Goal: Task Accomplishment & Management: Manage account settings

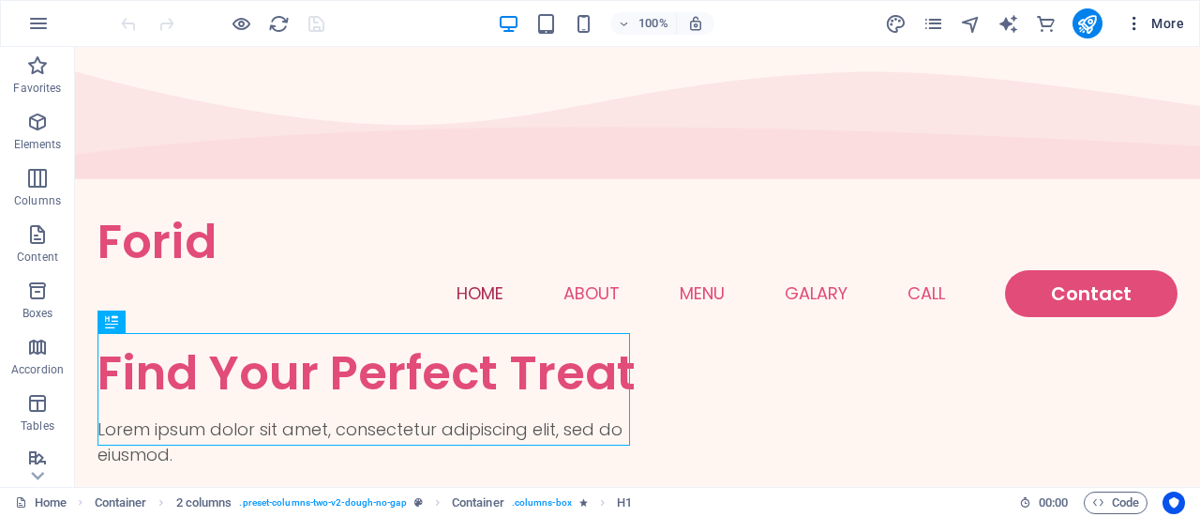
click at [1139, 23] on icon "button" at bounding box center [1134, 23] width 19 height 19
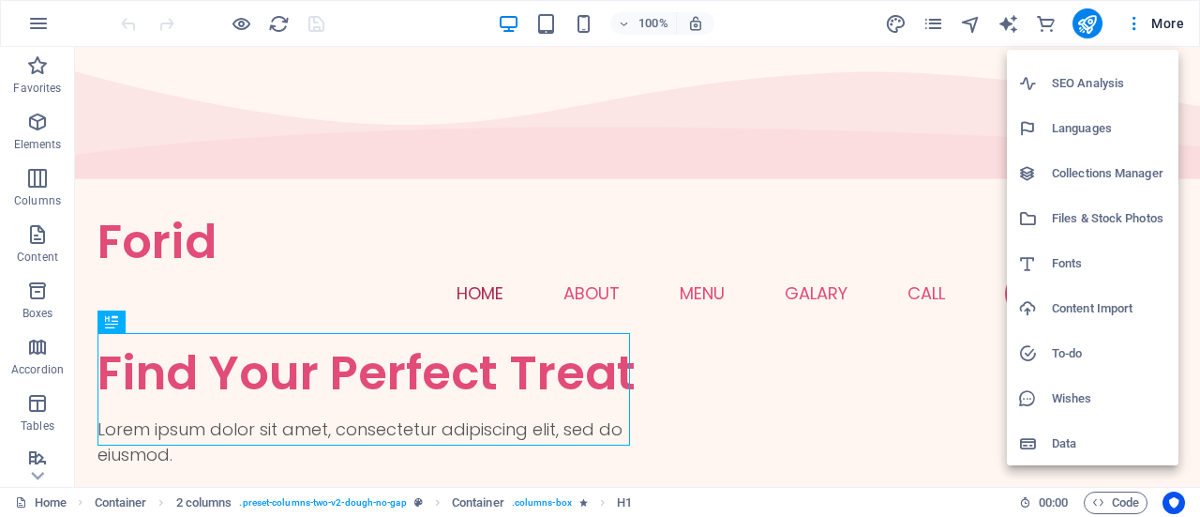
scroll to position [79, 0]
click at [654, 219] on div at bounding box center [600, 258] width 1200 height 517
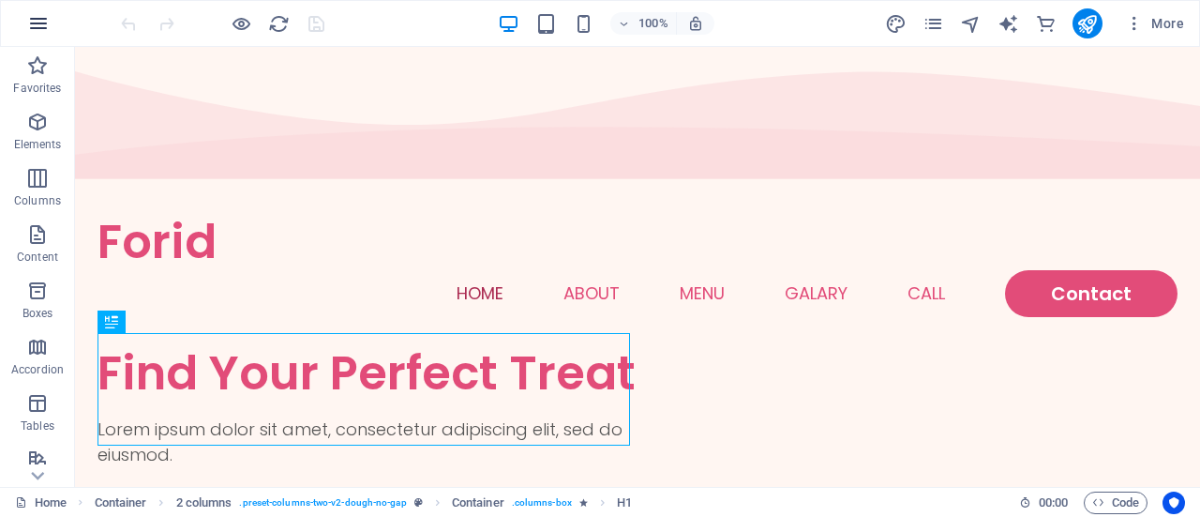
click at [51, 27] on button "button" at bounding box center [38, 23] width 45 height 45
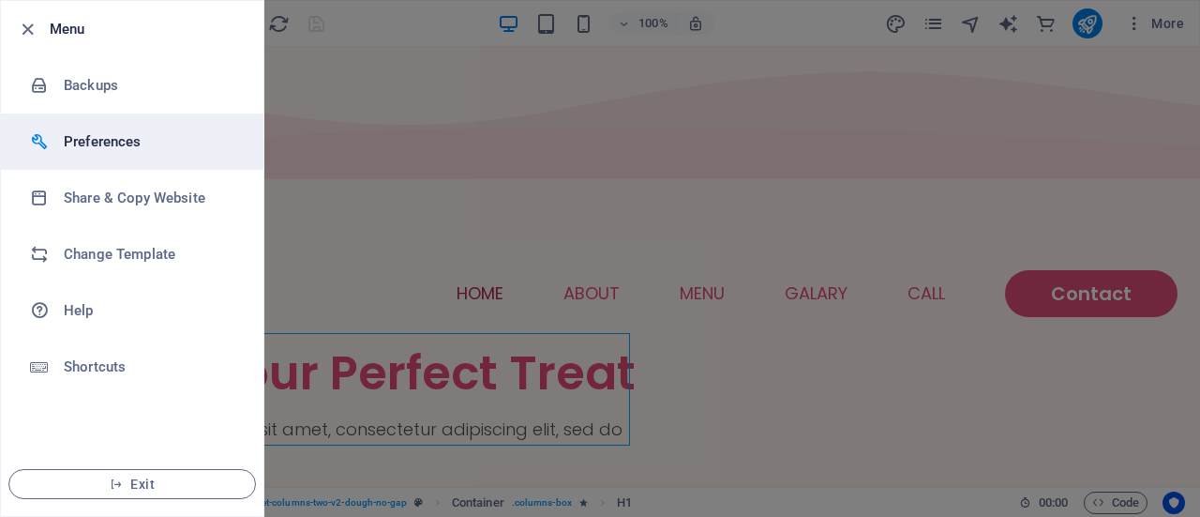
click at [171, 146] on h6 "Preferences" at bounding box center [151, 141] width 174 height 23
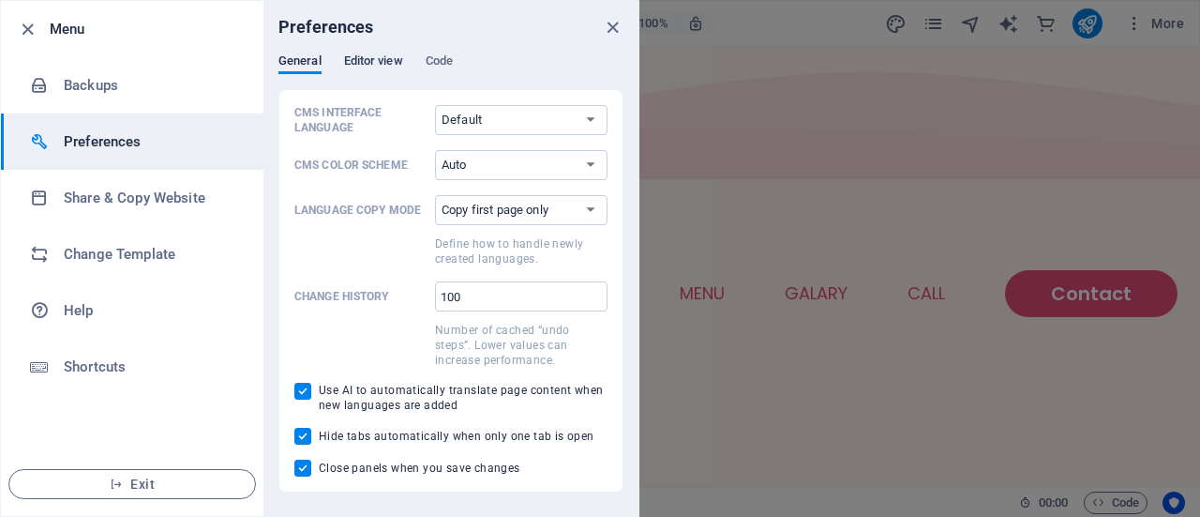
click at [390, 63] on span "Editor view" at bounding box center [373, 63] width 59 height 26
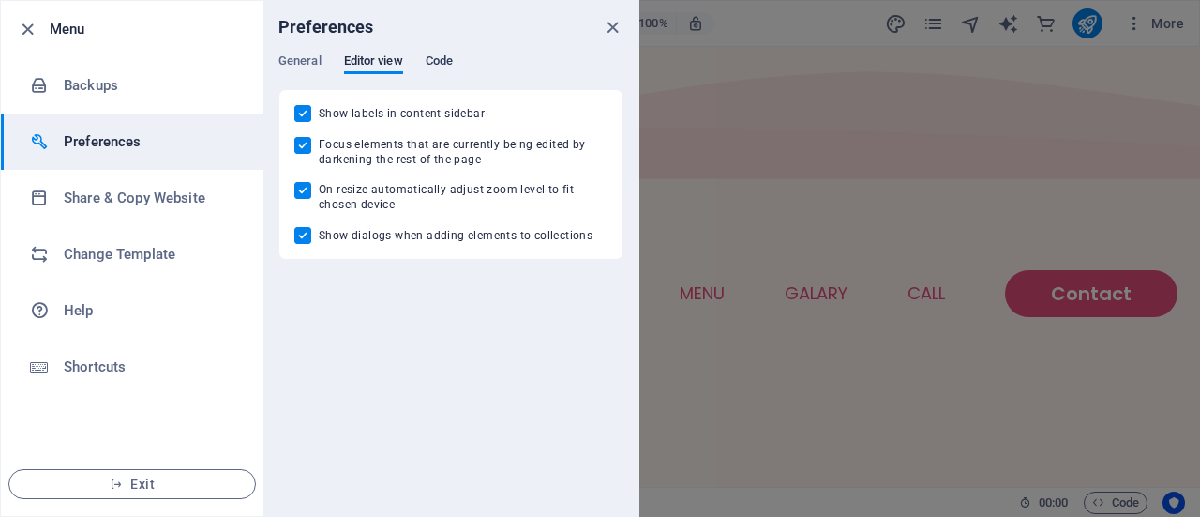
click at [440, 59] on span "Code" at bounding box center [439, 63] width 27 height 26
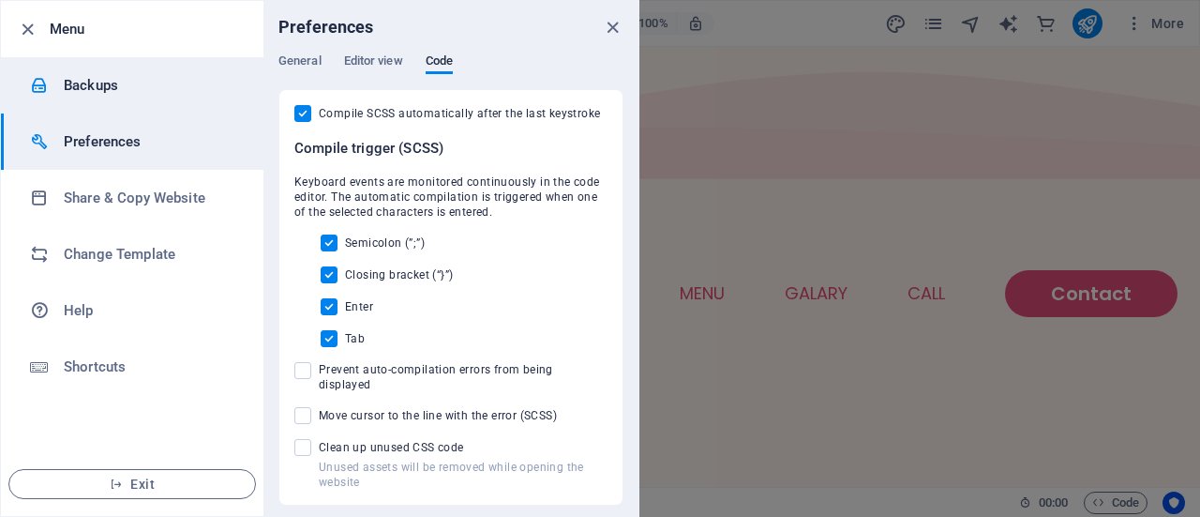
click at [118, 82] on h6 "Backups" at bounding box center [151, 85] width 174 height 23
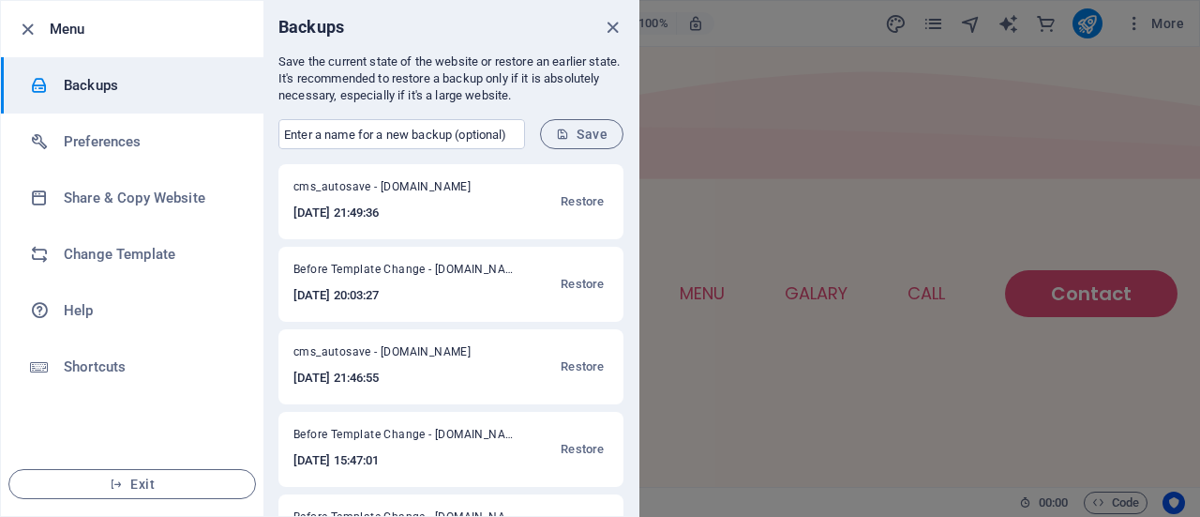
scroll to position [0, 0]
click at [419, 196] on span "cms_autosave - foridul.com" at bounding box center [395, 190] width 202 height 23
click at [356, 213] on h6 "2025-08-14 21:49:36" at bounding box center [395, 213] width 202 height 23
drag, startPoint x: 336, startPoint y: 183, endPoint x: 400, endPoint y: 183, distance: 63.8
click at [353, 183] on span "cms_autosave - foridul.com" at bounding box center [395, 190] width 202 height 23
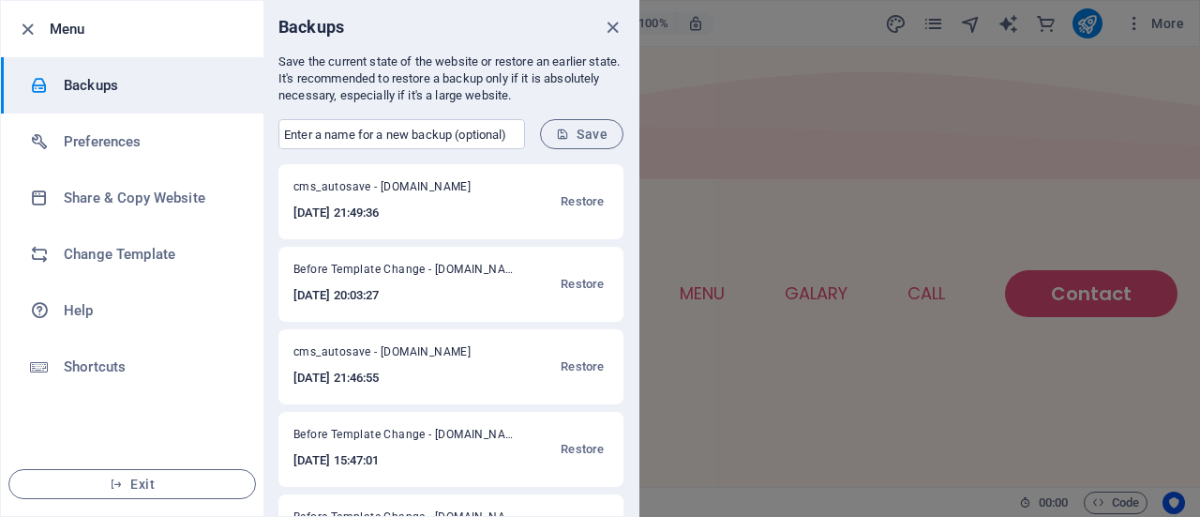
click at [407, 186] on span "cms_autosave - foridul.com" at bounding box center [395, 190] width 202 height 23
click at [578, 204] on span "Restore" at bounding box center [582, 201] width 43 height 23
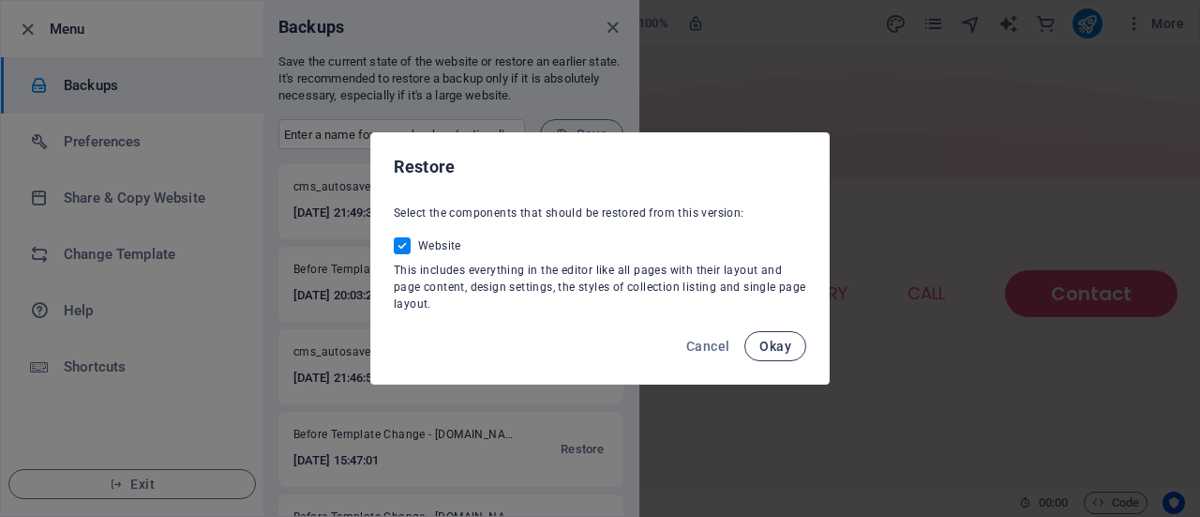
click at [786, 345] on span "Okay" at bounding box center [776, 346] width 32 height 15
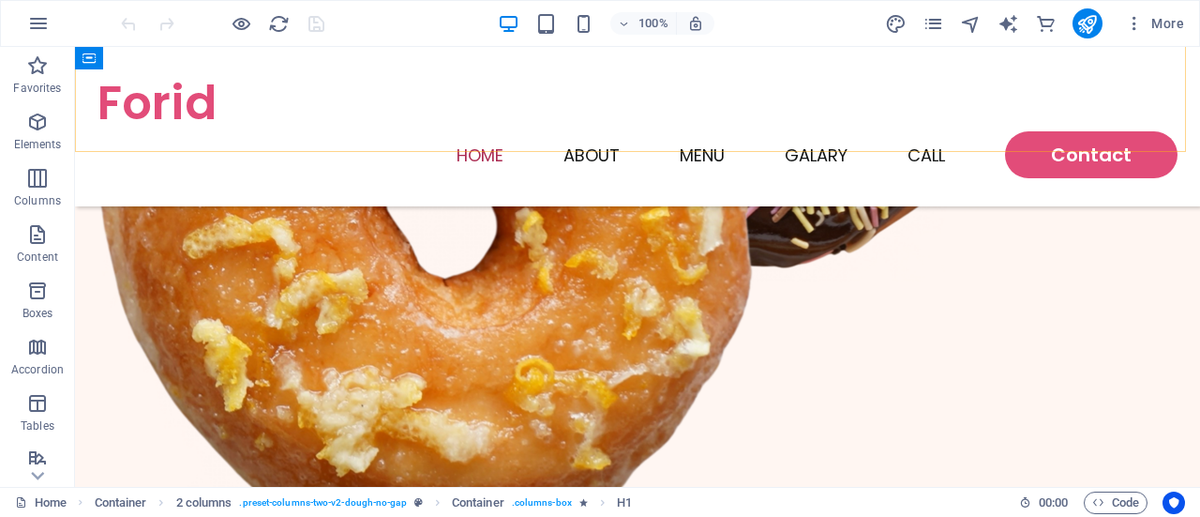
scroll to position [938, 0]
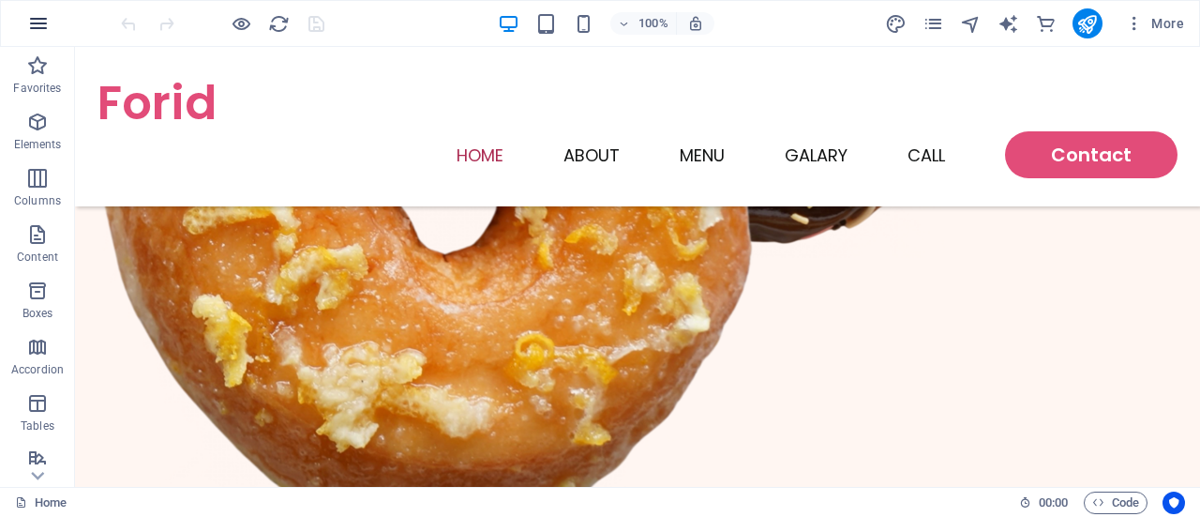
click at [20, 22] on button "button" at bounding box center [38, 23] width 45 height 45
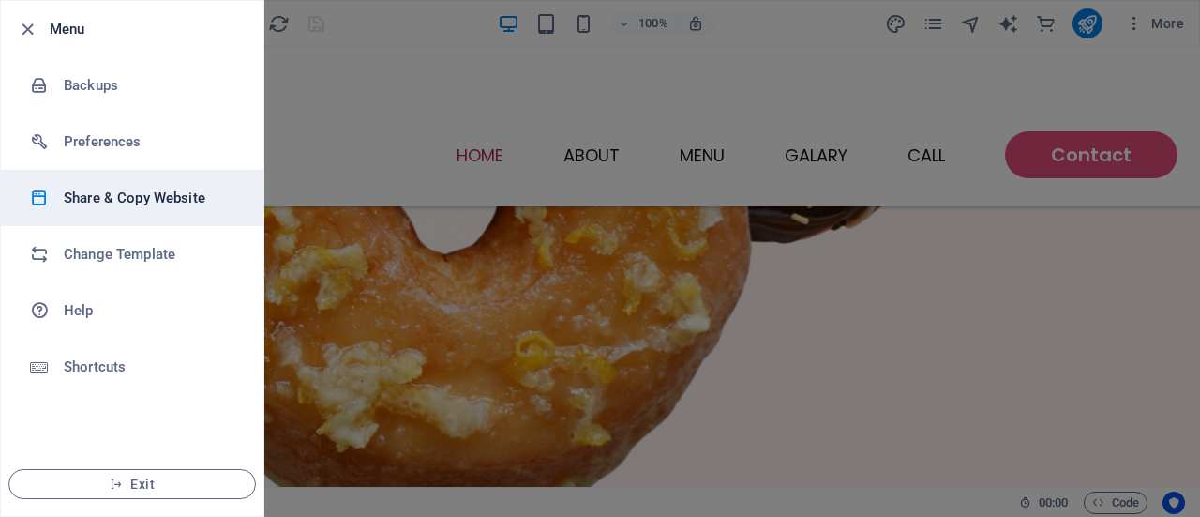
click at [146, 204] on h6 "Share & Copy Website" at bounding box center [151, 198] width 174 height 23
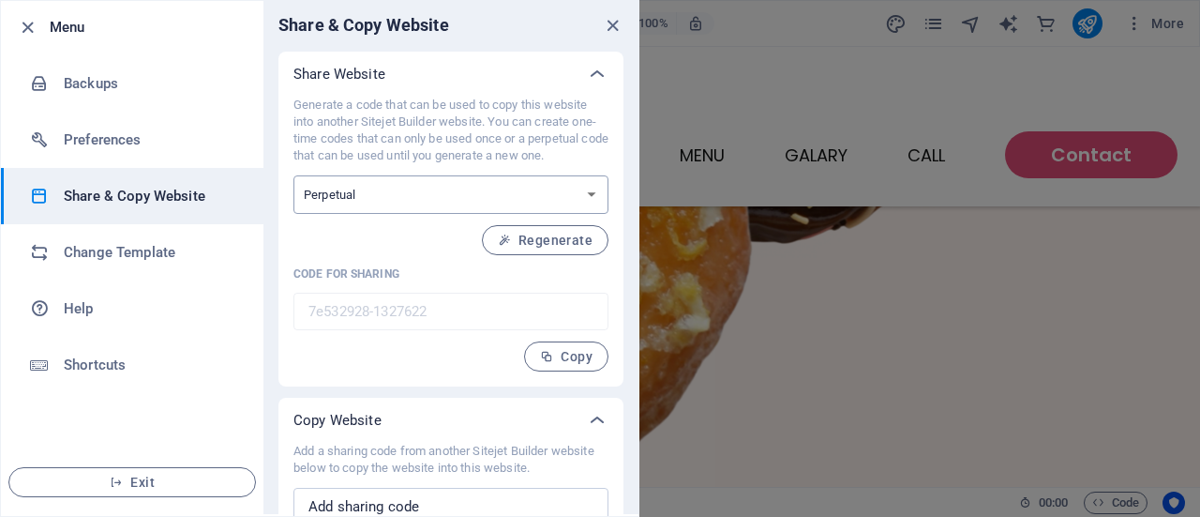
scroll to position [0, 0]
click at [614, 27] on icon "close" at bounding box center [613, 28] width 22 height 22
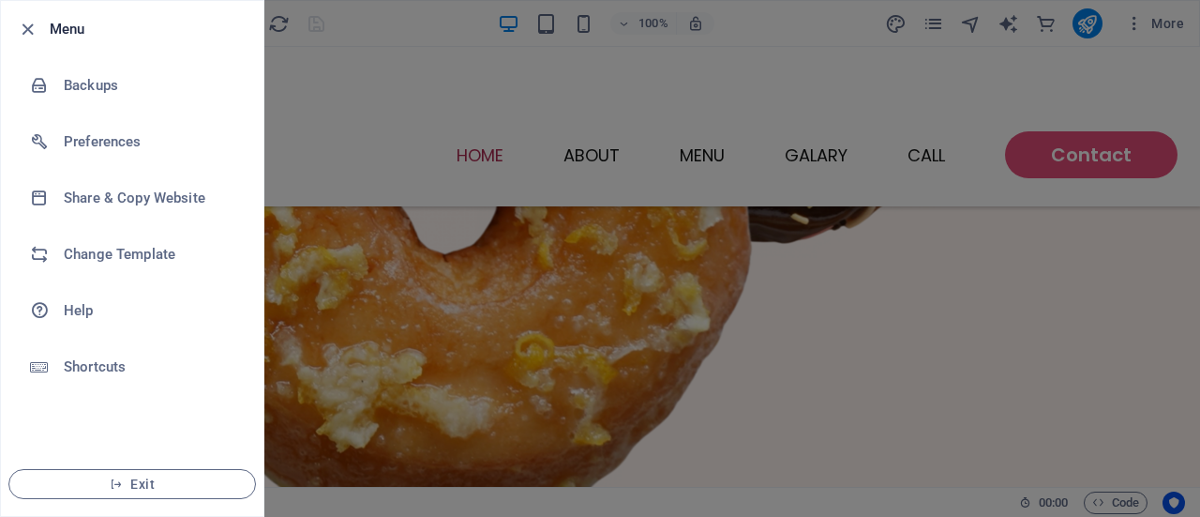
click at [693, 290] on div at bounding box center [600, 258] width 1200 height 517
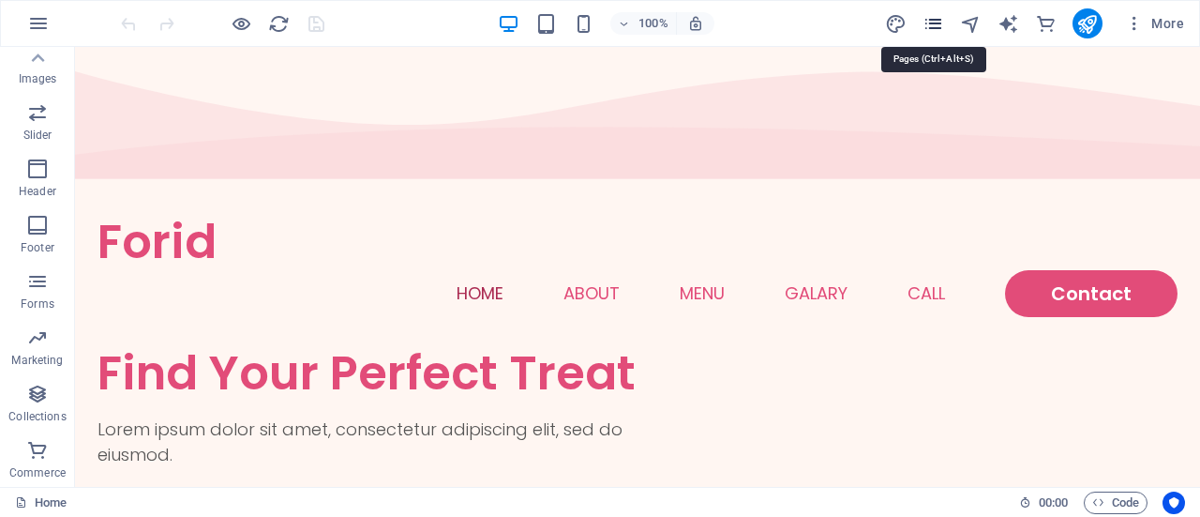
click at [940, 23] on icon "pages" at bounding box center [934, 24] width 22 height 22
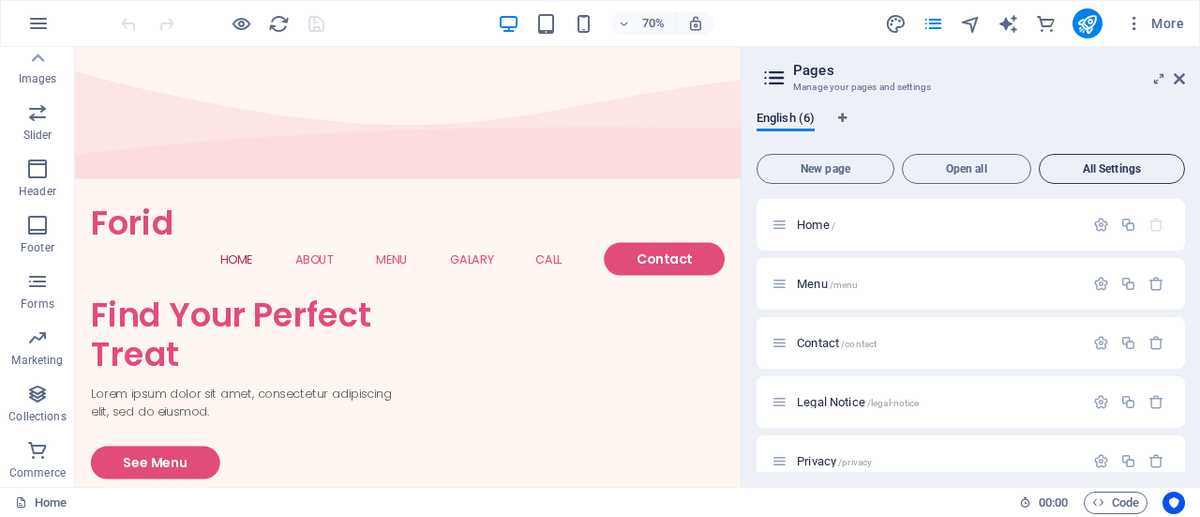
click at [1156, 175] on button "All Settings" at bounding box center [1112, 169] width 146 height 30
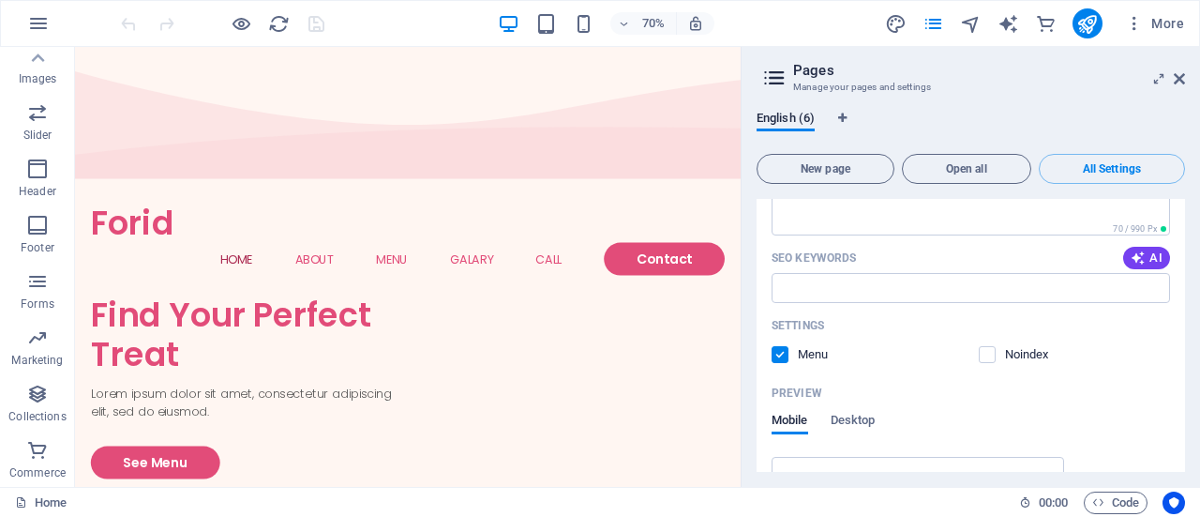
scroll to position [4123, 0]
click at [996, 354] on span at bounding box center [1000, 358] width 9 height 9
click at [985, 350] on label at bounding box center [987, 358] width 17 height 17
click at [0, 0] on input "checkbox" at bounding box center [0, 0] width 0 height 0
click at [985, 350] on label at bounding box center [987, 358] width 17 height 17
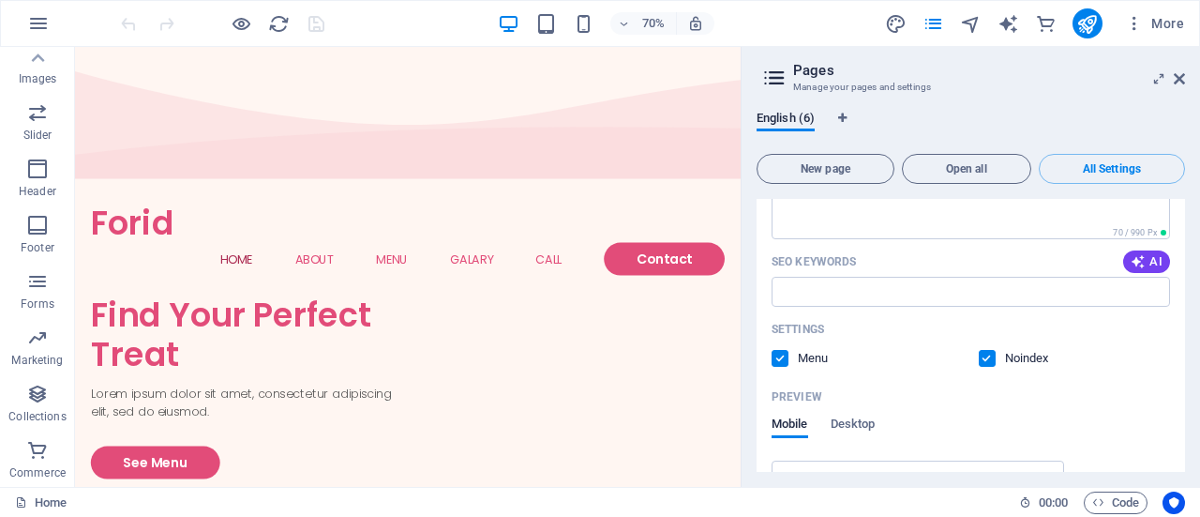
click at [0, 0] on input "checkbox" at bounding box center [0, 0] width 0 height 0
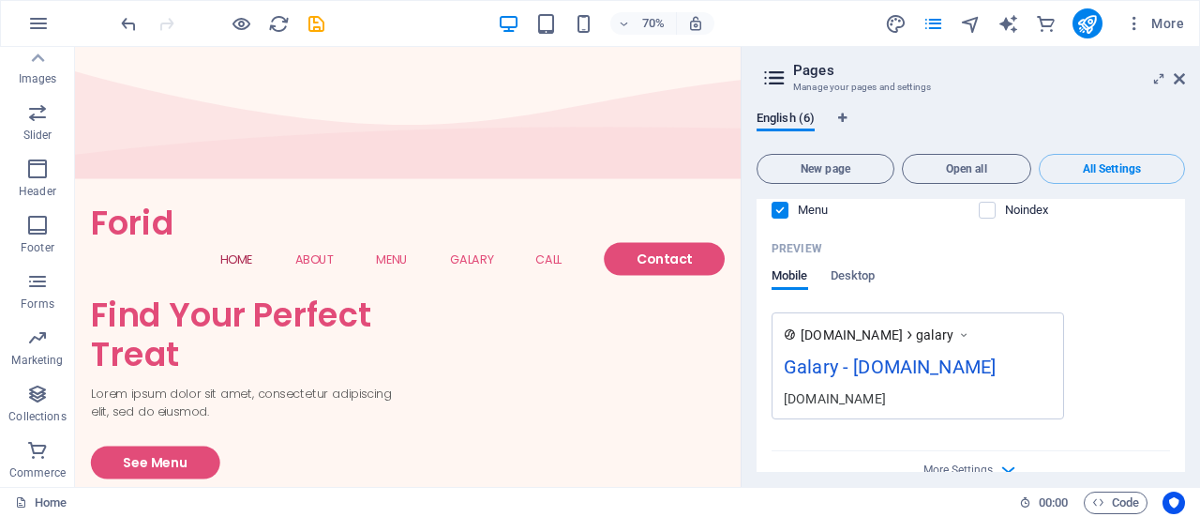
scroll to position [4272, 0]
click at [1007, 160] on button "Open all" at bounding box center [966, 169] width 129 height 30
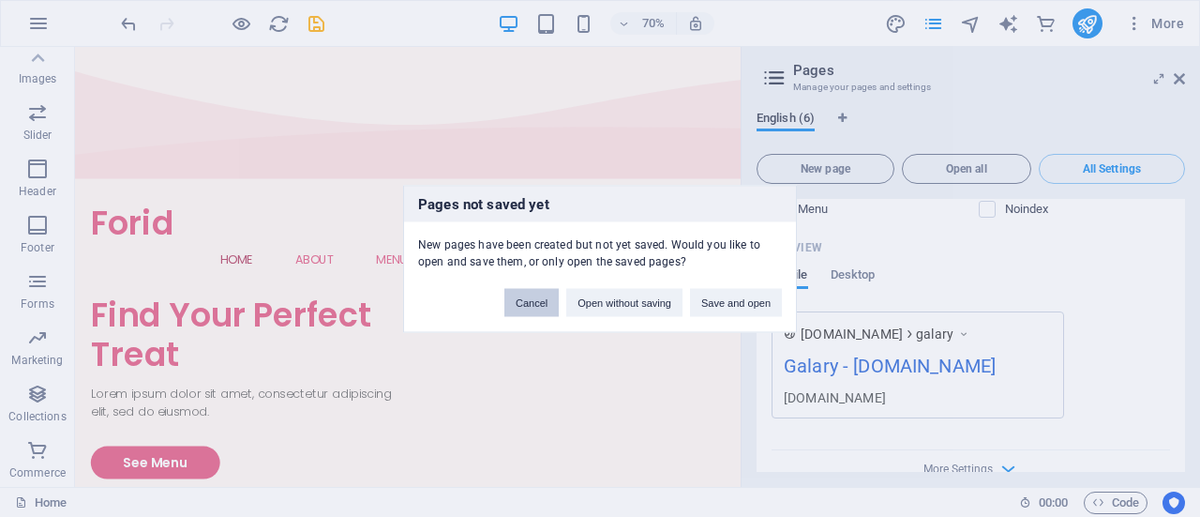
click at [525, 300] on button "Cancel" at bounding box center [532, 302] width 54 height 28
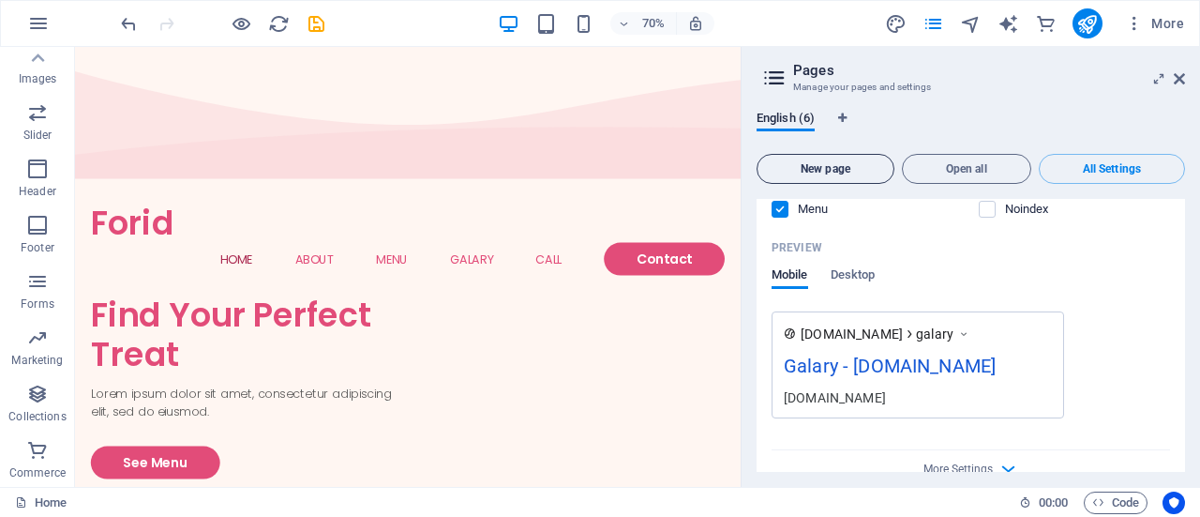
click at [848, 177] on button "New page" at bounding box center [826, 169] width 138 height 30
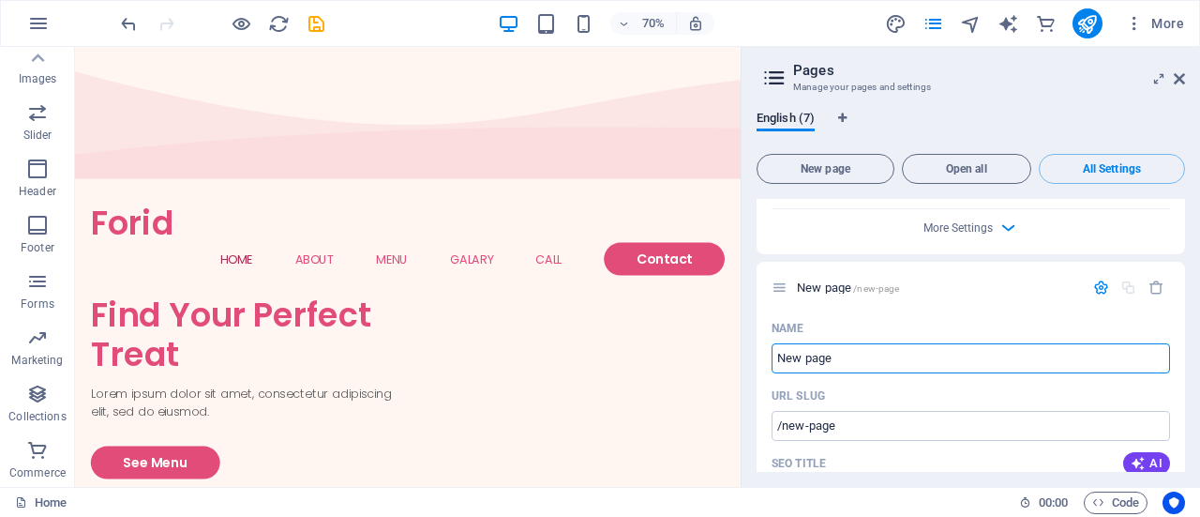
scroll to position [4506, 0]
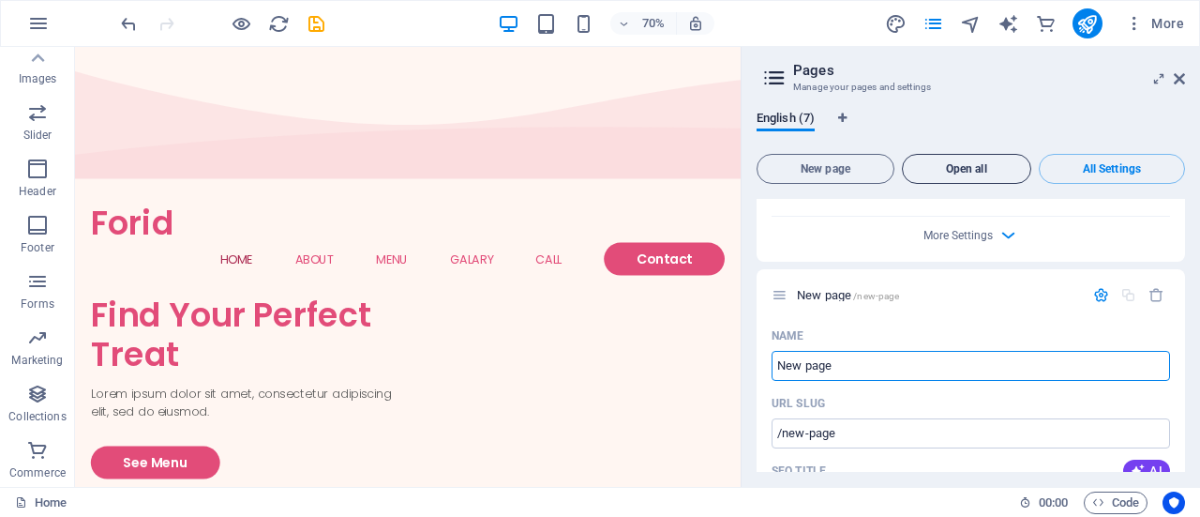
click at [962, 170] on span "Open all" at bounding box center [967, 168] width 113 height 11
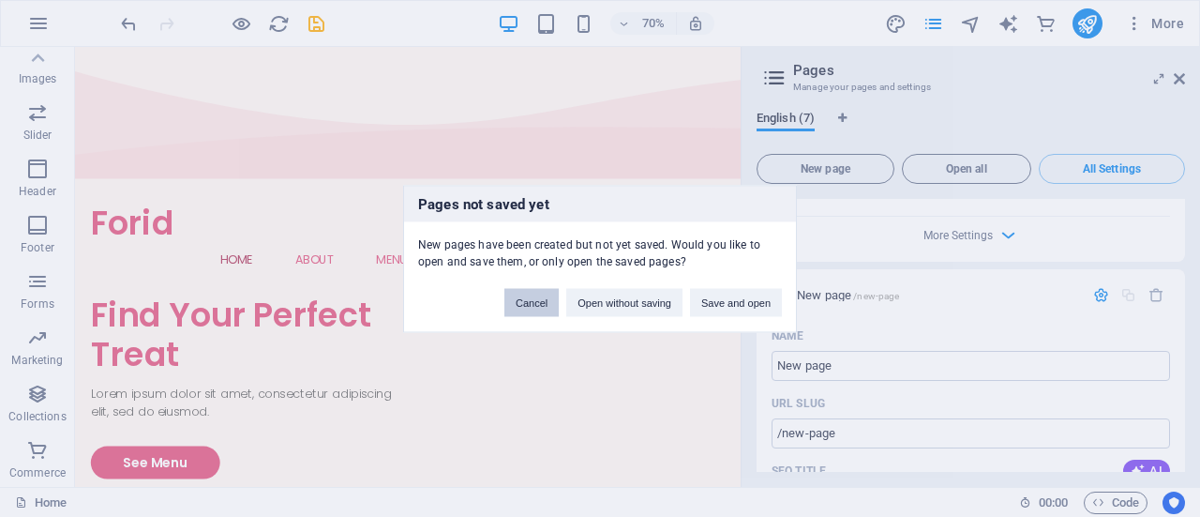
click at [538, 314] on button "Cancel" at bounding box center [532, 302] width 54 height 28
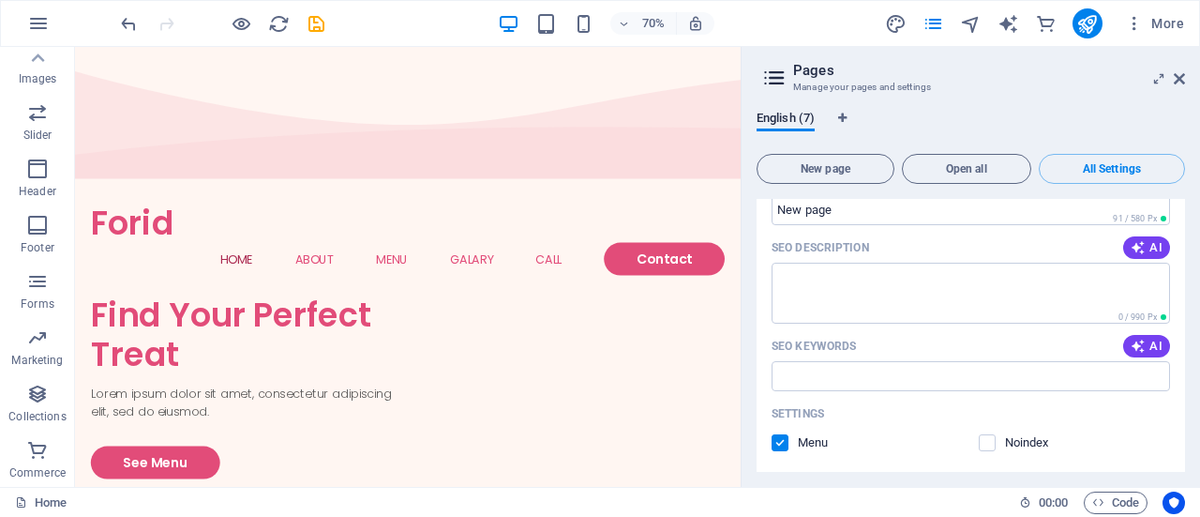
scroll to position [4881, 0]
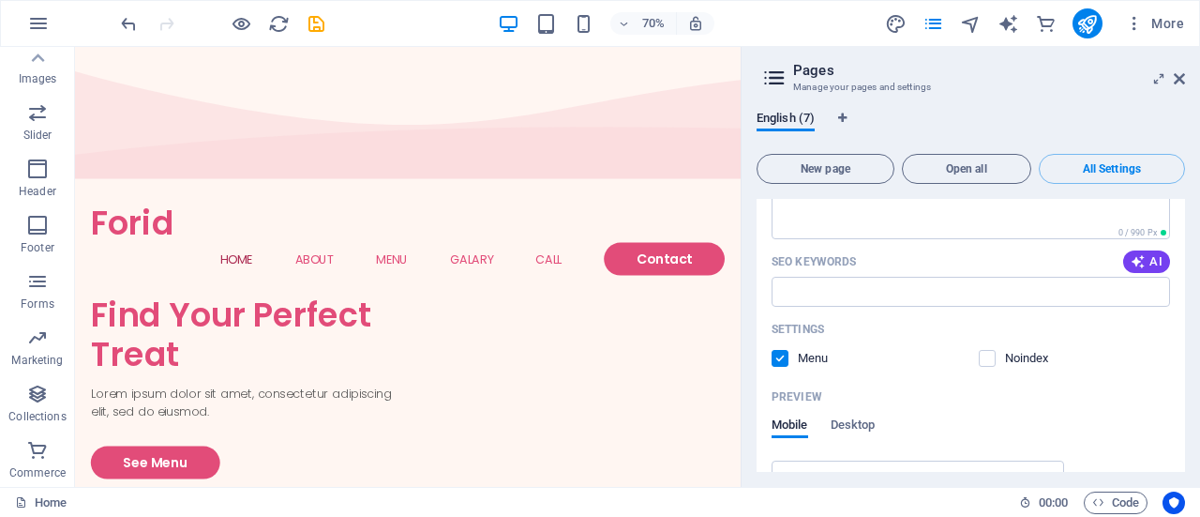
click at [930, 35] on div "More" at bounding box center [1038, 23] width 307 height 30
click at [936, 27] on icon "pages" at bounding box center [934, 24] width 22 height 22
click at [1176, 80] on icon at bounding box center [1179, 78] width 11 height 15
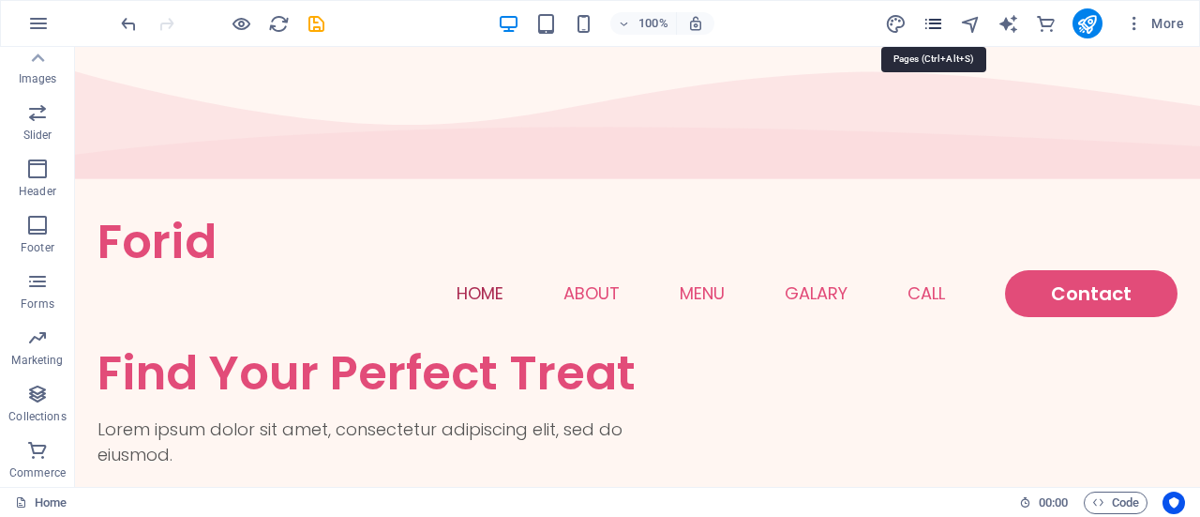
click at [937, 19] on icon "pages" at bounding box center [934, 24] width 22 height 22
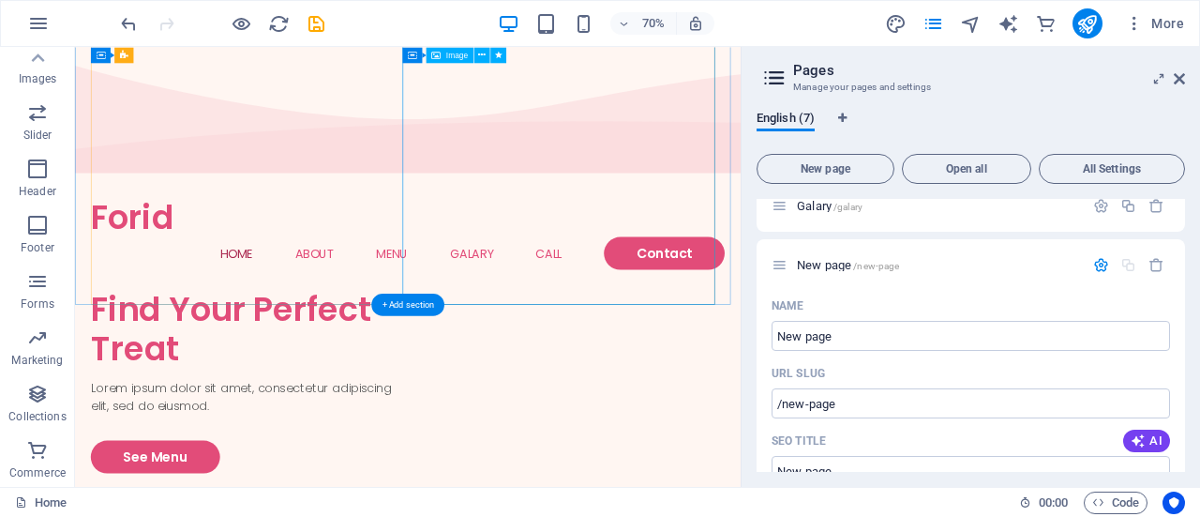
scroll to position [0, 0]
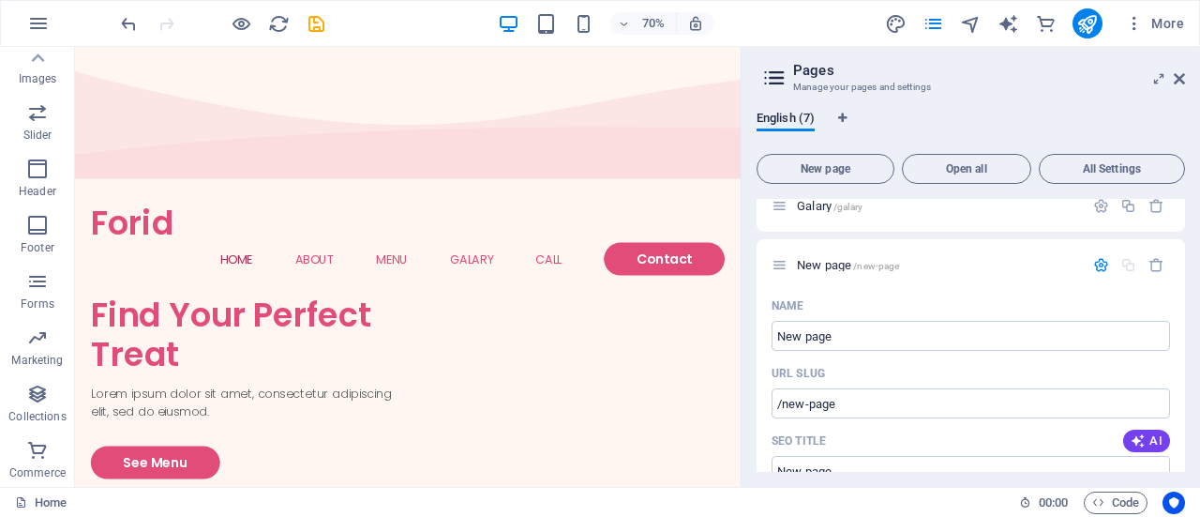
click at [770, 70] on icon at bounding box center [775, 78] width 28 height 26
click at [847, 117] on icon "Language Tabs" at bounding box center [842, 118] width 8 height 11
select select "41"
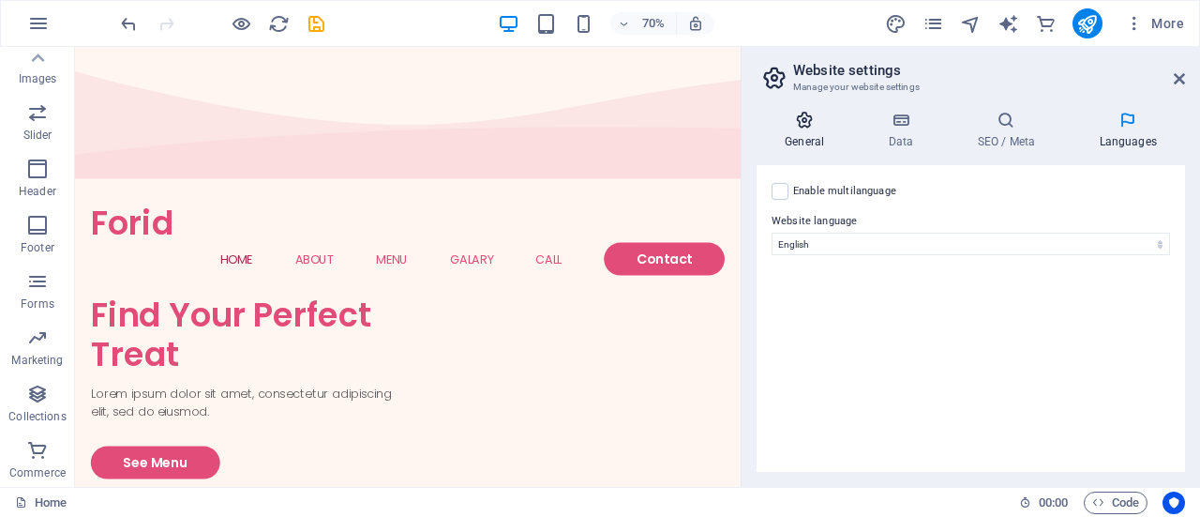
click at [822, 128] on icon at bounding box center [805, 120] width 96 height 19
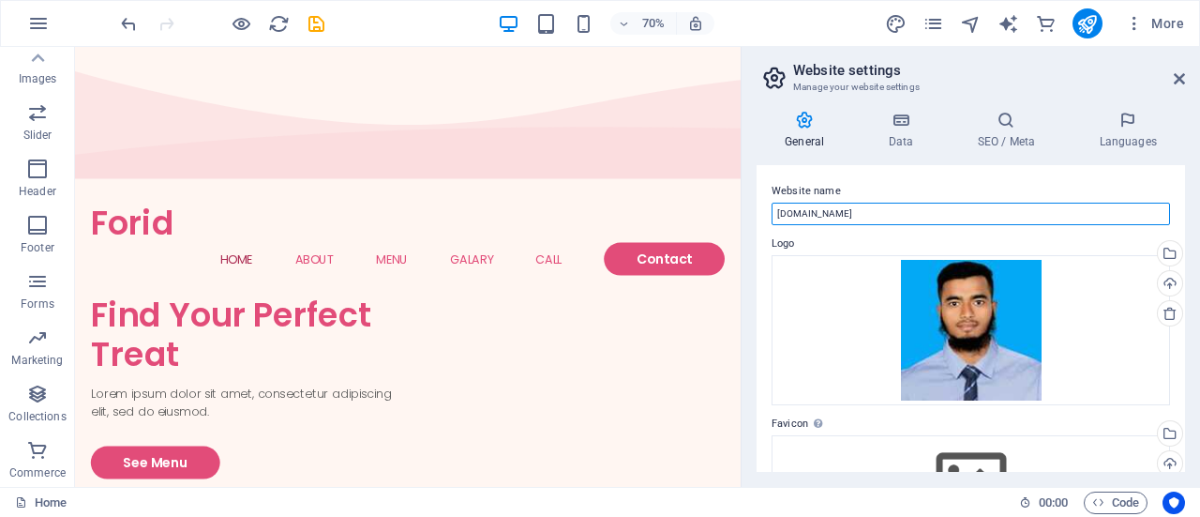
click at [867, 207] on input "[DOMAIN_NAME]" at bounding box center [971, 214] width 399 height 23
click at [797, 209] on input "[DOMAIN_NAME]" at bounding box center [971, 214] width 399 height 23
click at [817, 211] on input "[DOMAIN_NAME]" at bounding box center [971, 214] width 399 height 23
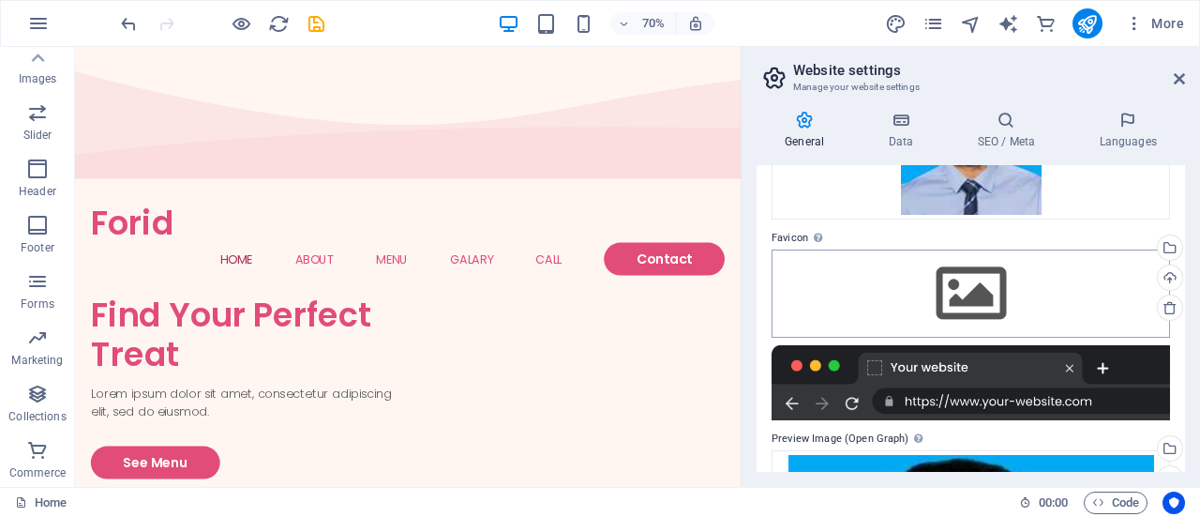
scroll to position [188, 0]
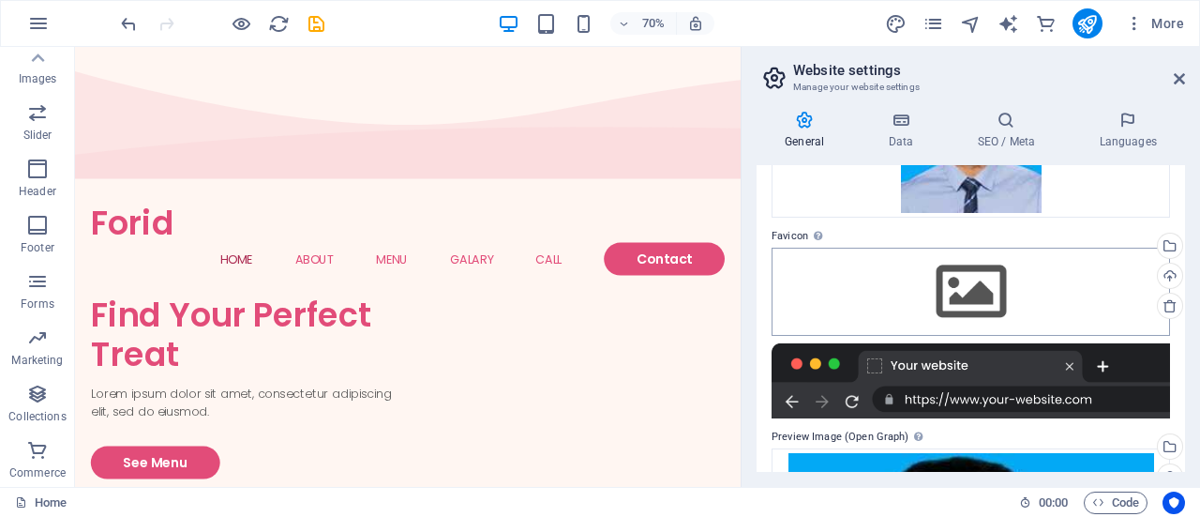
type input "Foridul Bin [PERSON_NAME]"
click at [983, 289] on div "Drag files here, click to choose files or select files from Files or our free s…" at bounding box center [971, 292] width 399 height 88
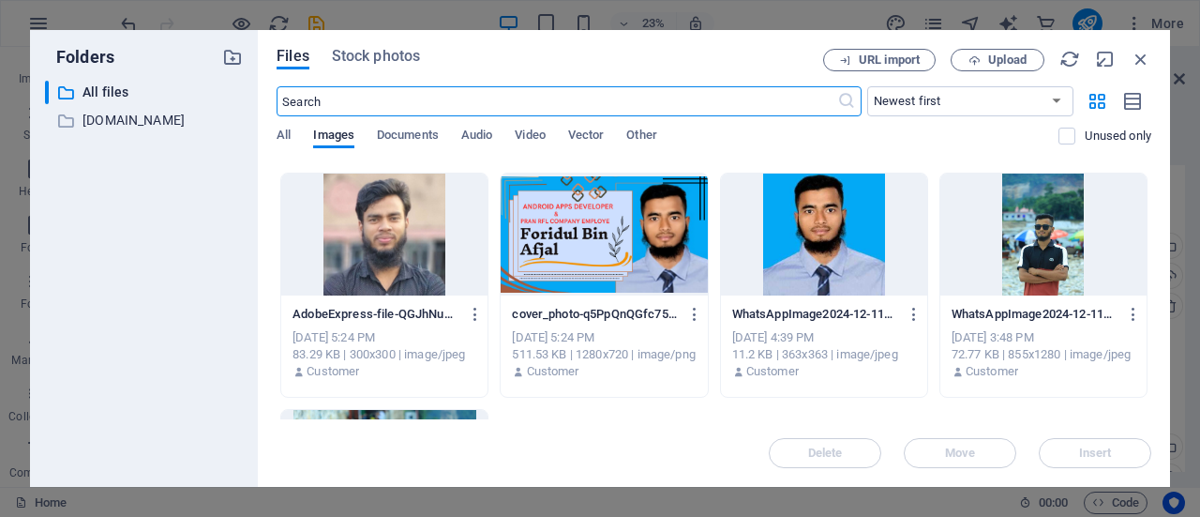
scroll to position [938, 0]
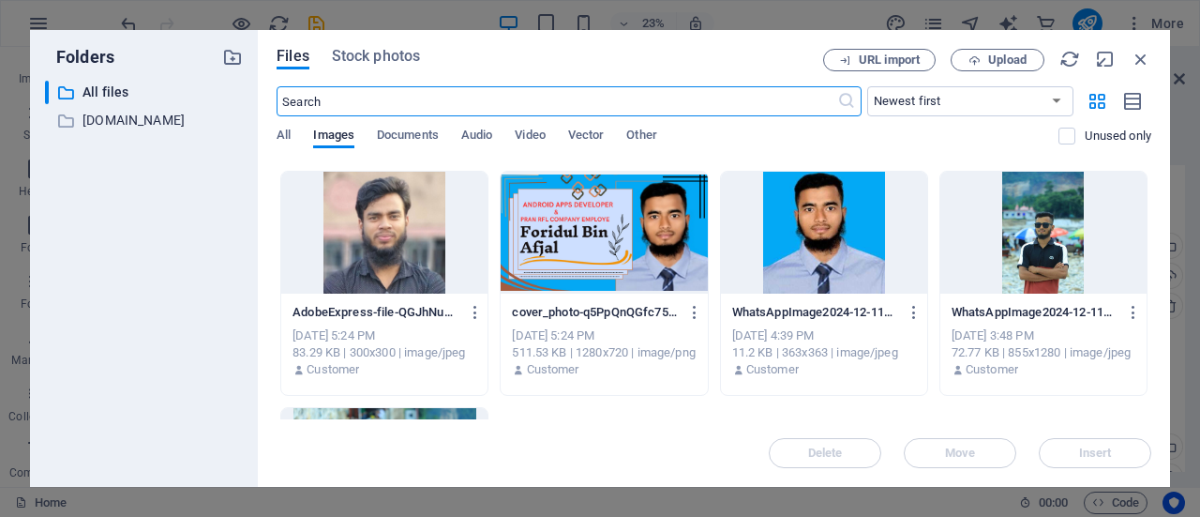
click at [568, 250] on div at bounding box center [604, 233] width 206 height 122
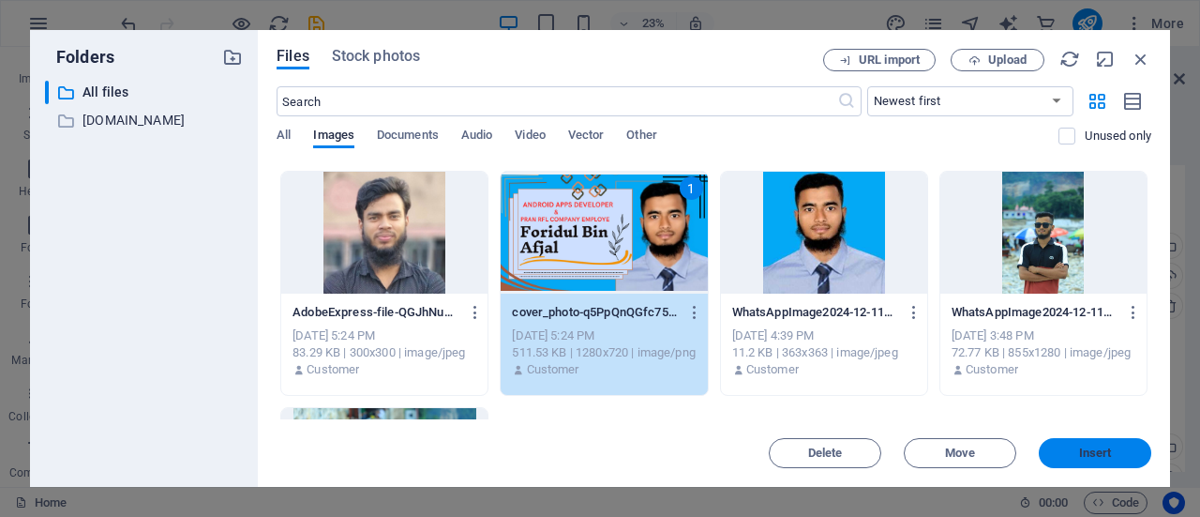
click at [1092, 454] on span "Insert" at bounding box center [1095, 452] width 33 height 11
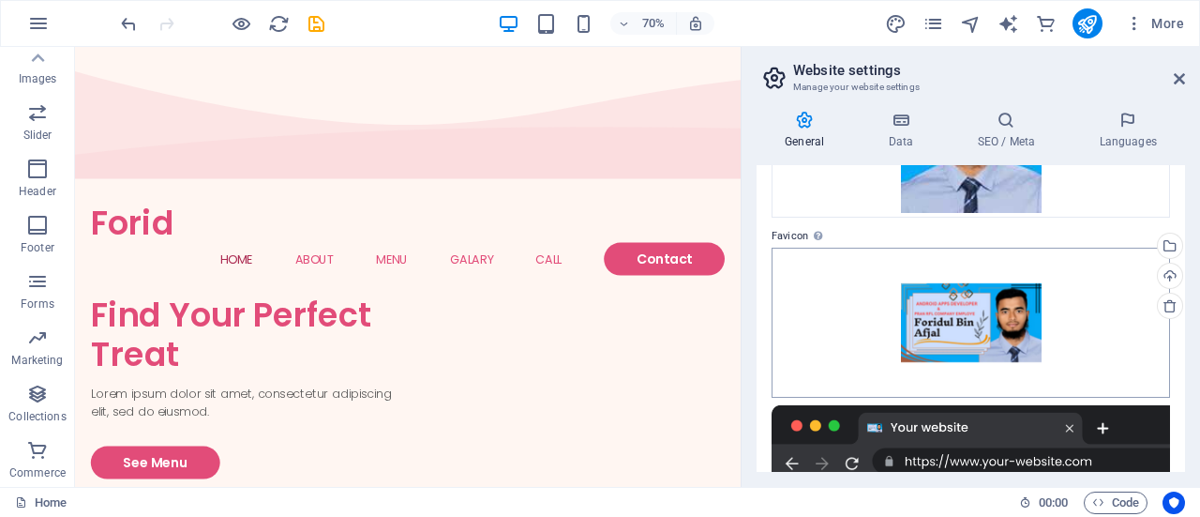
scroll to position [0, 0]
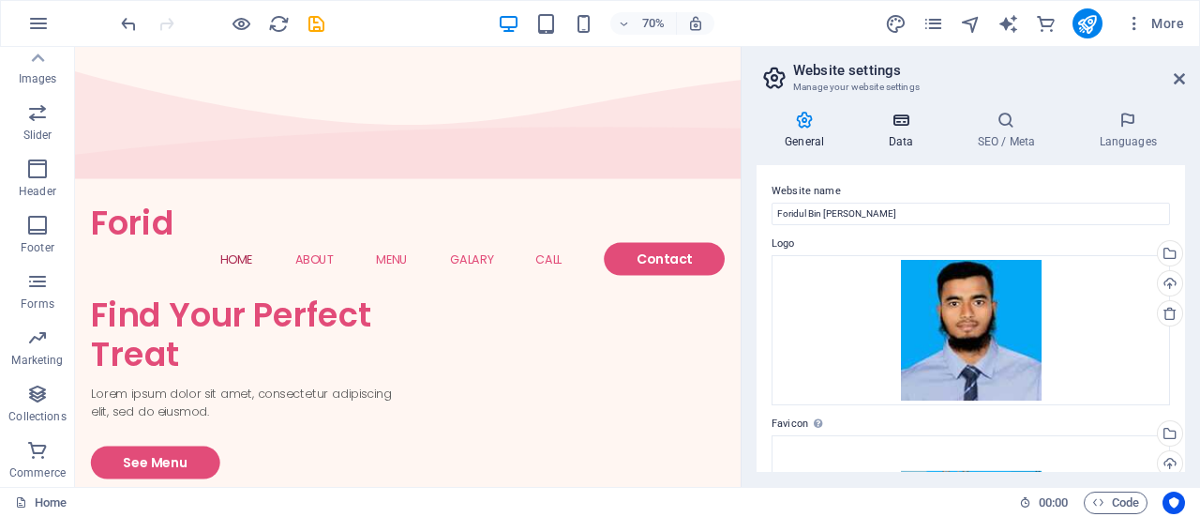
click at [917, 123] on icon at bounding box center [901, 120] width 82 height 19
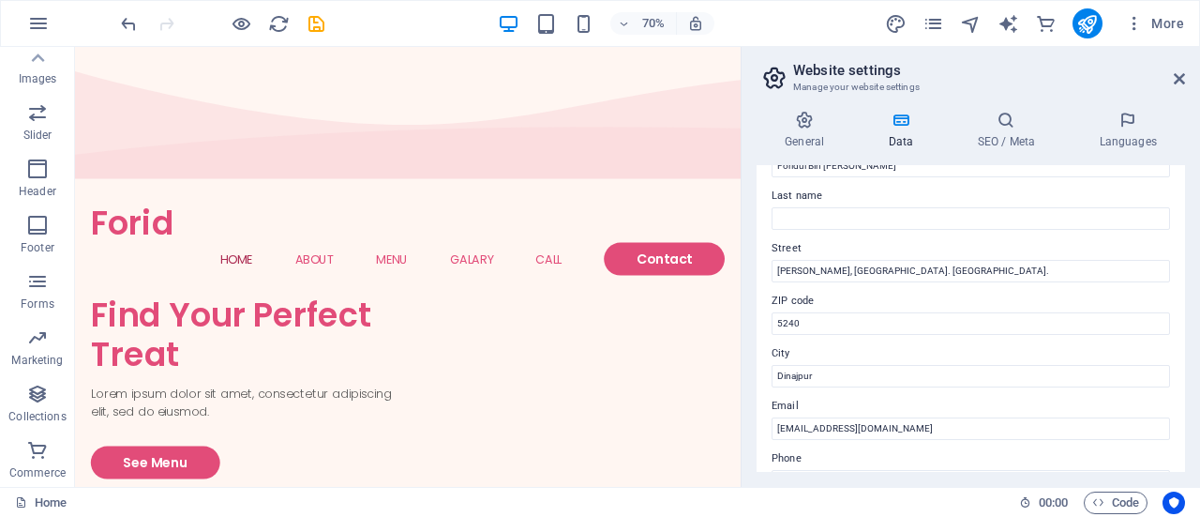
scroll to position [94, 0]
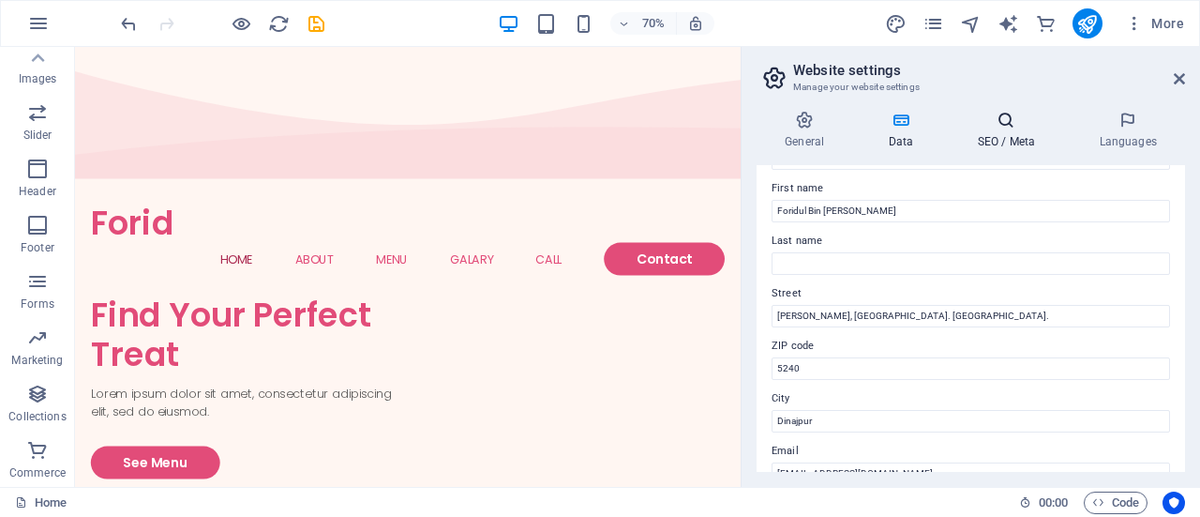
click at [1033, 136] on h4 "SEO / Meta" at bounding box center [1010, 130] width 122 height 39
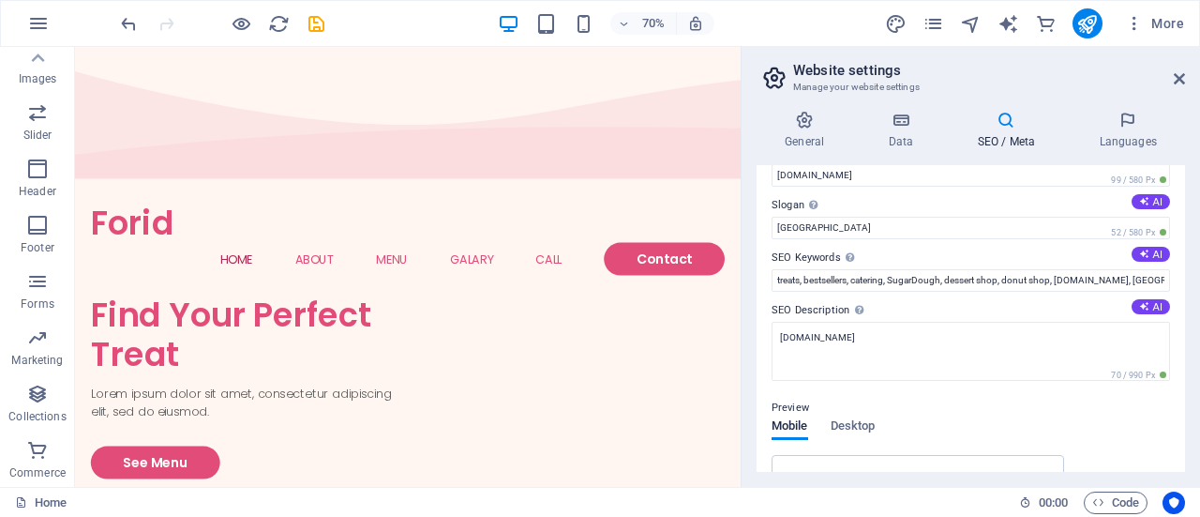
scroll to position [6, 0]
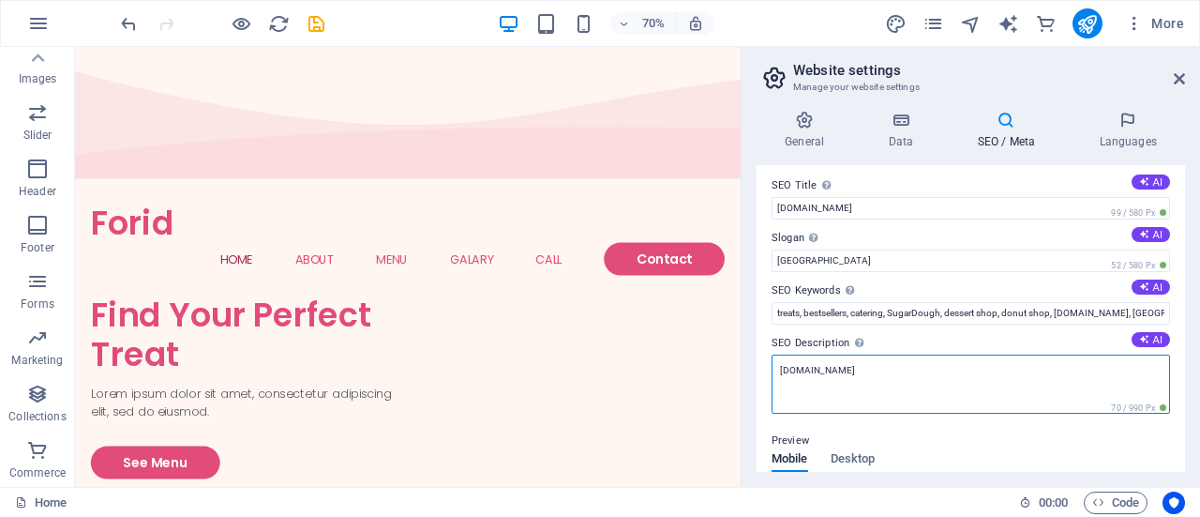
click at [845, 370] on textarea "[DOMAIN_NAME]" at bounding box center [971, 384] width 399 height 59
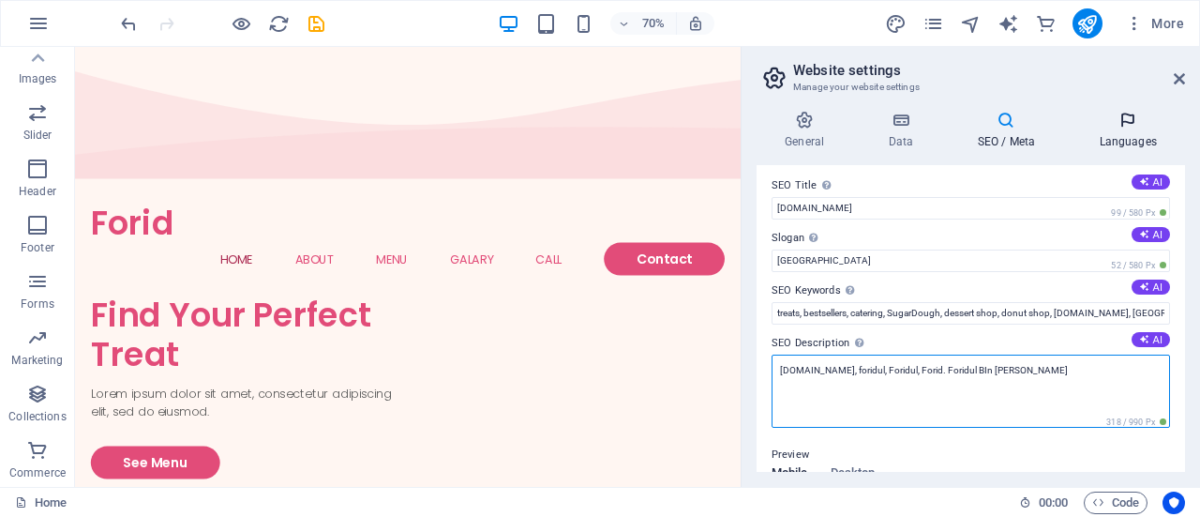
type textarea "foridul.com, foridul, Foridul, Forid. Foridul BIn Afjal"
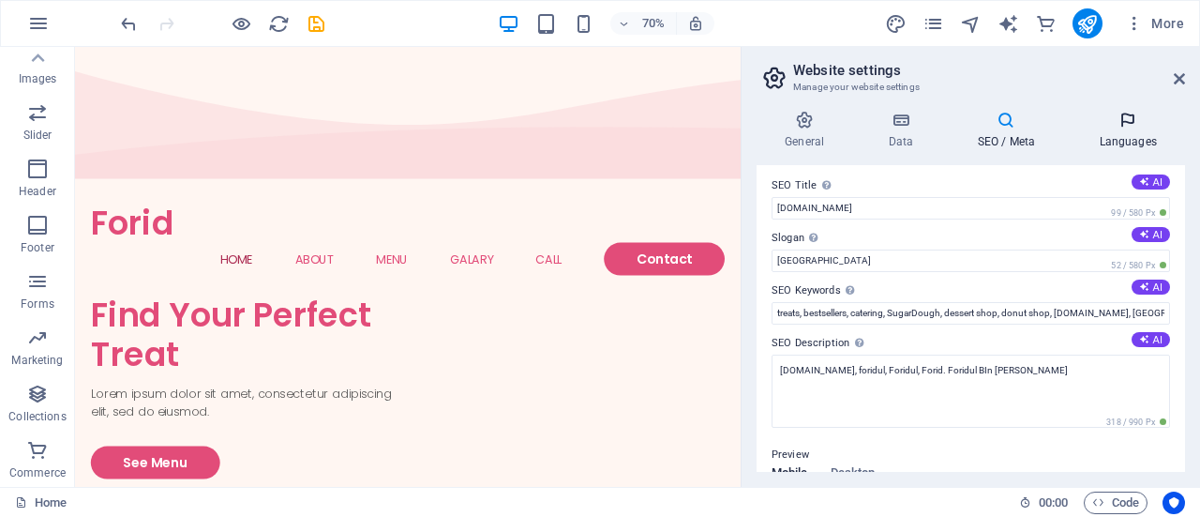
click at [1125, 138] on h4 "Languages" at bounding box center [1128, 130] width 114 height 39
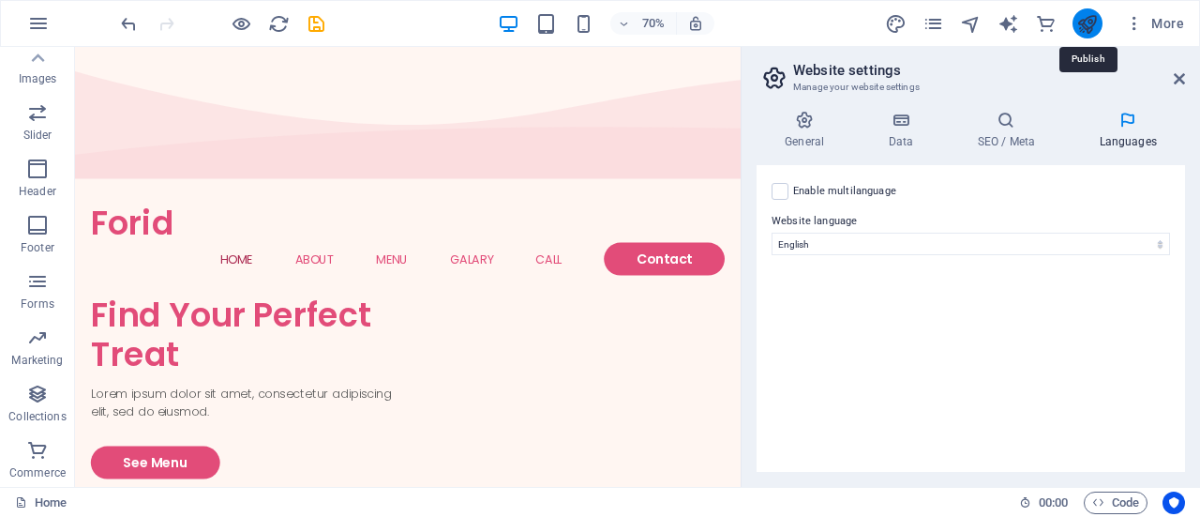
click at [1097, 18] on icon "publish" at bounding box center [1088, 24] width 22 height 22
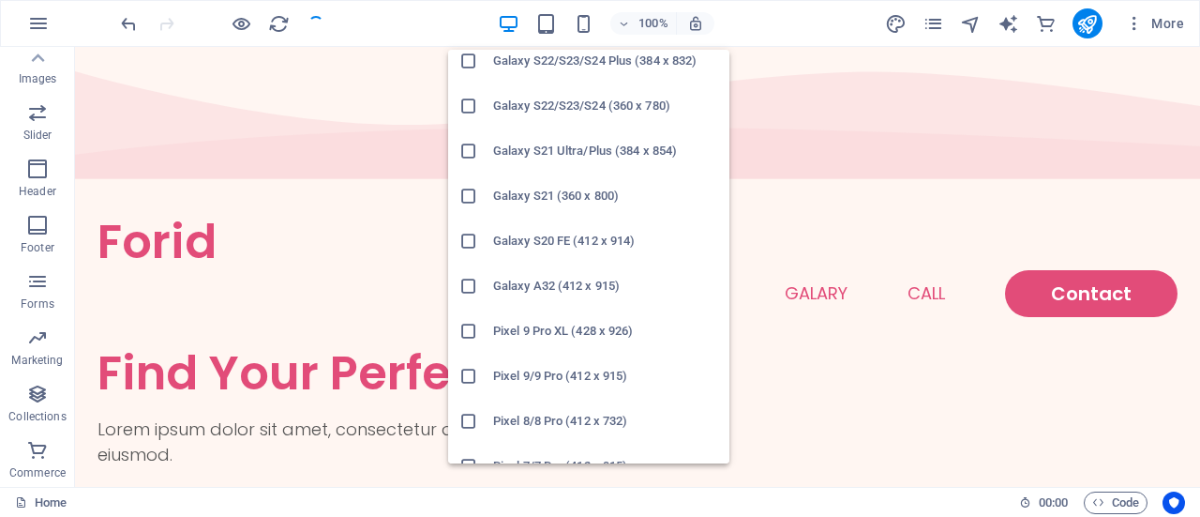
scroll to position [750, 0]
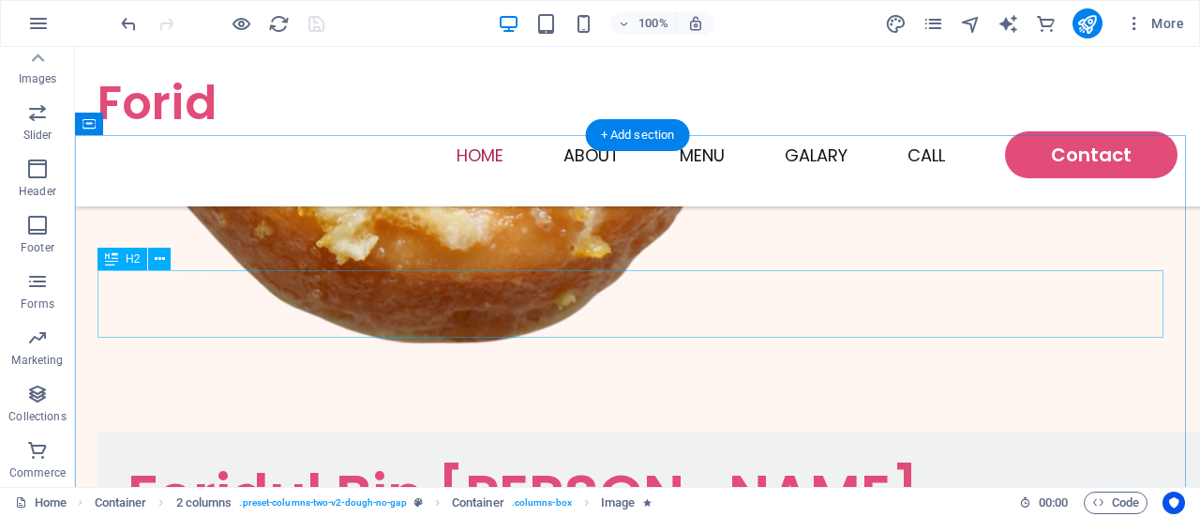
scroll to position [1688, 0]
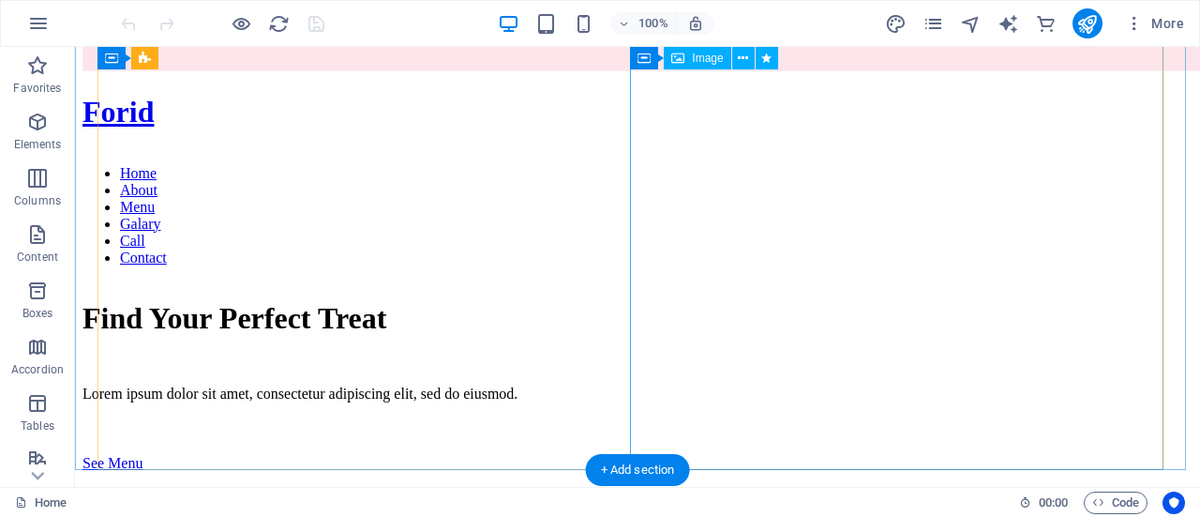
scroll to position [188, 0]
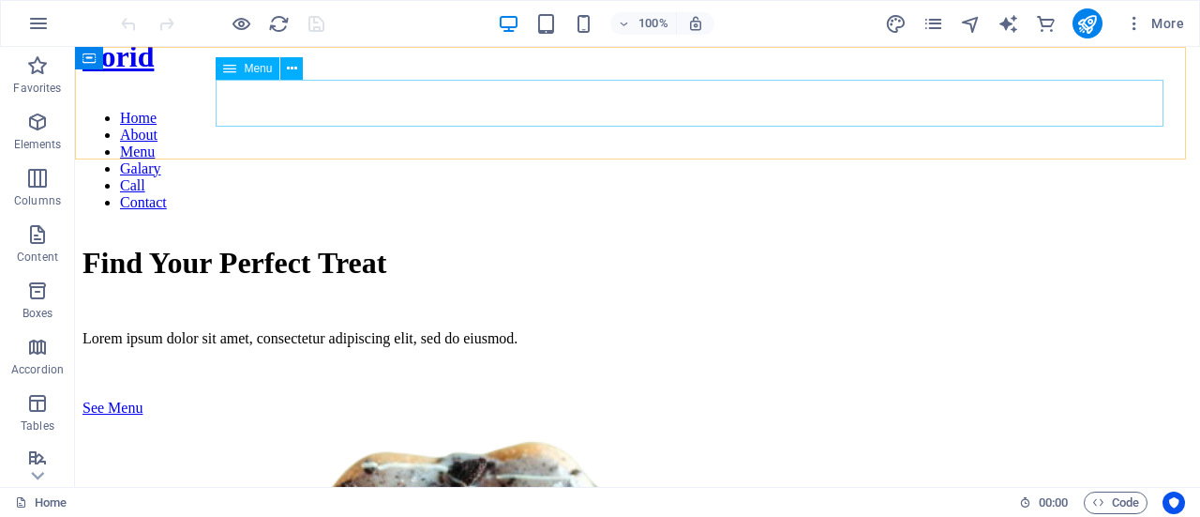
click at [1056, 110] on nav "Home About Menu Galary Call Contact" at bounding box center [638, 160] width 1110 height 101
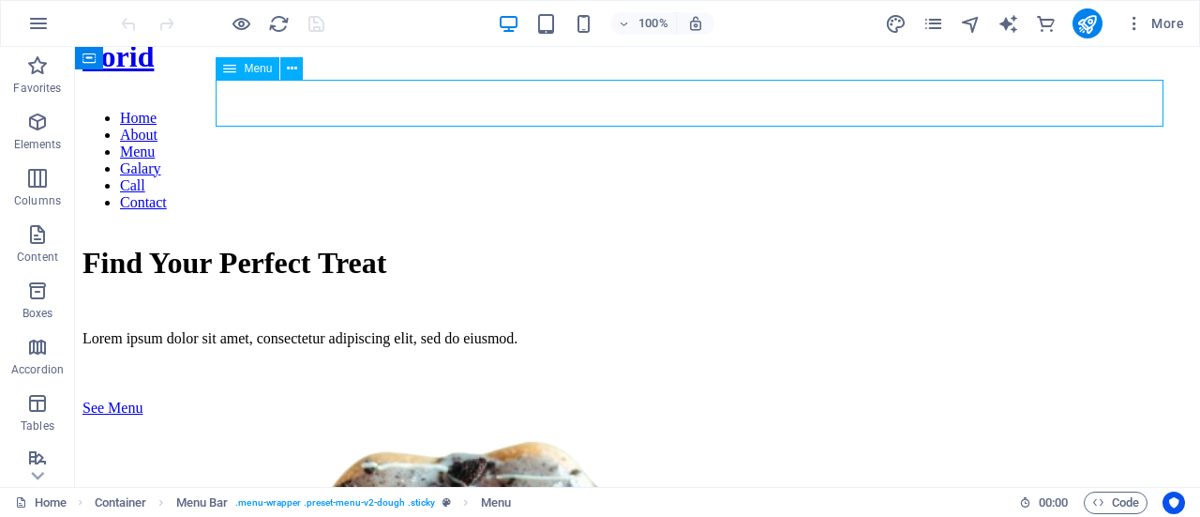
click at [1056, 110] on nav "Home About Menu Galary Call Contact" at bounding box center [638, 160] width 1110 height 101
select select
select select "1"
select select
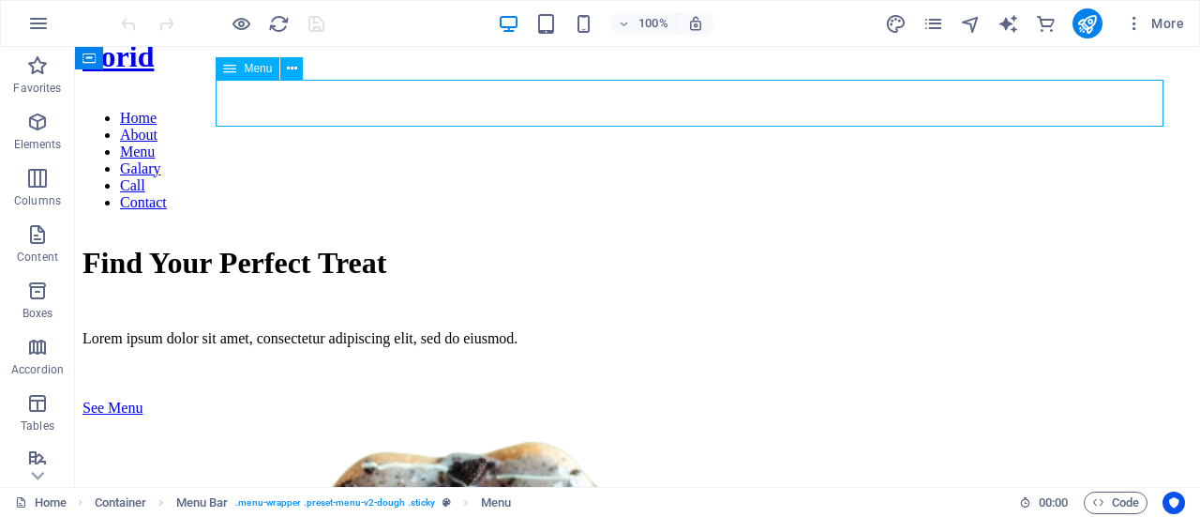
select select "5"
select select
select select "default"
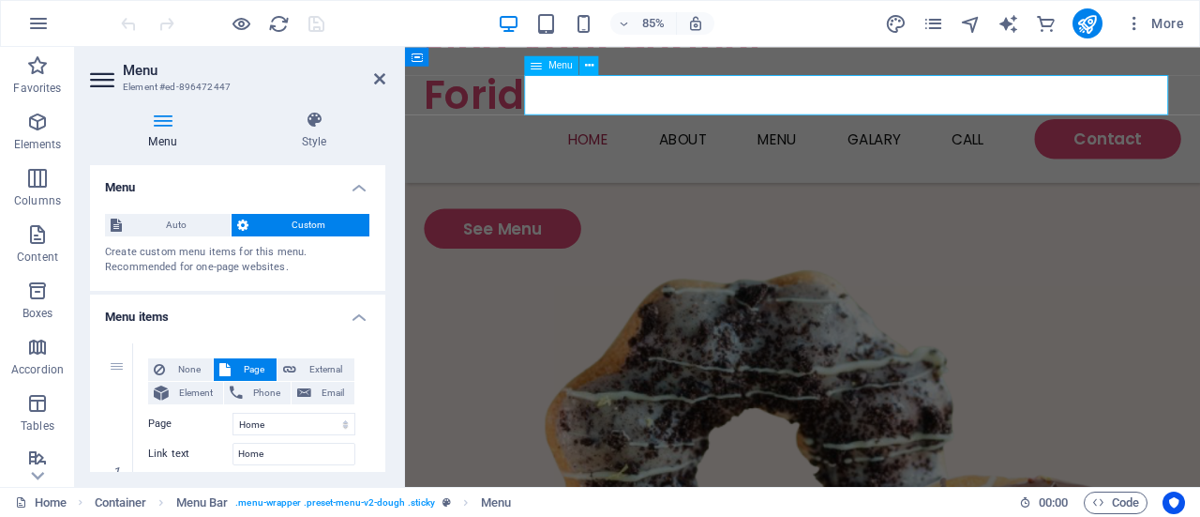
click at [1183, 131] on nav "Home About Menu Galary Call Contact" at bounding box center [873, 154] width 891 height 47
click at [1184, 131] on nav "Home About Menu Galary Call Contact" at bounding box center [873, 154] width 891 height 47
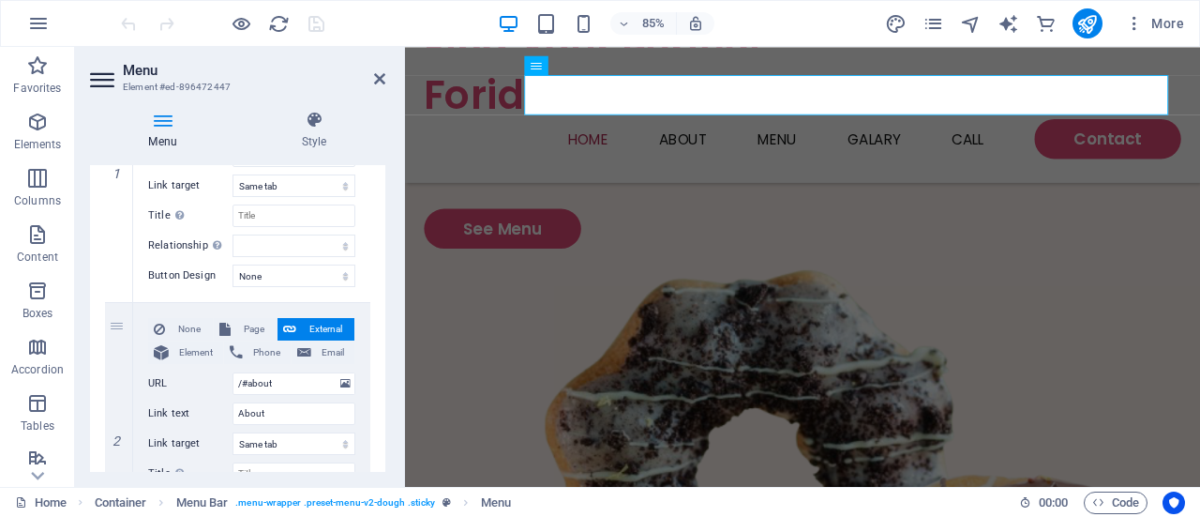
scroll to position [281, 0]
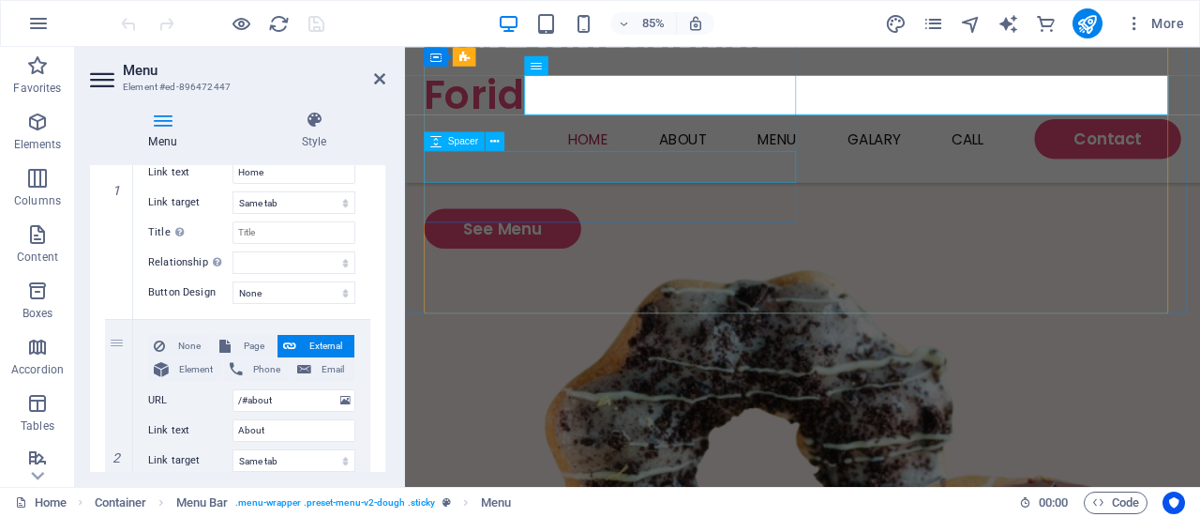
click at [801, 200] on div at bounding box center [650, 219] width 445 height 38
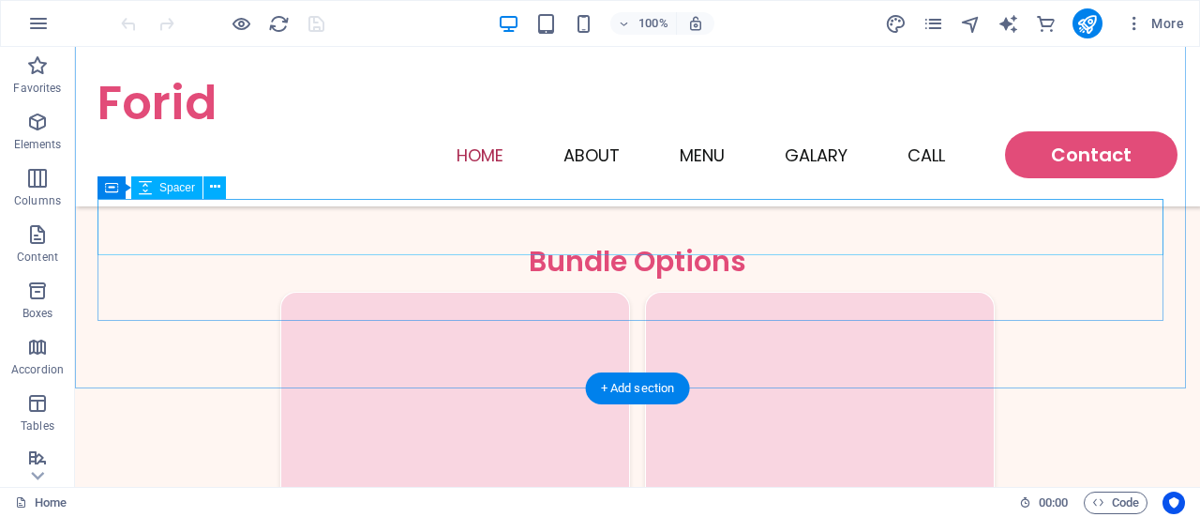
scroll to position [2814, 0]
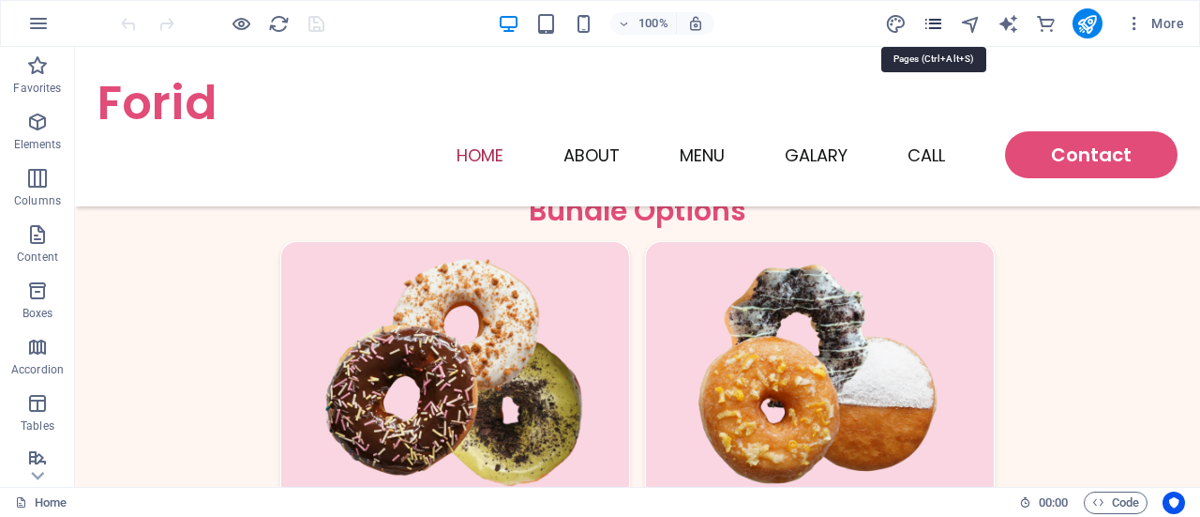
click at [929, 23] on icon "pages" at bounding box center [934, 24] width 22 height 22
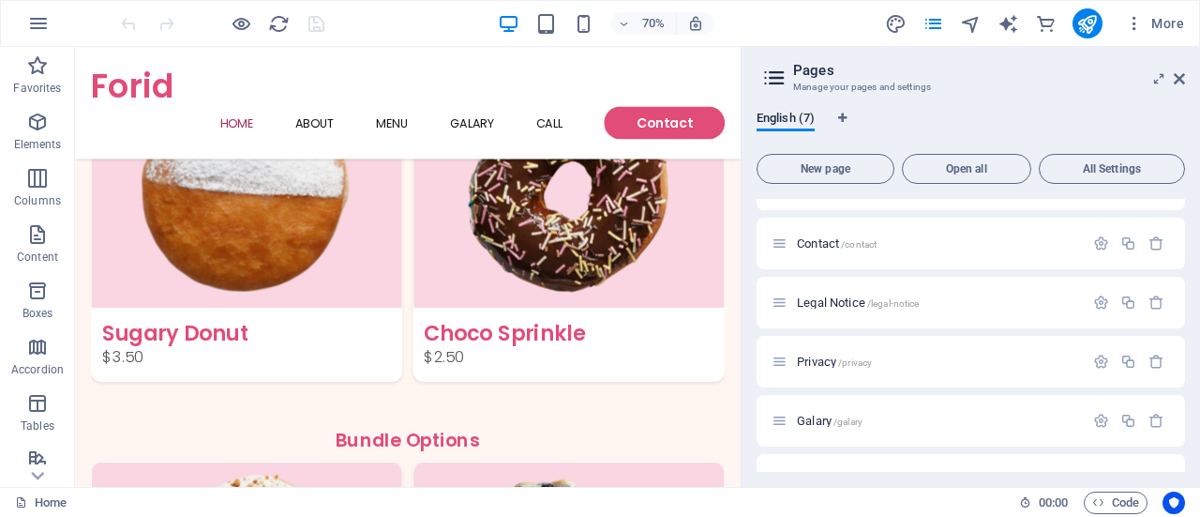
scroll to position [141, 0]
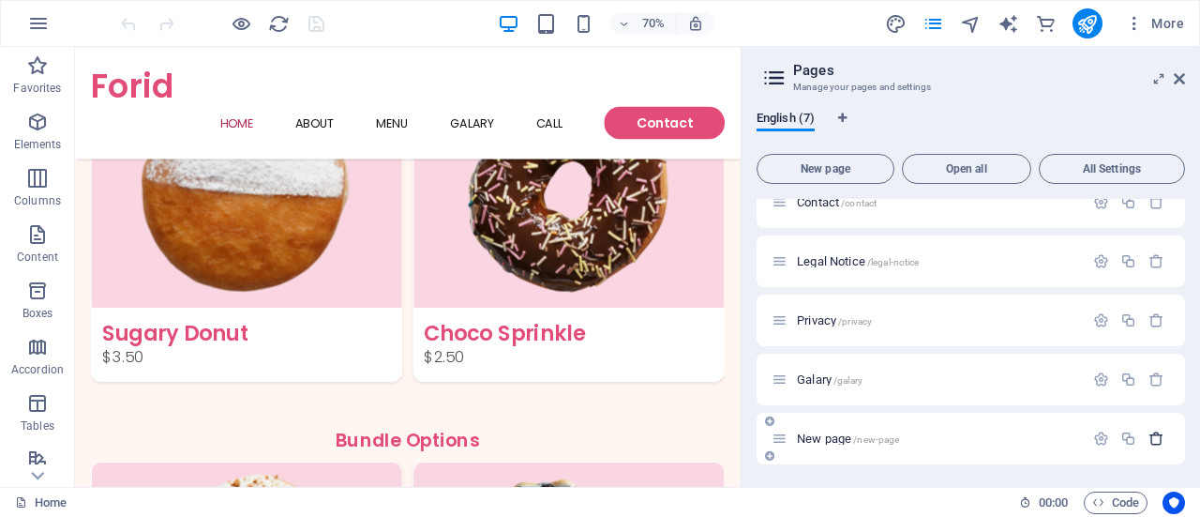
click at [1150, 438] on icon "button" at bounding box center [1157, 438] width 16 height 16
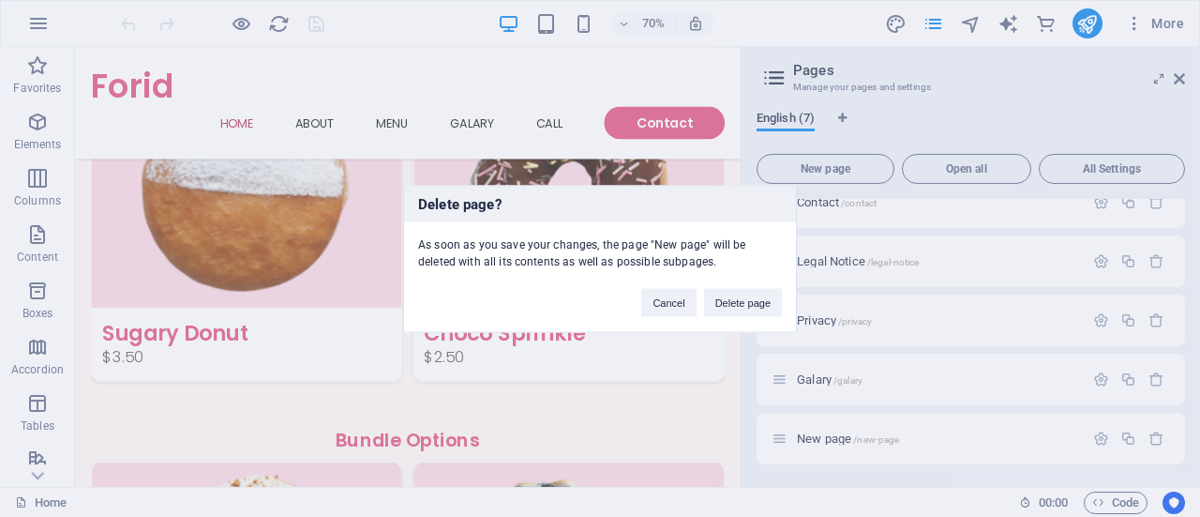
click at [744, 295] on button "Delete page" at bounding box center [743, 302] width 78 height 28
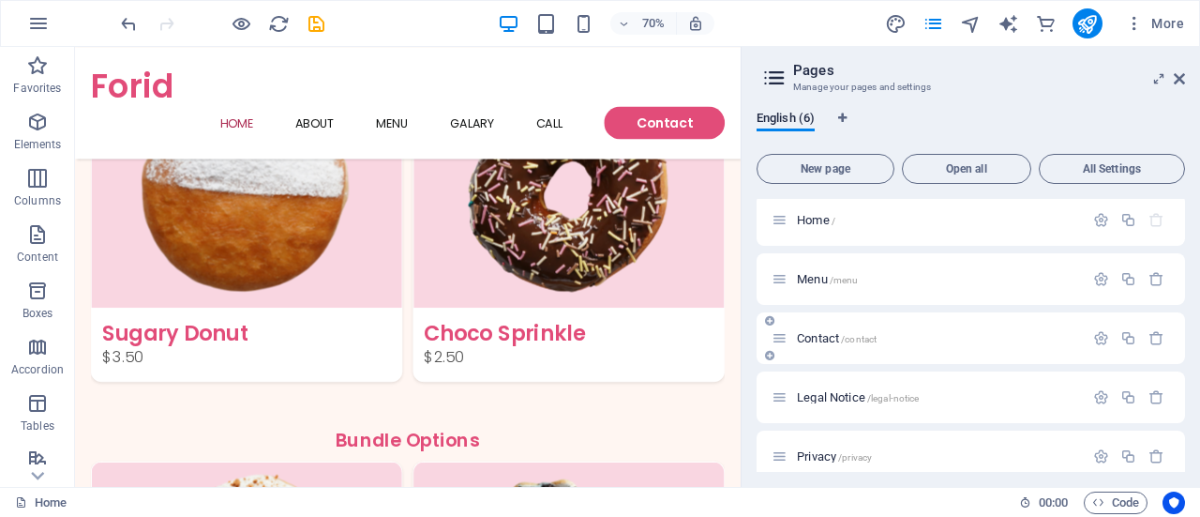
scroll to position [0, 0]
click at [869, 350] on div "Contact /contact" at bounding box center [928, 343] width 312 height 22
click at [877, 340] on span "/contact" at bounding box center [859, 344] width 36 height 10
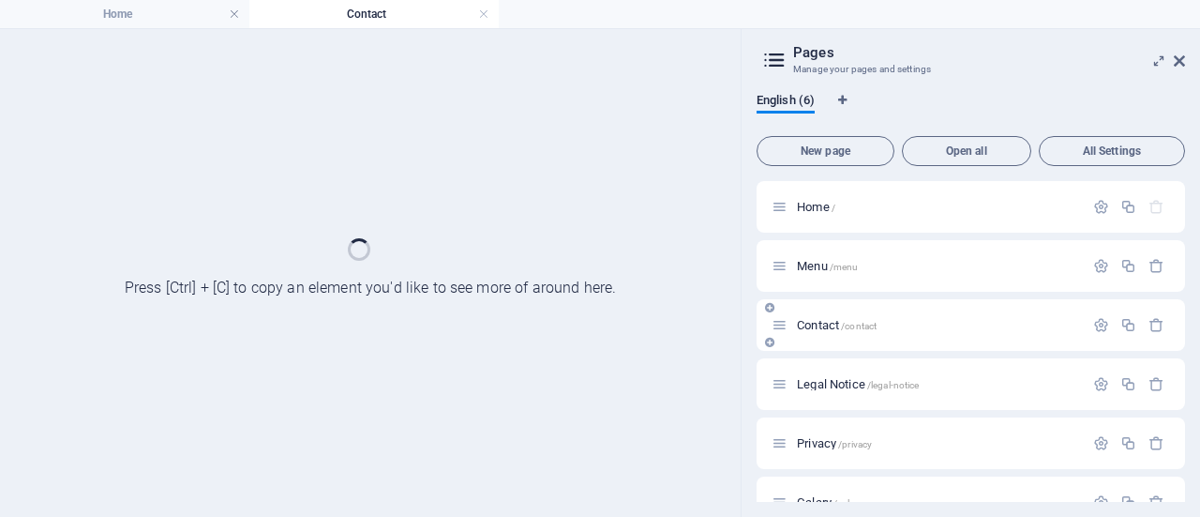
click at [877, 340] on div "Contact /contact" at bounding box center [971, 325] width 429 height 52
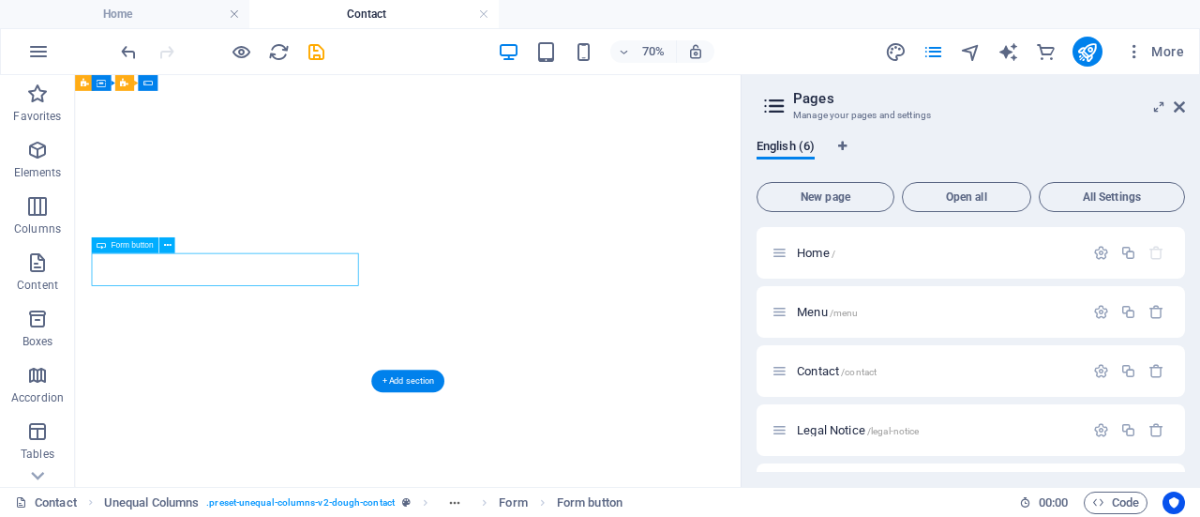
select select "px"
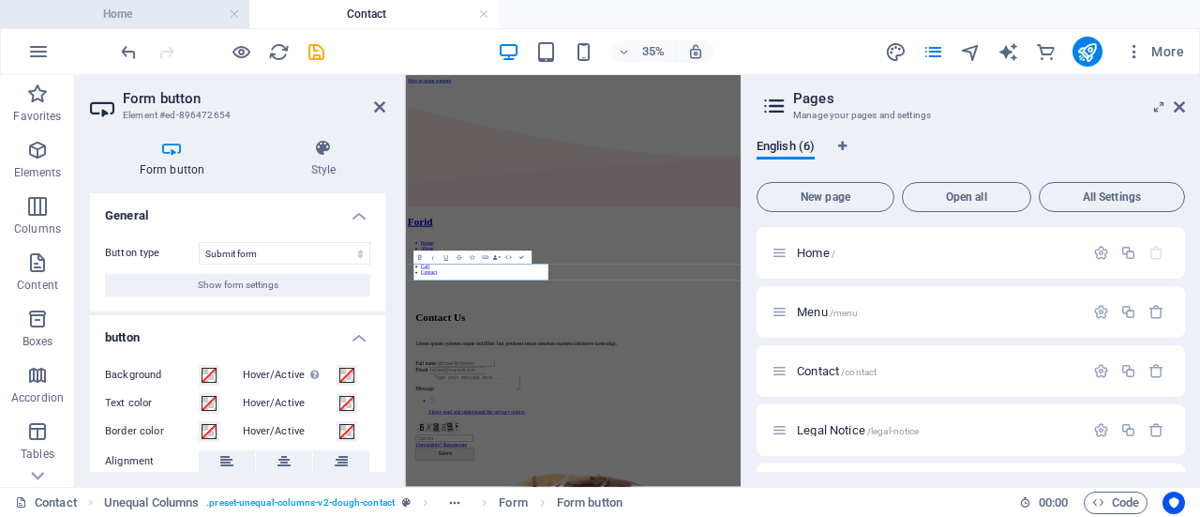
scroll to position [183, 0]
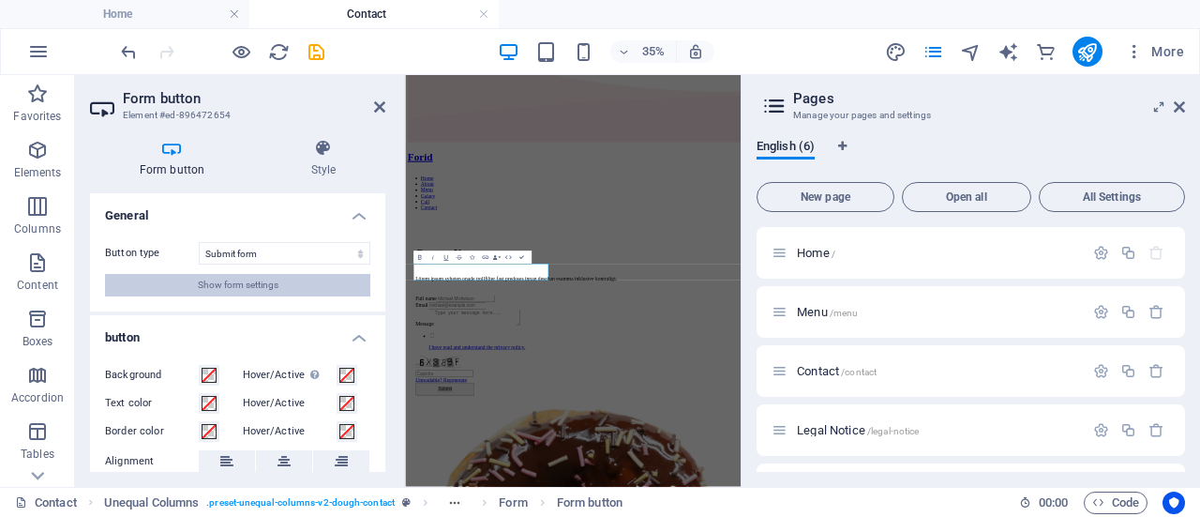
click at [180, 285] on button "Show form settings" at bounding box center [237, 285] width 265 height 23
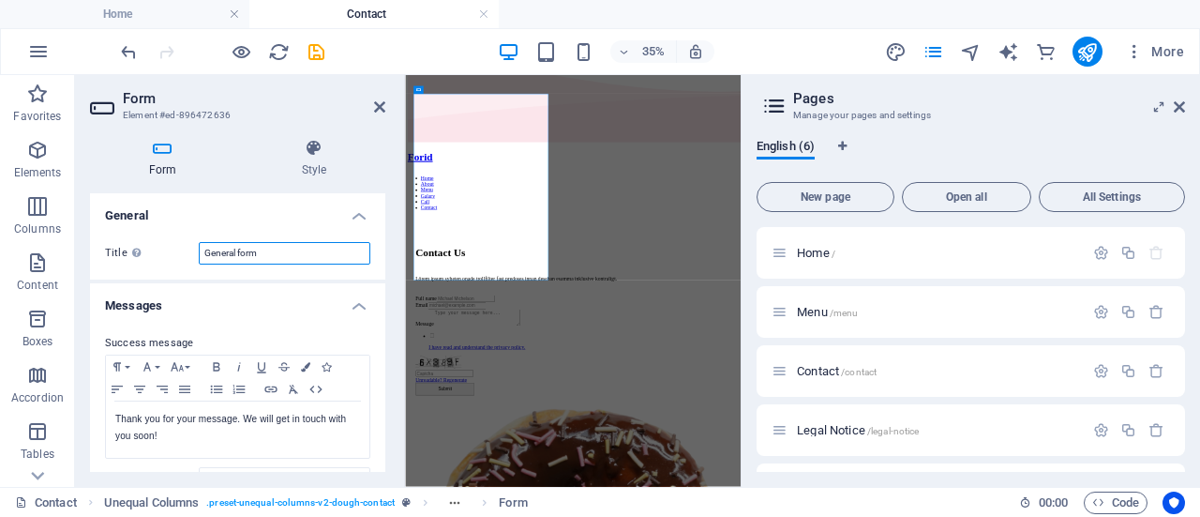
click at [279, 250] on input "General form" at bounding box center [285, 253] width 172 height 23
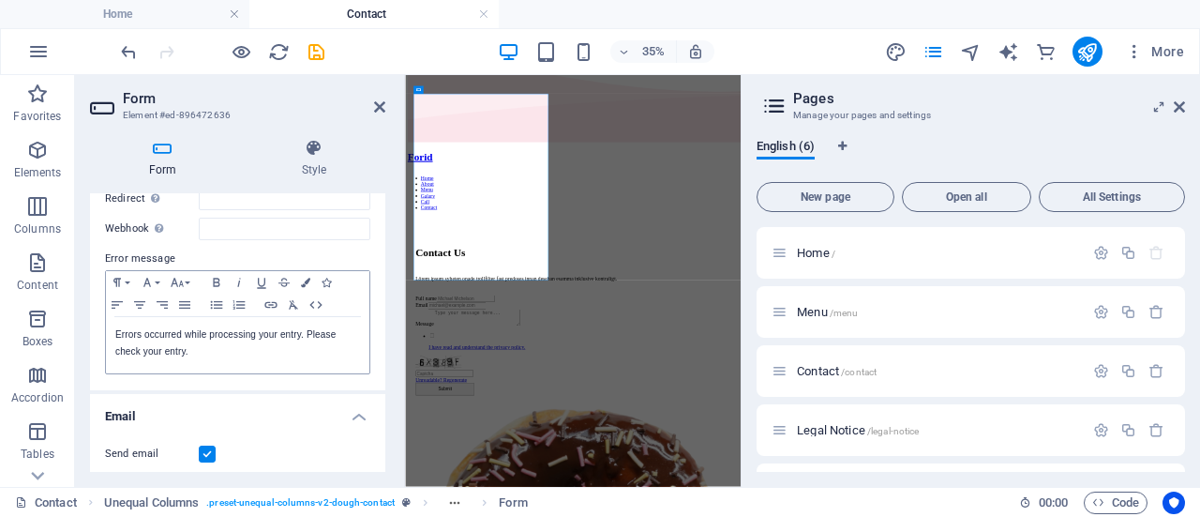
scroll to position [281, 0]
click at [355, 415] on h4 "Email" at bounding box center [237, 409] width 295 height 34
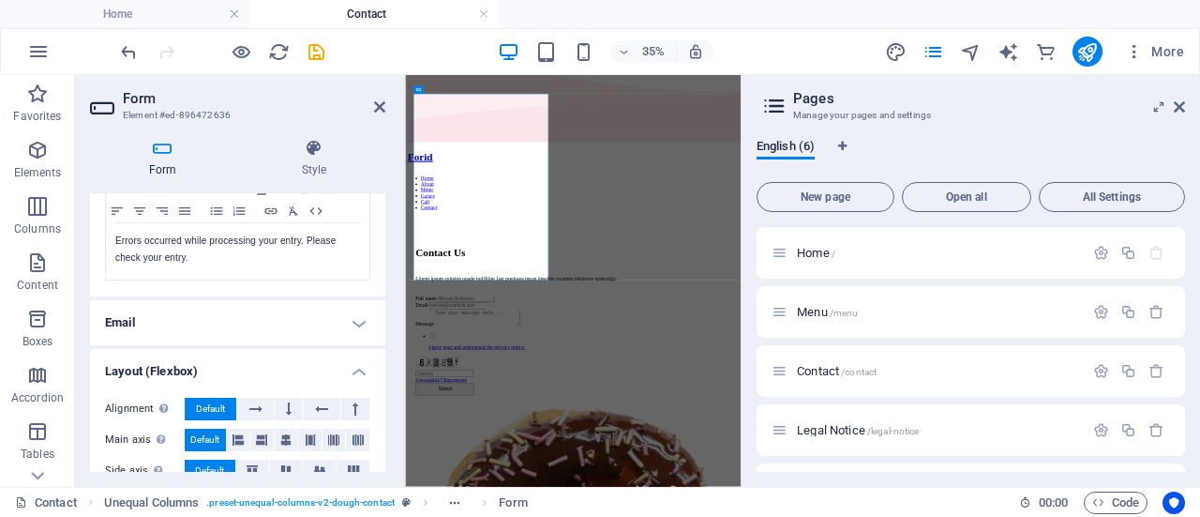
scroll to position [375, 0]
click at [356, 370] on h4 "Layout (Flexbox)" at bounding box center [237, 364] width 295 height 34
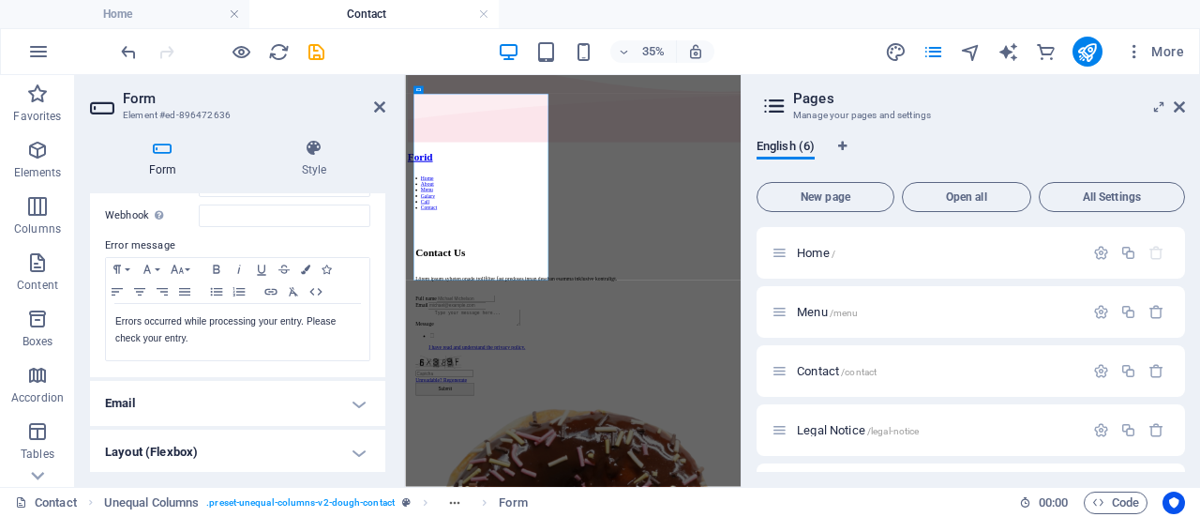
click at [356, 404] on h4 "Email" at bounding box center [237, 403] width 295 height 45
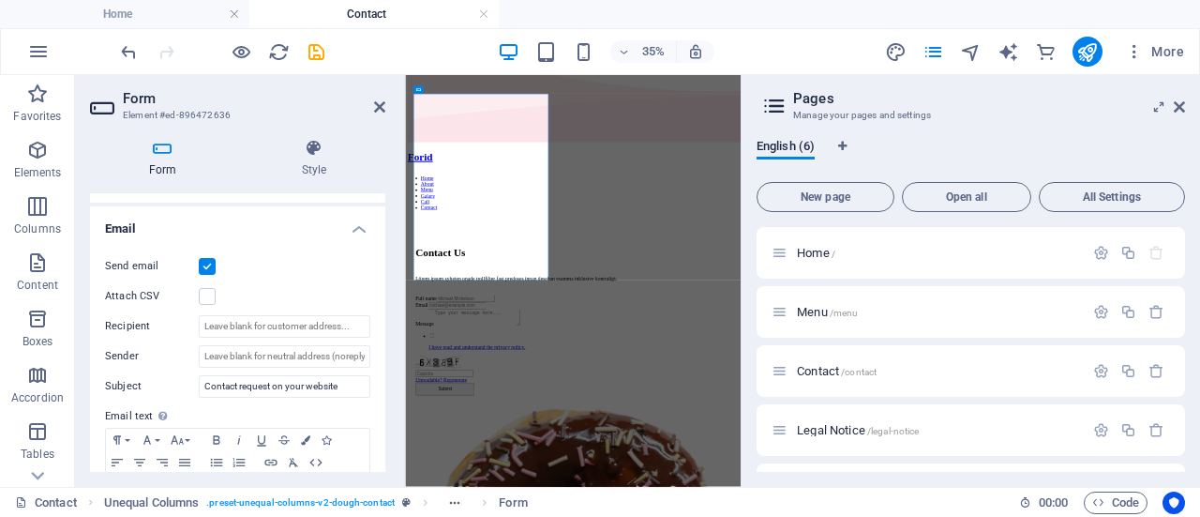
scroll to position [469, 0]
click at [210, 293] on label at bounding box center [207, 294] width 17 height 17
click at [0, 0] on input "Attach CSV" at bounding box center [0, 0] width 0 height 0
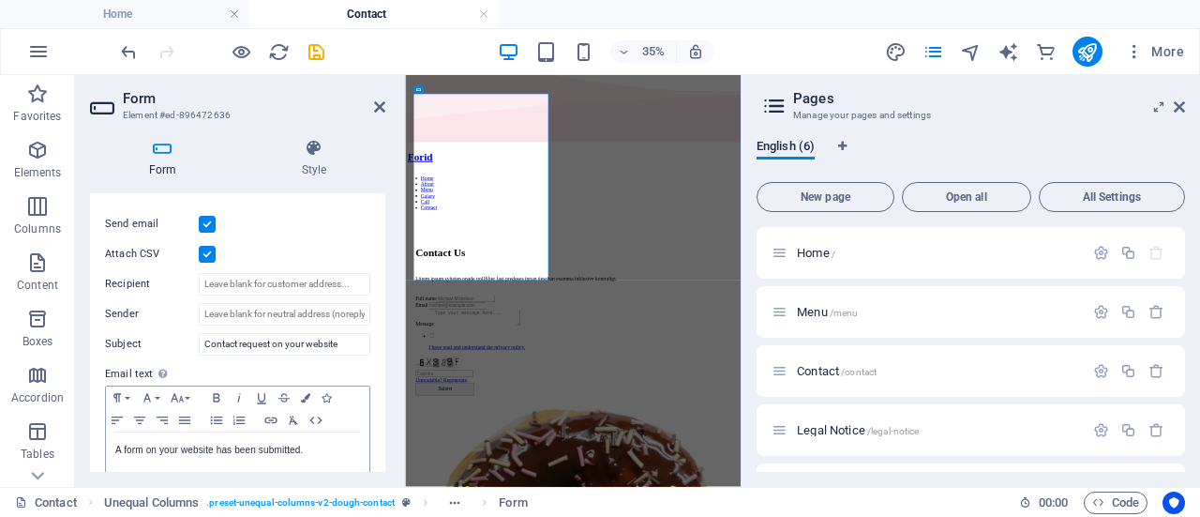
scroll to position [508, 0]
click at [270, 314] on input "Sender" at bounding box center [285, 315] width 172 height 23
drag, startPoint x: 341, startPoint y: 313, endPoint x: 361, endPoint y: 314, distance: 19.7
click at [361, 314] on input "Sender" at bounding box center [285, 315] width 172 height 23
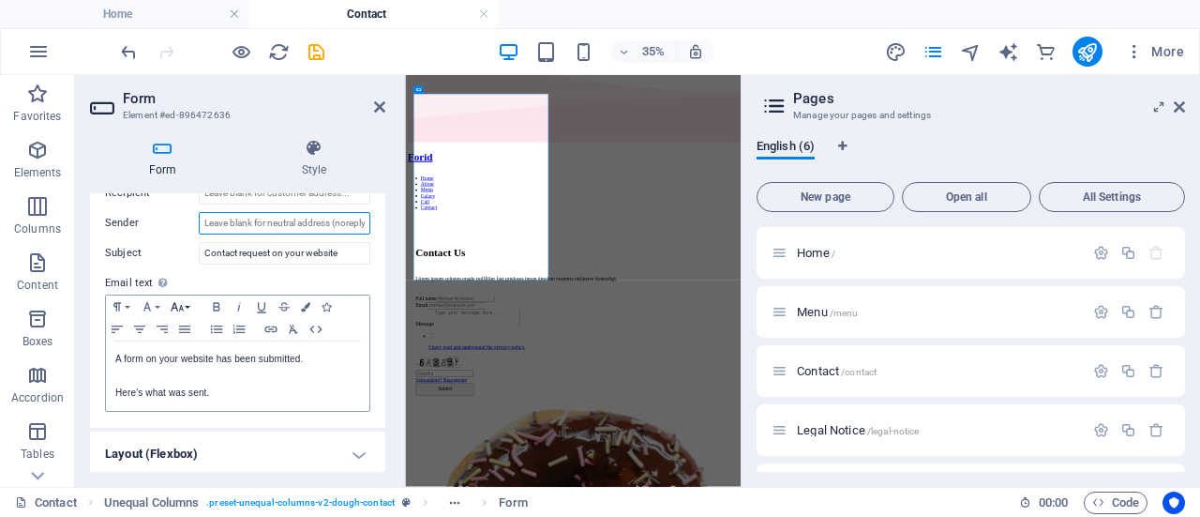
scroll to position [602, 0]
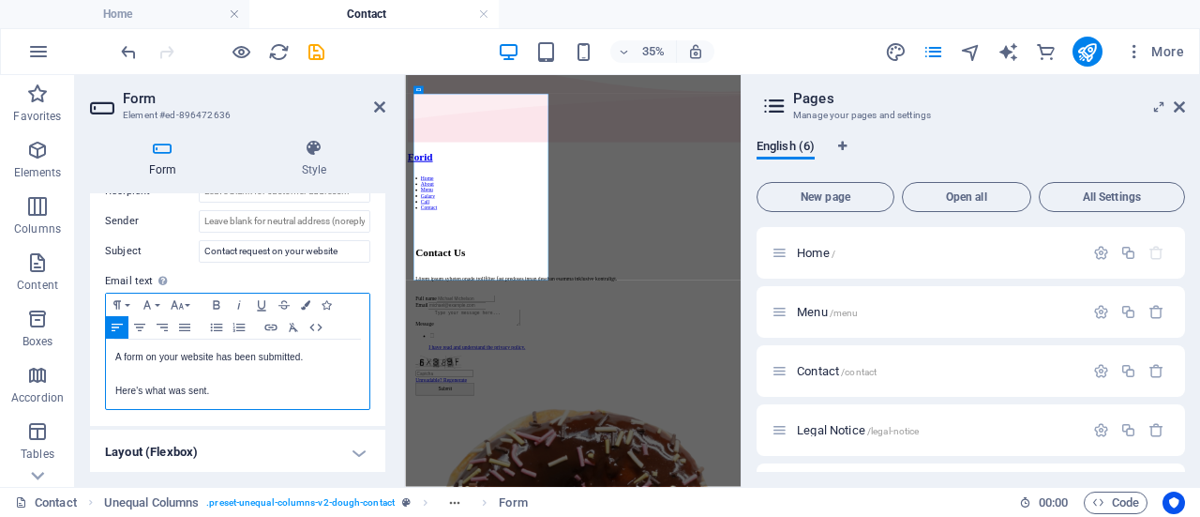
click at [158, 383] on p "Here's what was sent." at bounding box center [237, 391] width 245 height 17
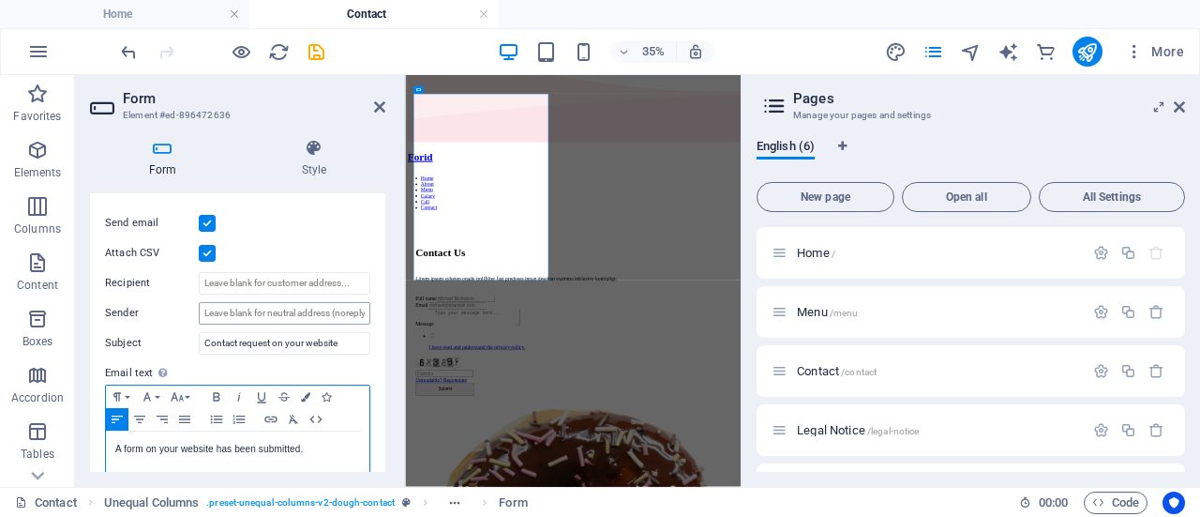
scroll to position [508, 0]
click at [216, 391] on icon "button" at bounding box center [216, 398] width 23 height 15
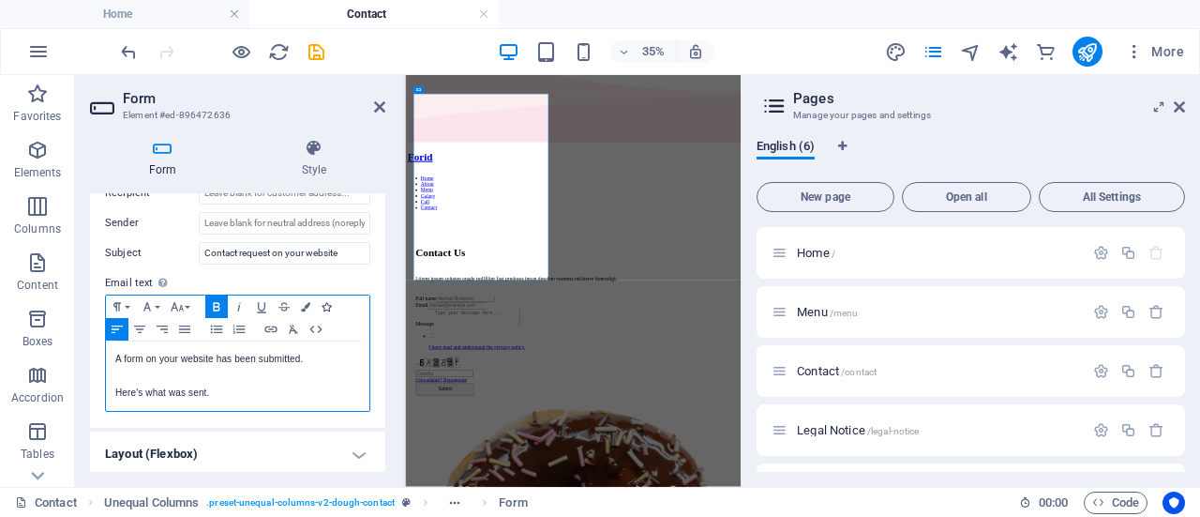
scroll to position [602, 0]
click at [239, 305] on icon "button" at bounding box center [239, 304] width 23 height 15
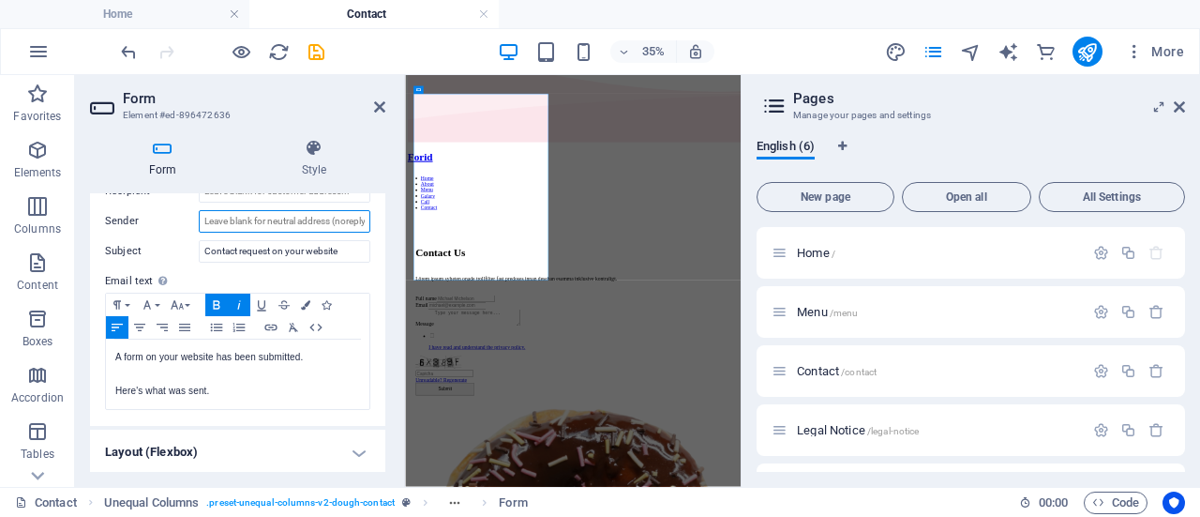
click at [264, 226] on input "Sender" at bounding box center [285, 221] width 172 height 23
click at [224, 451] on h4 "Layout (Flexbox)" at bounding box center [237, 452] width 295 height 45
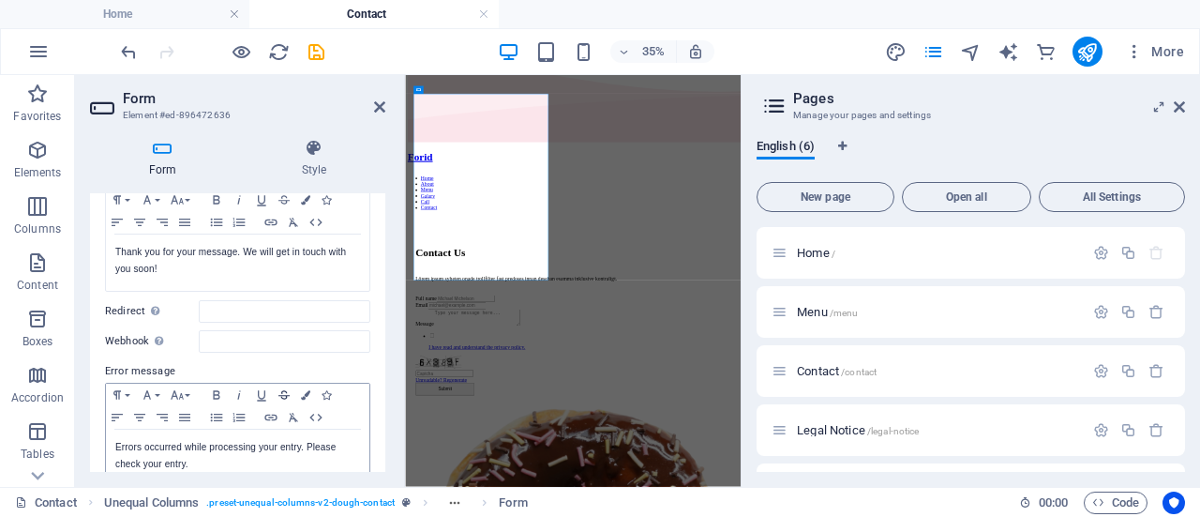
scroll to position [112, 0]
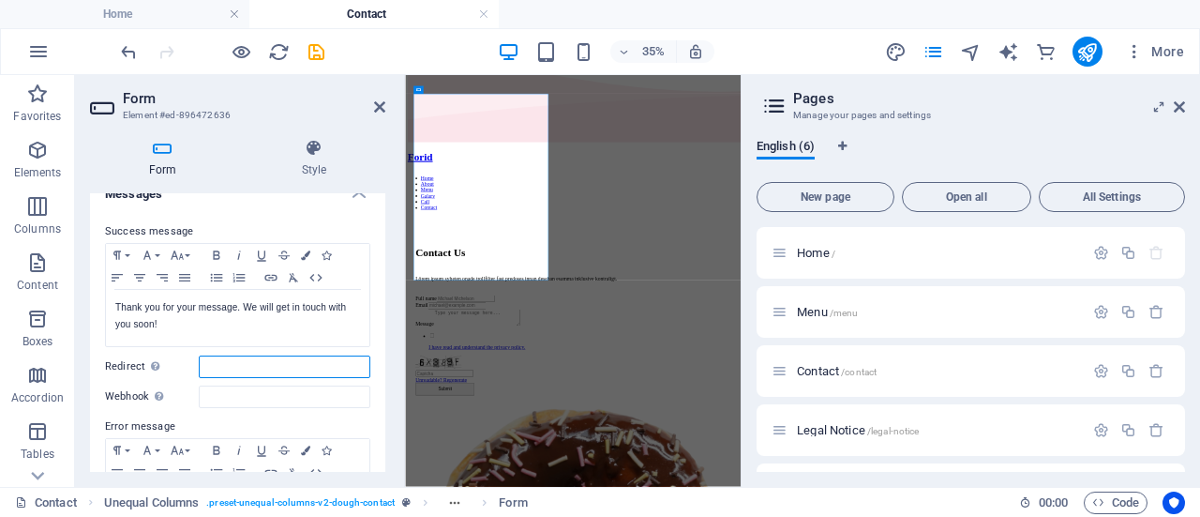
click at [266, 370] on input "Redirect Define a redirect target upon successful form submission; for example,…" at bounding box center [285, 366] width 172 height 23
click at [257, 394] on input "Webhook A webhook is a push notification from this form to another server. Ever…" at bounding box center [285, 396] width 172 height 23
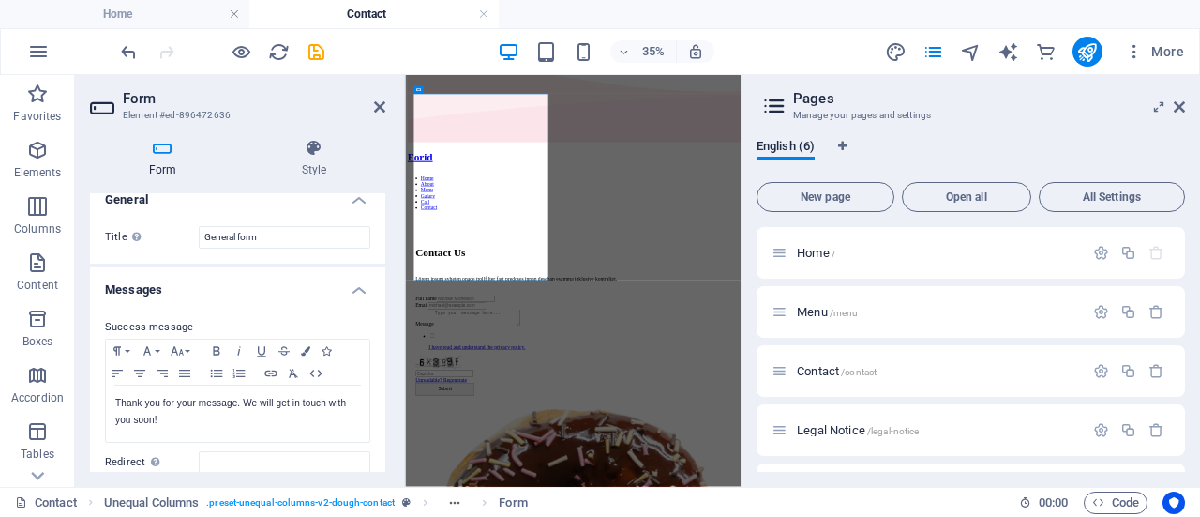
scroll to position [0, 0]
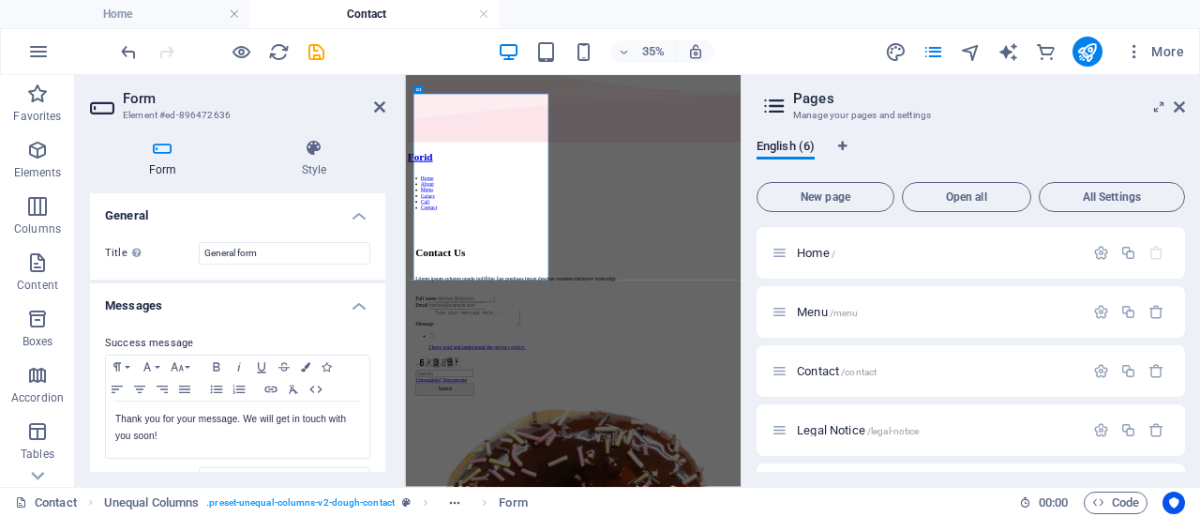
click at [362, 307] on h4 "Messages" at bounding box center [237, 300] width 295 height 34
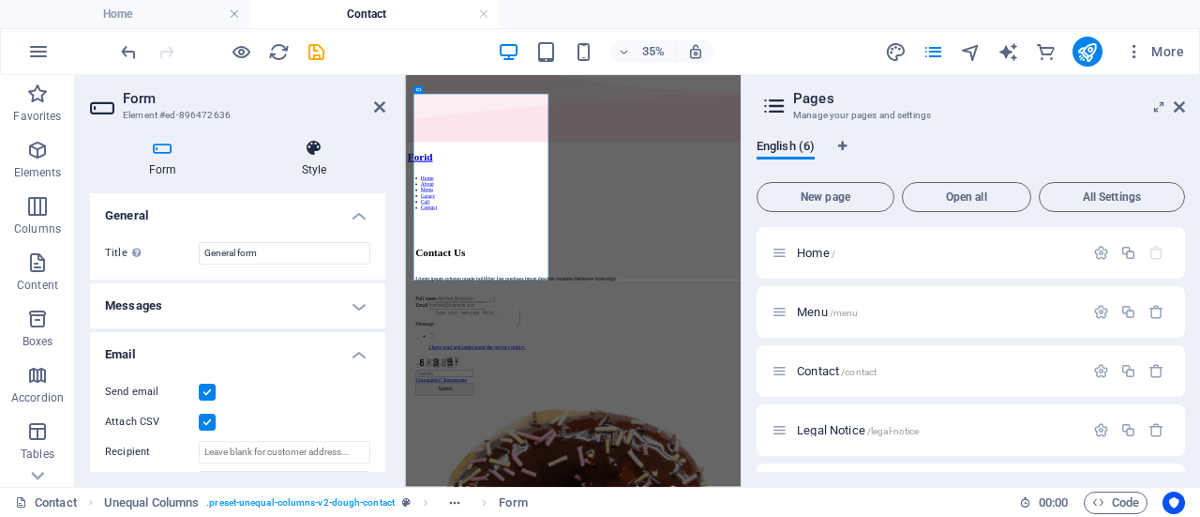
click at [317, 163] on h4 "Style" at bounding box center [314, 158] width 143 height 39
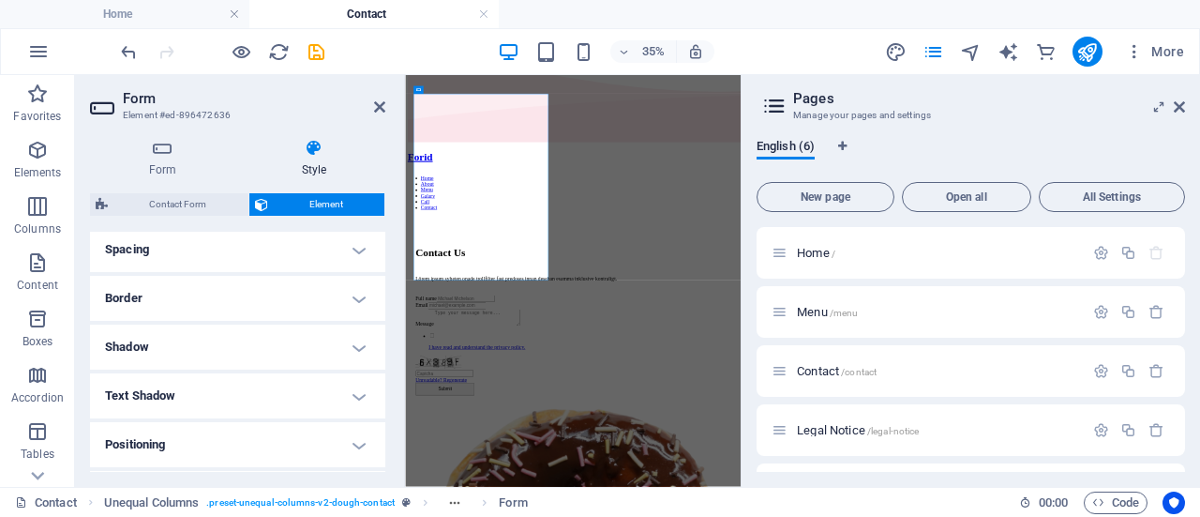
scroll to position [364, 0]
click at [174, 201] on span "Contact Form" at bounding box center [177, 204] width 129 height 23
select select "rem"
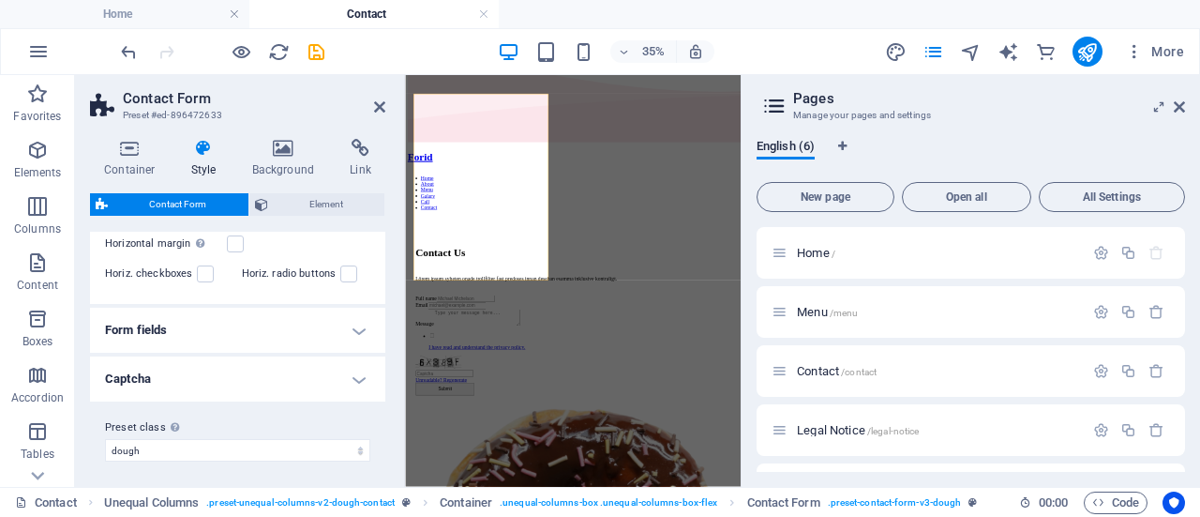
scroll to position [469, 0]
click at [347, 323] on h4 "Form fields" at bounding box center [237, 328] width 295 height 45
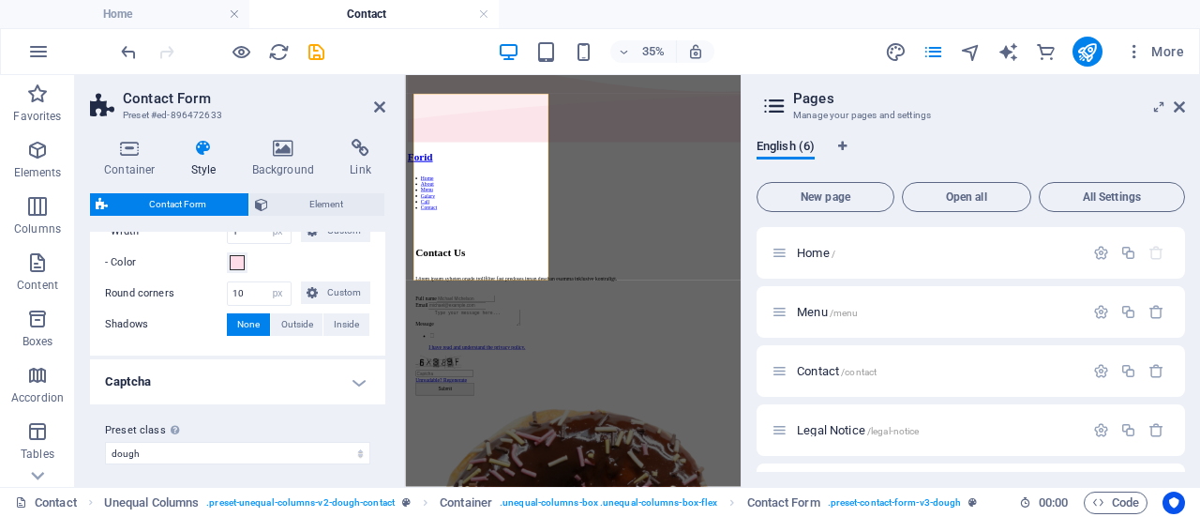
scroll to position [931, 0]
click at [352, 375] on h4 "Captcha" at bounding box center [237, 378] width 295 height 45
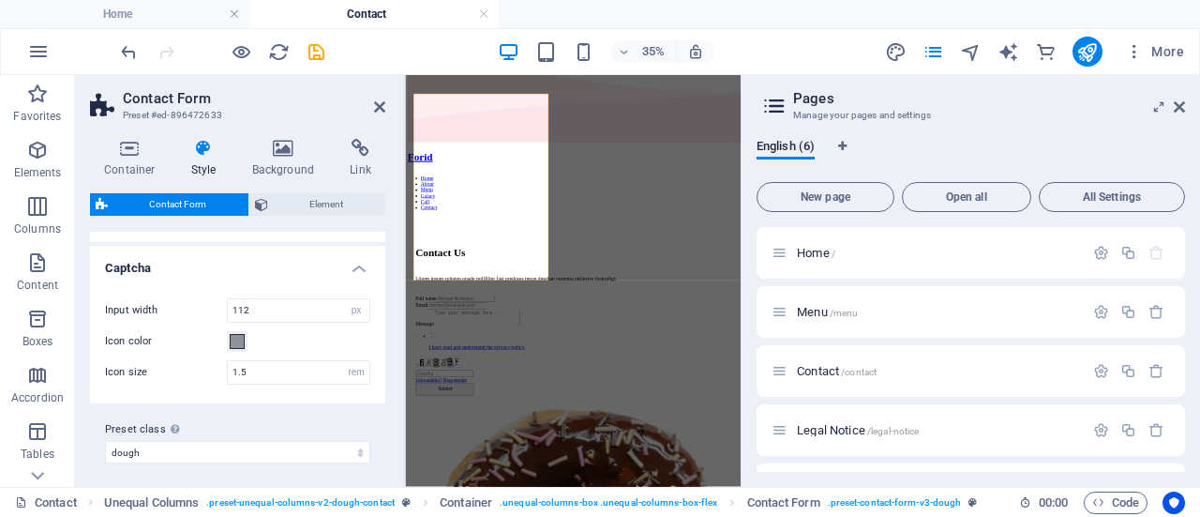
scroll to position [1043, 0]
click at [346, 444] on select "dough Add preset class" at bounding box center [237, 451] width 265 height 23
click at [345, 444] on select "dough Add preset class" at bounding box center [237, 451] width 265 height 23
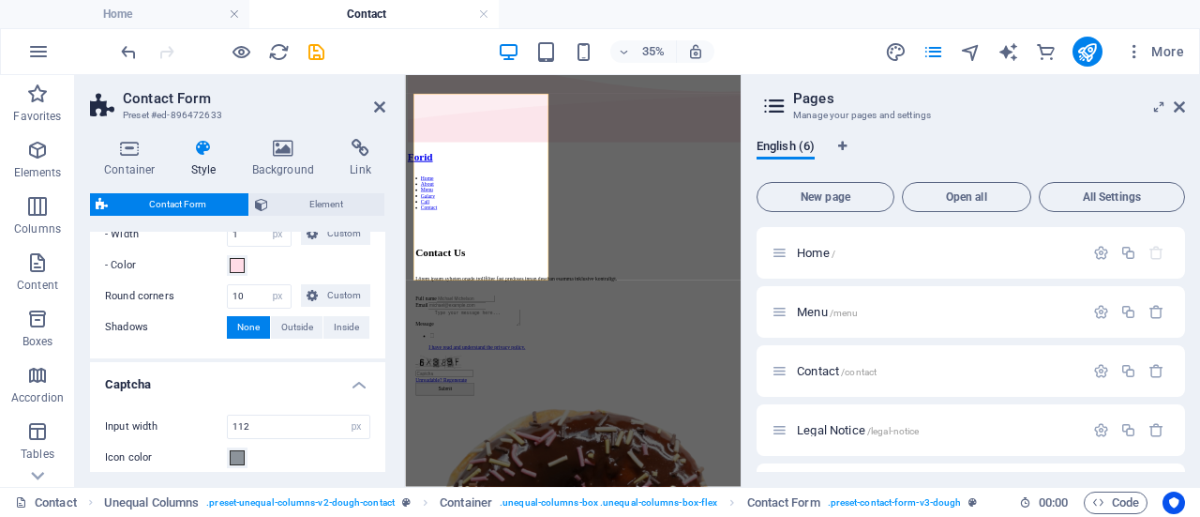
scroll to position [668, 0]
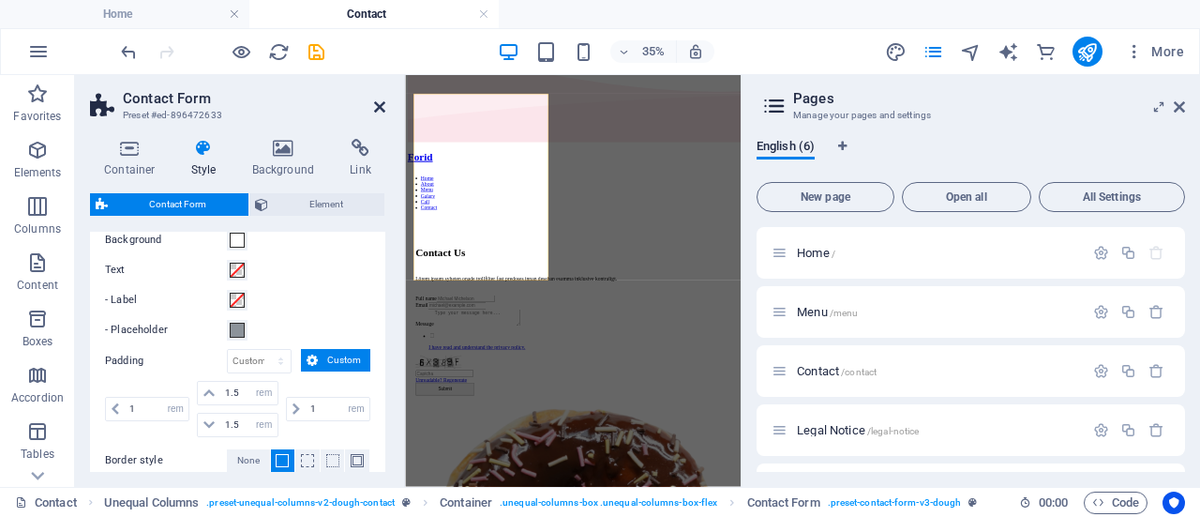
click at [385, 106] on icon at bounding box center [379, 106] width 11 height 15
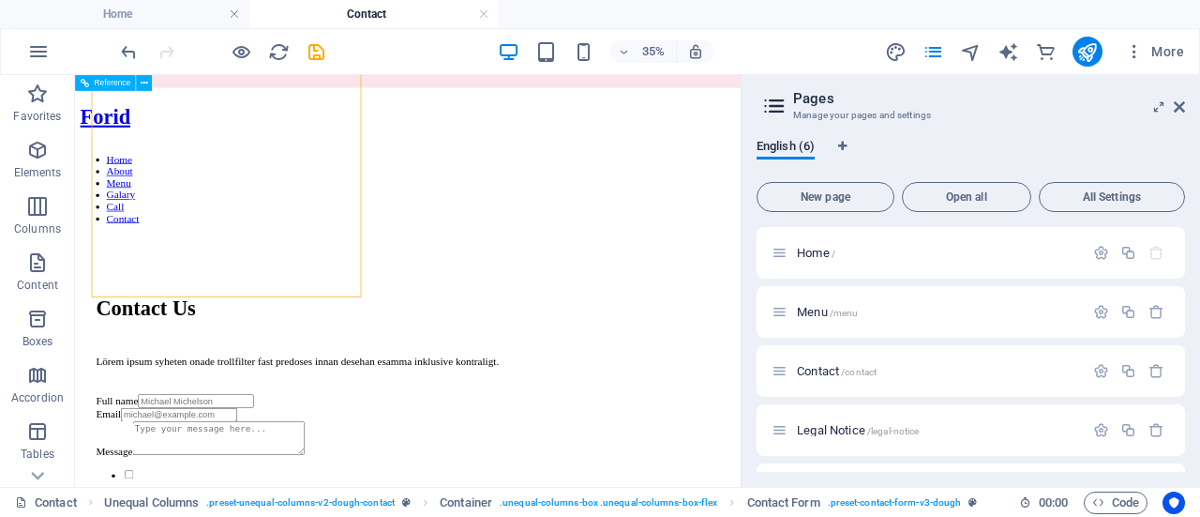
scroll to position [452, 0]
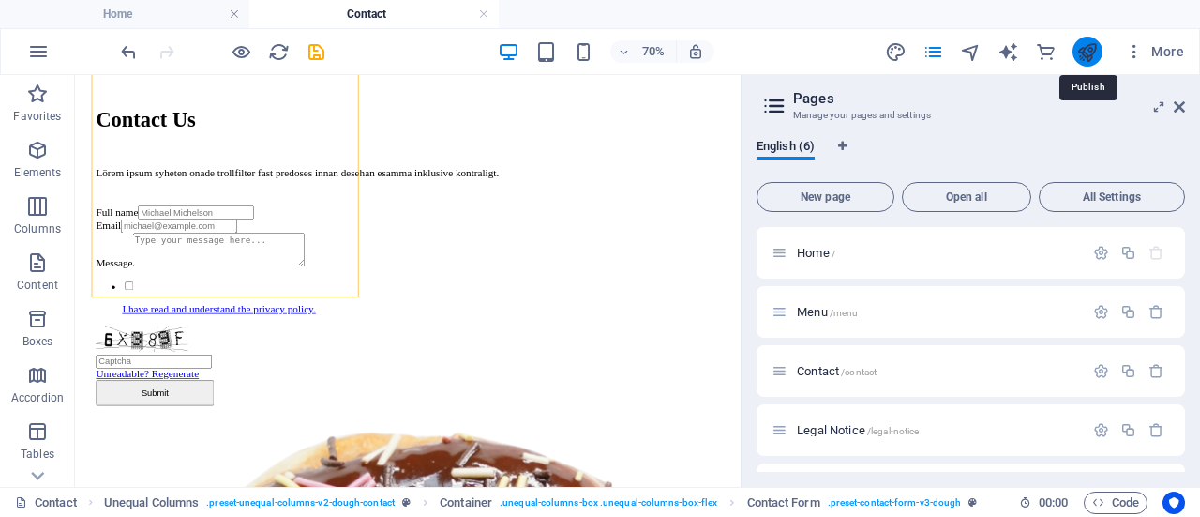
click at [1082, 53] on icon "publish" at bounding box center [1088, 52] width 22 height 22
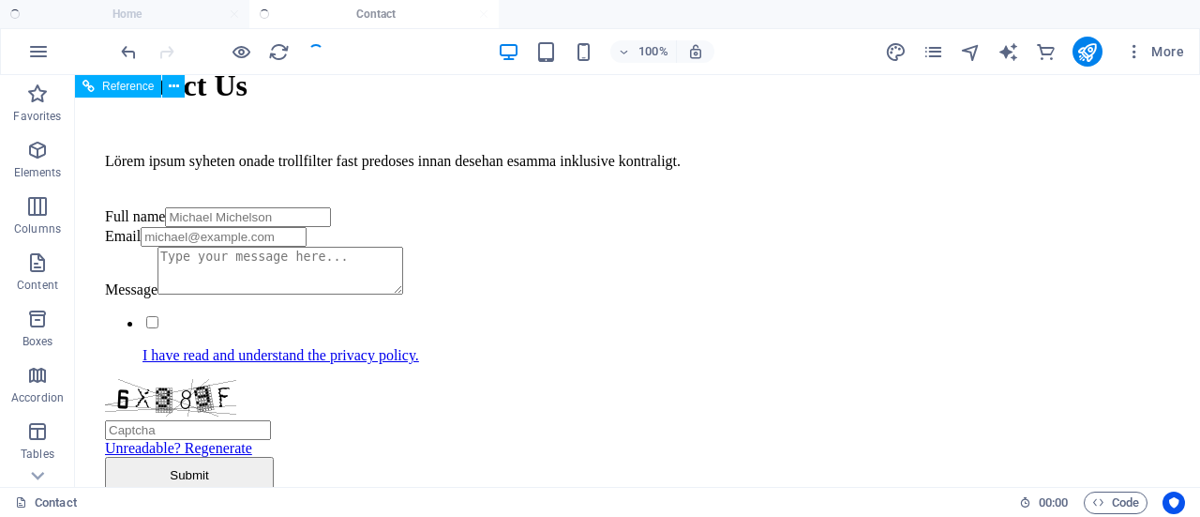
scroll to position [428, 0]
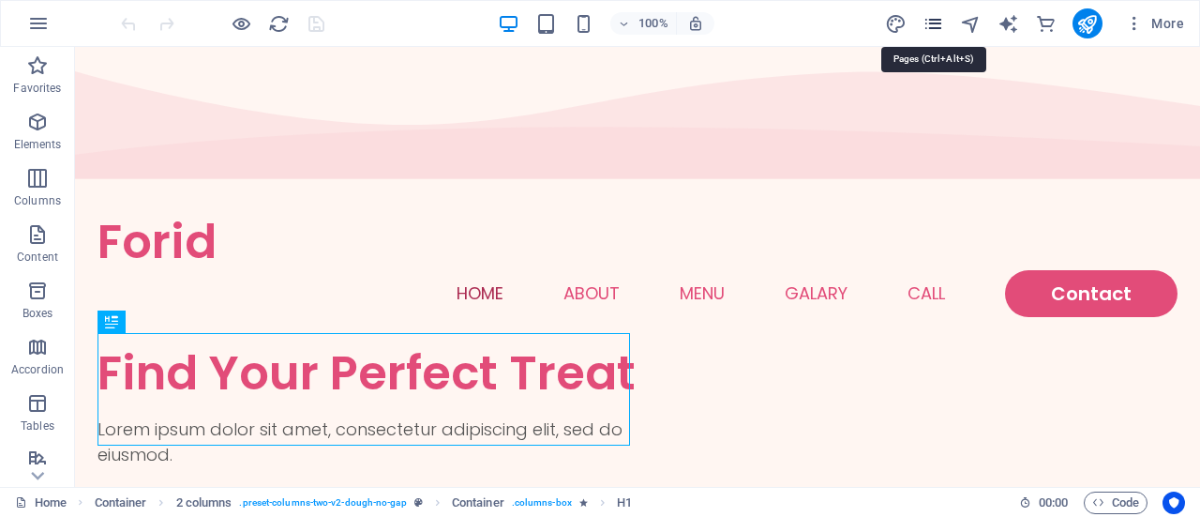
click at [941, 20] on icon "pages" at bounding box center [934, 24] width 22 height 22
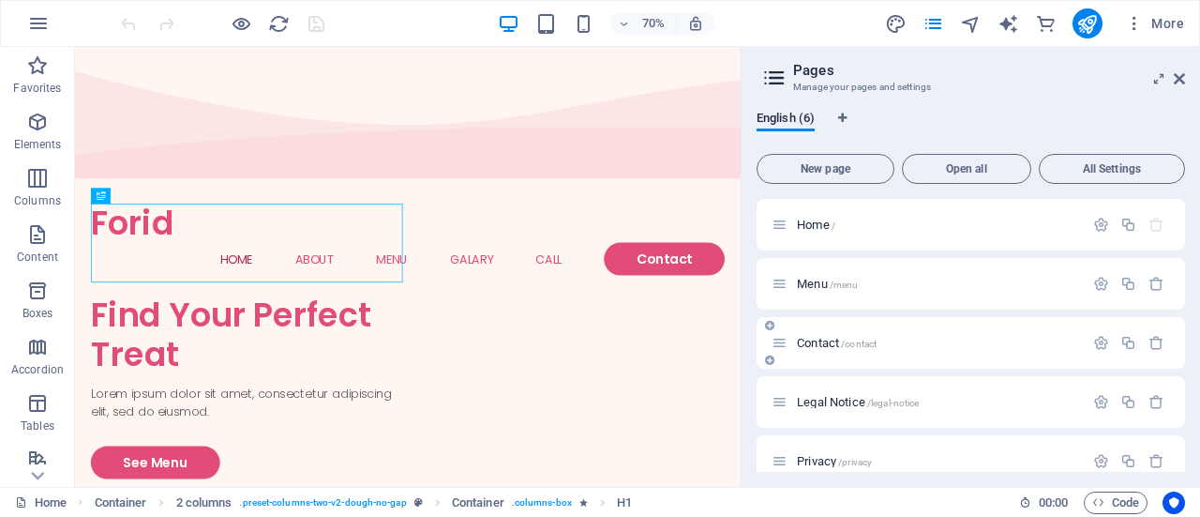
click at [874, 344] on span "/contact" at bounding box center [859, 344] width 36 height 10
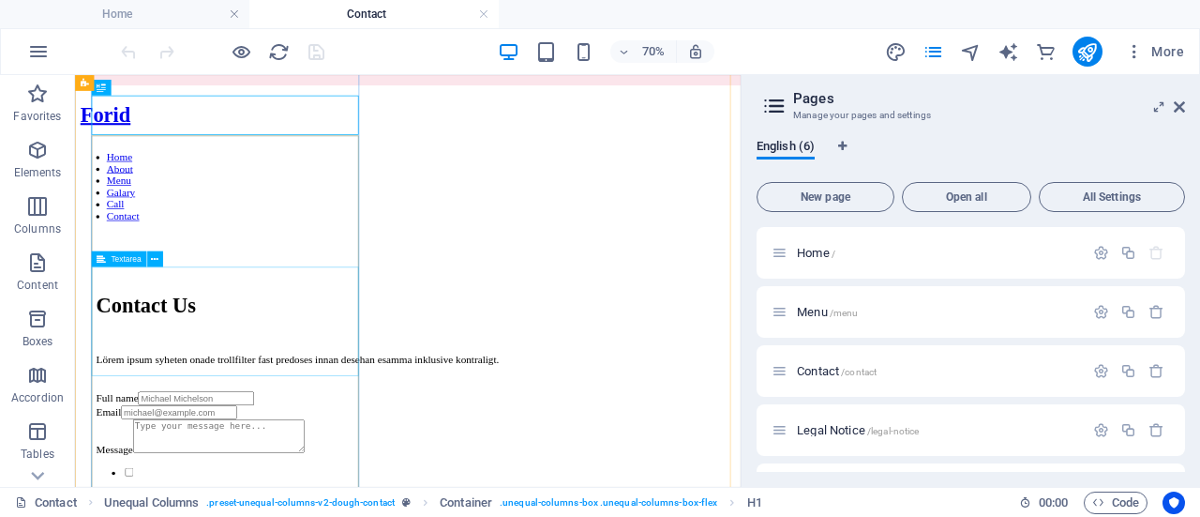
scroll to position [188, 0]
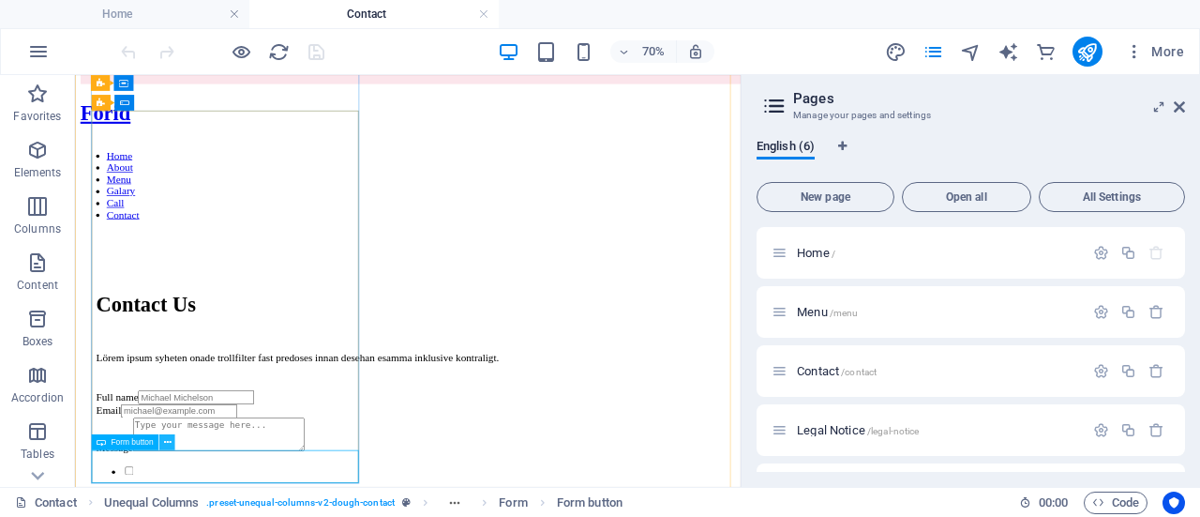
click at [165, 444] on icon at bounding box center [167, 442] width 8 height 14
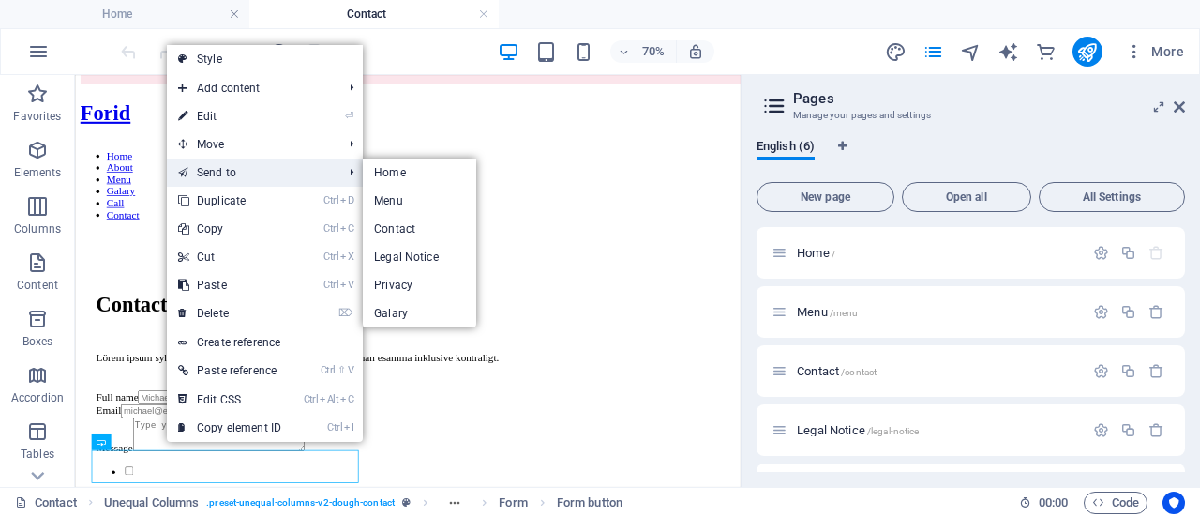
click at [258, 172] on link "Send to" at bounding box center [251, 172] width 168 height 28
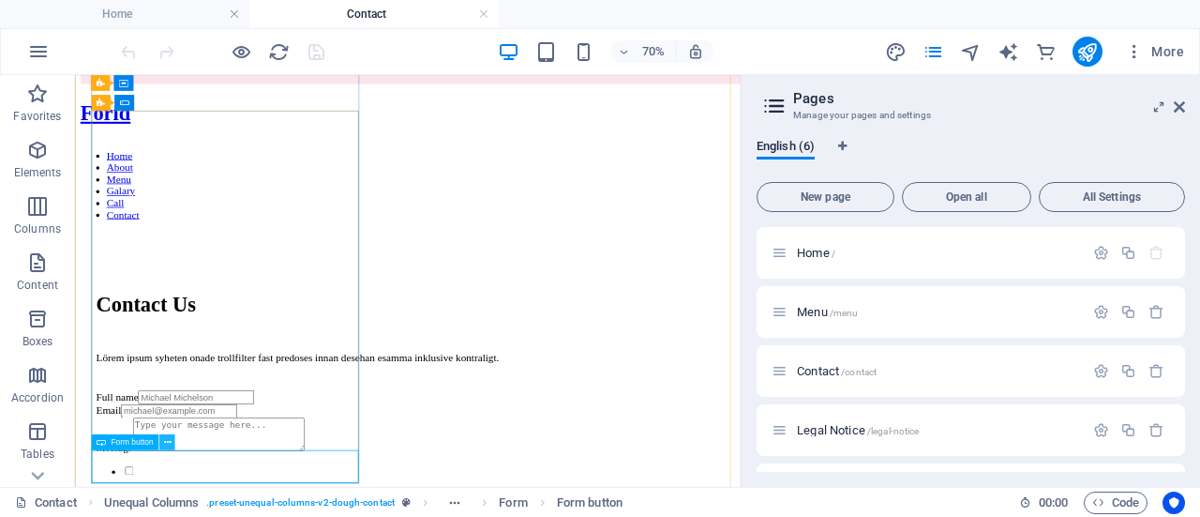
click at [168, 436] on icon at bounding box center [167, 442] width 8 height 14
select select "px"
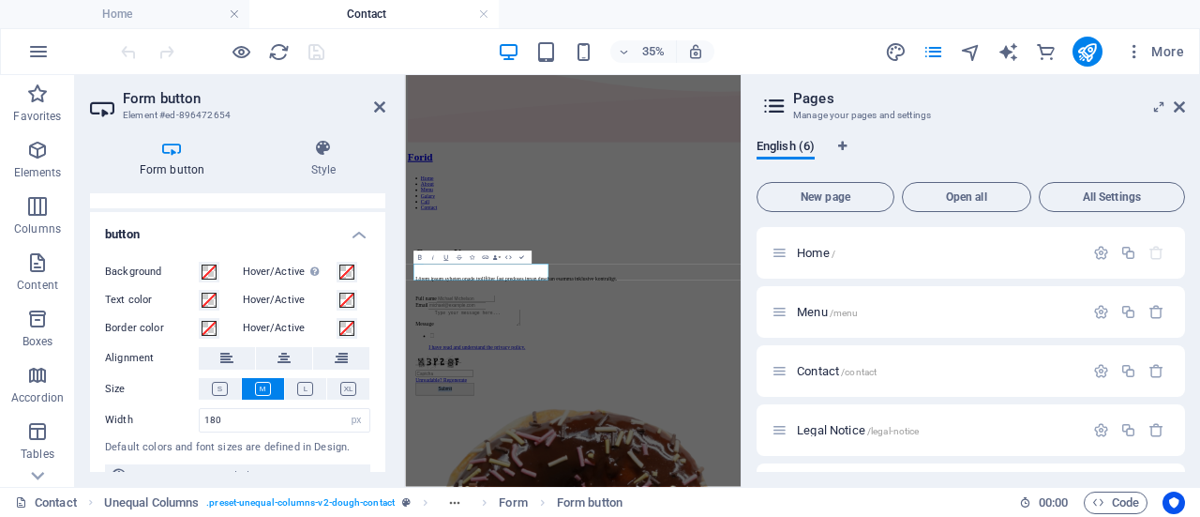
scroll to position [131, 0]
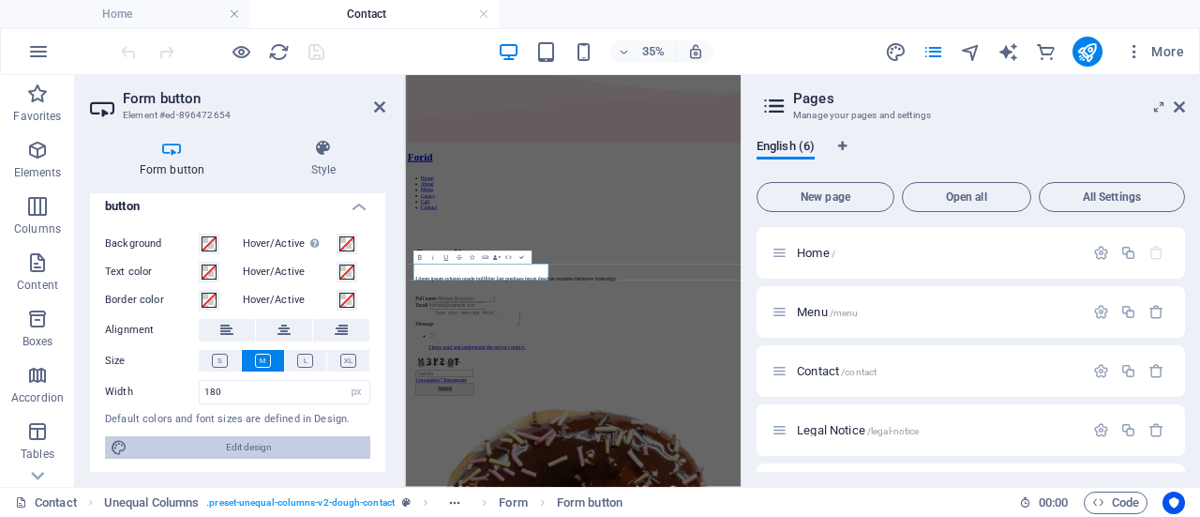
click at [261, 441] on span "Edit design" at bounding box center [249, 447] width 232 height 23
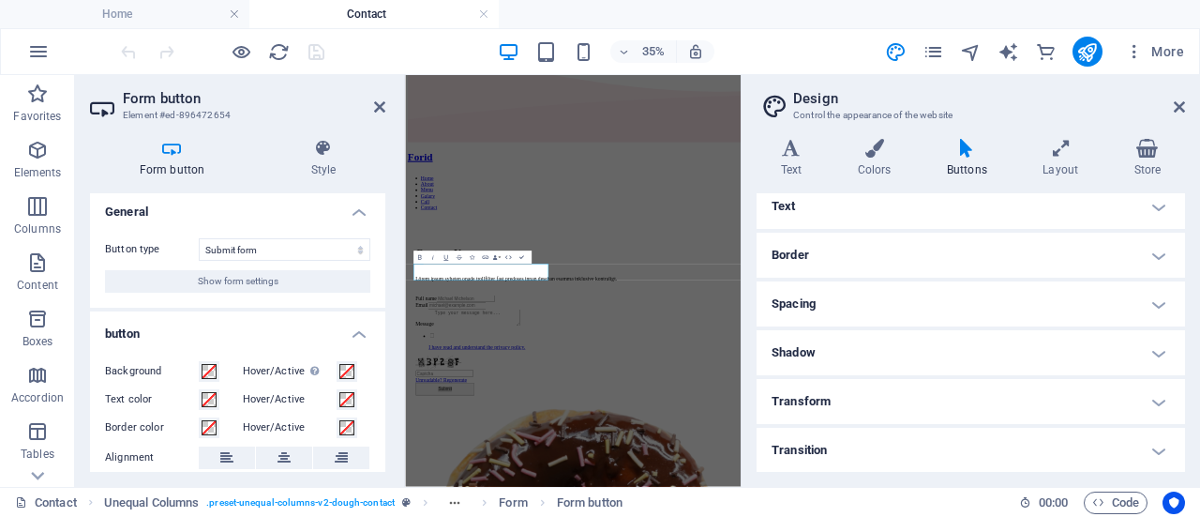
scroll to position [0, 0]
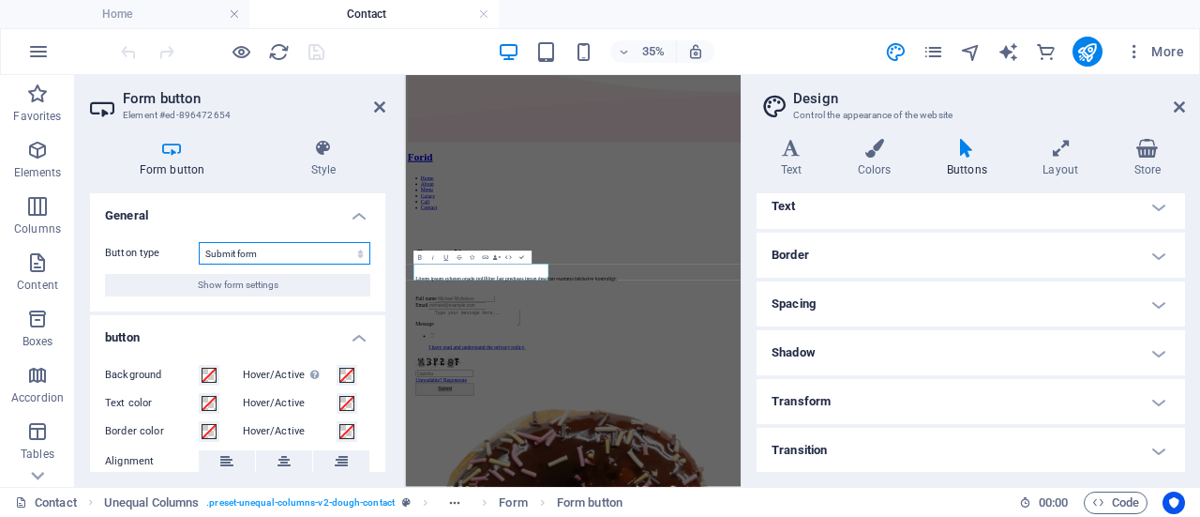
click at [296, 257] on select "Submit form Reset form No action" at bounding box center [285, 253] width 172 height 23
click at [296, 256] on select "Submit form Reset form No action" at bounding box center [285, 253] width 172 height 23
click at [291, 256] on select "Submit form Reset form No action" at bounding box center [285, 253] width 172 height 23
click at [199, 242] on select "Submit form Reset form No action" at bounding box center [285, 253] width 172 height 23
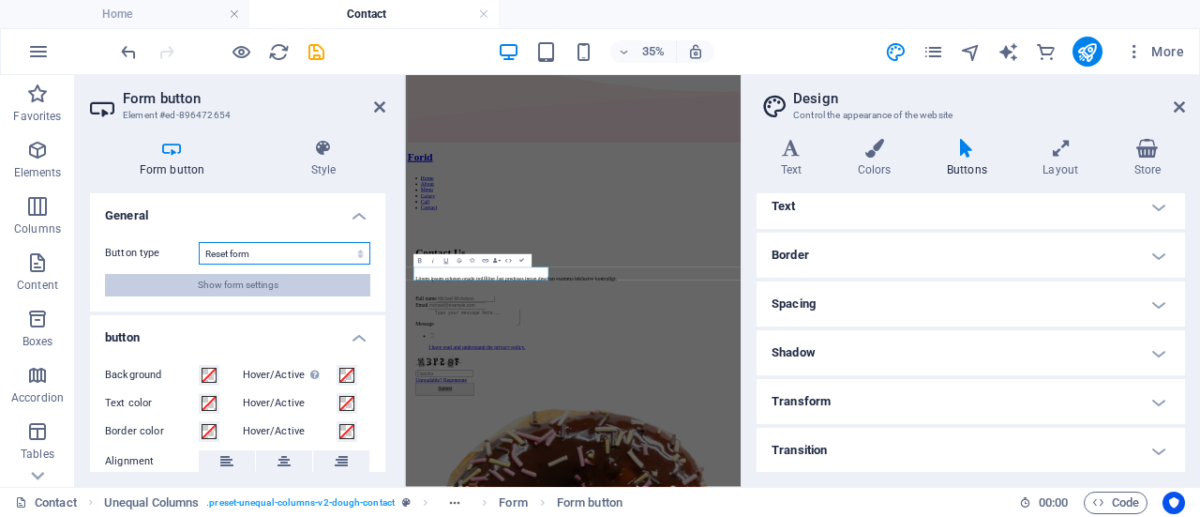
scroll to position [174, 0]
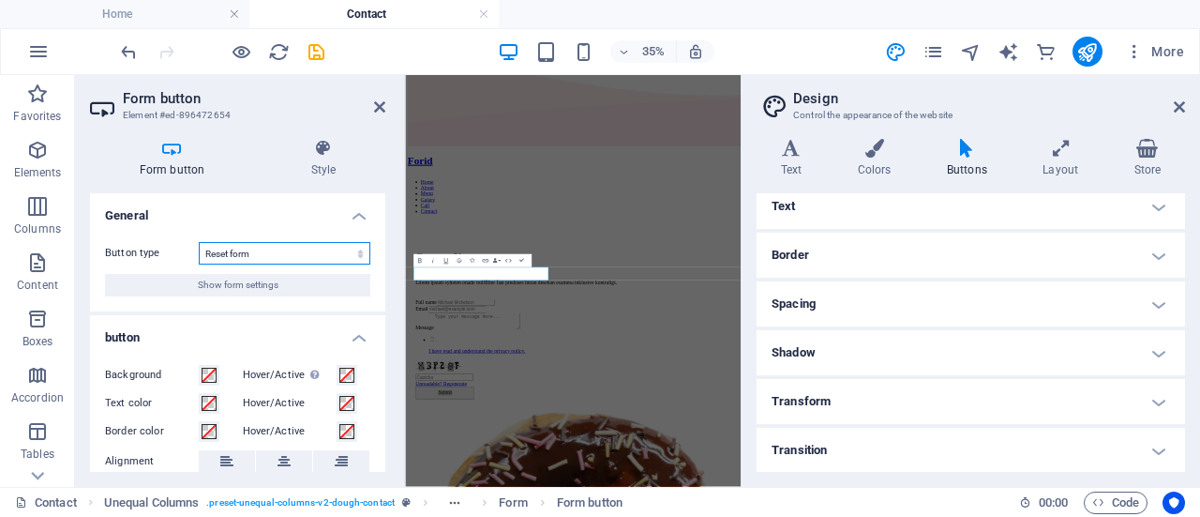
click at [276, 257] on select "Submit form Reset form No action" at bounding box center [285, 253] width 172 height 23
select select "submit"
click at [199, 242] on select "Submit form Reset form No action" at bounding box center [285, 253] width 172 height 23
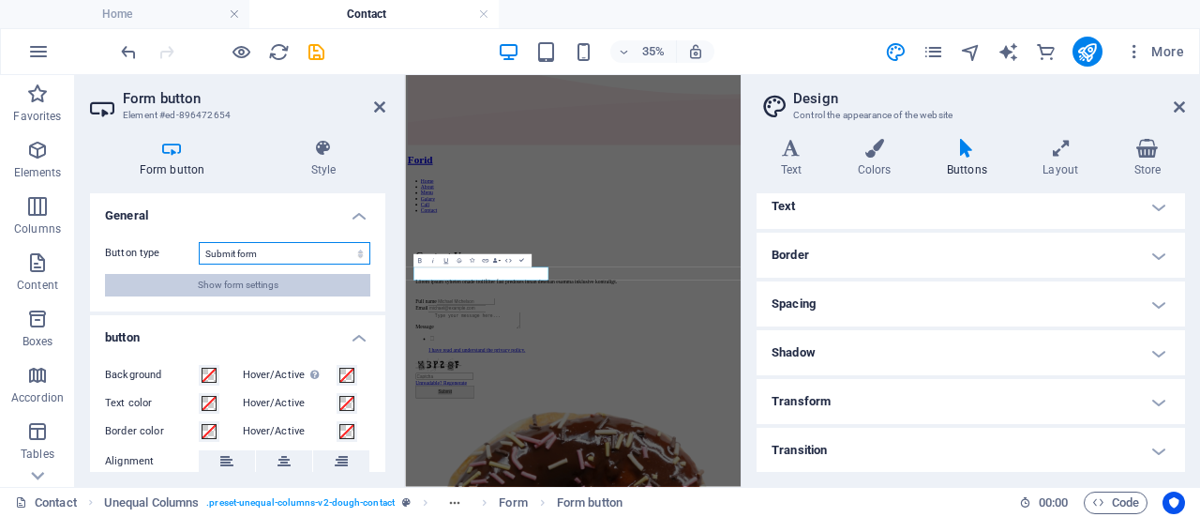
scroll to position [183, 0]
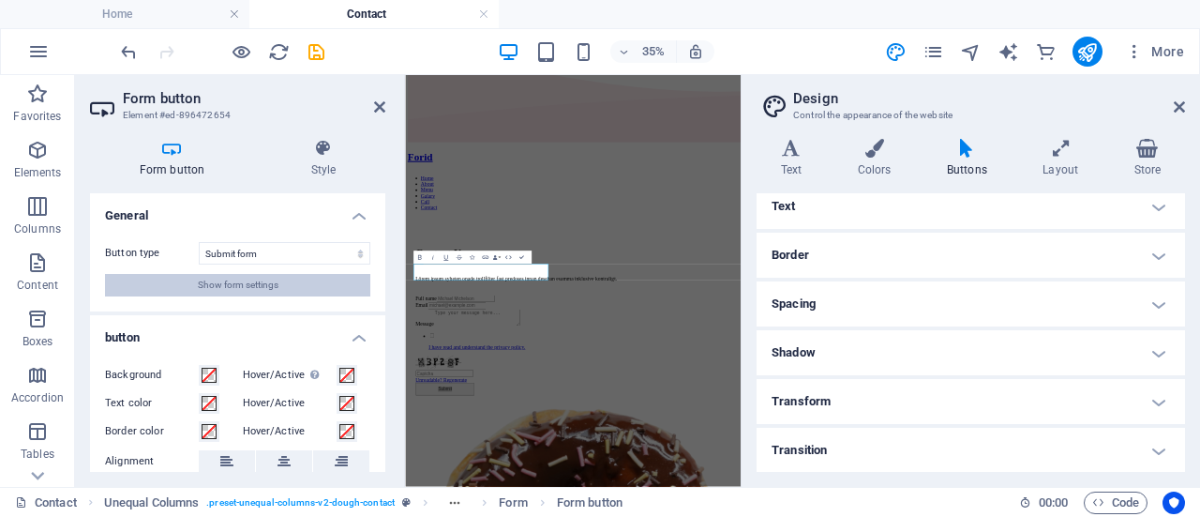
click at [227, 280] on span "Show form settings" at bounding box center [238, 285] width 81 height 23
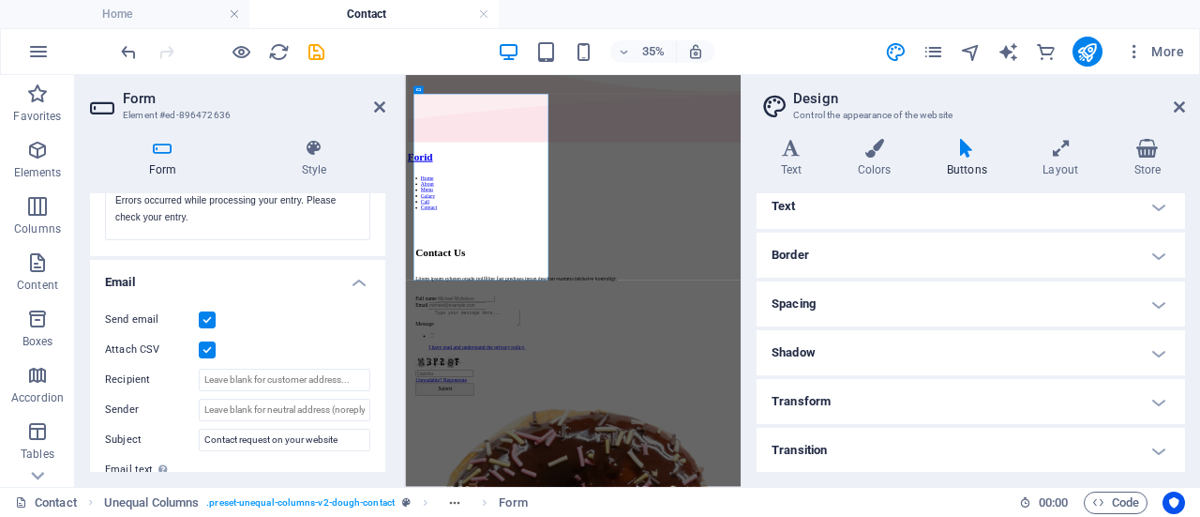
scroll to position [469, 0]
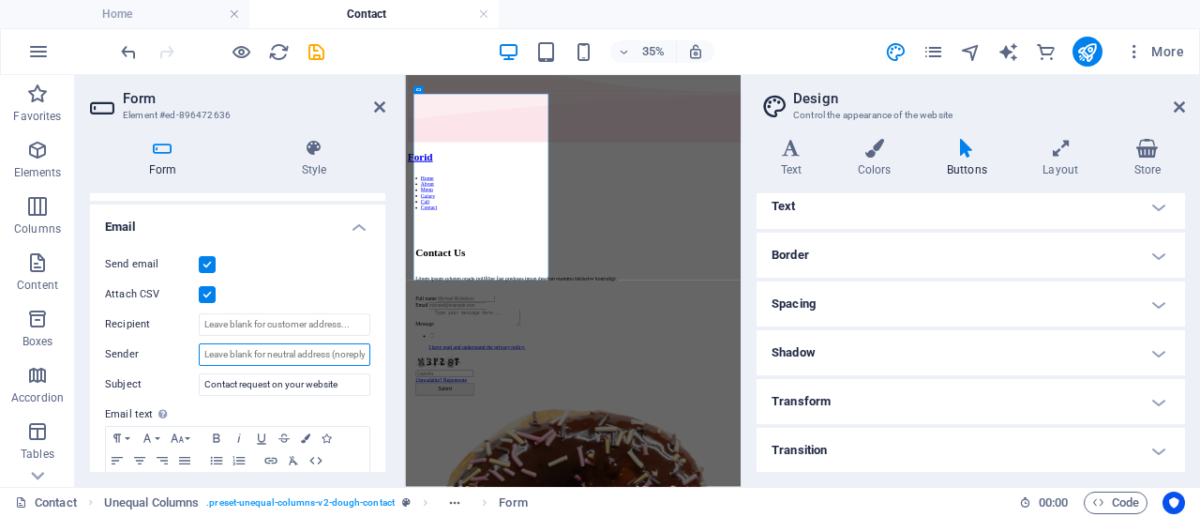
click at [244, 349] on input "Sender" at bounding box center [285, 354] width 172 height 23
type input "f"
click at [229, 352] on input "[EMAIL_ADDRESS][DOMAIN_NAME]" at bounding box center [285, 354] width 172 height 23
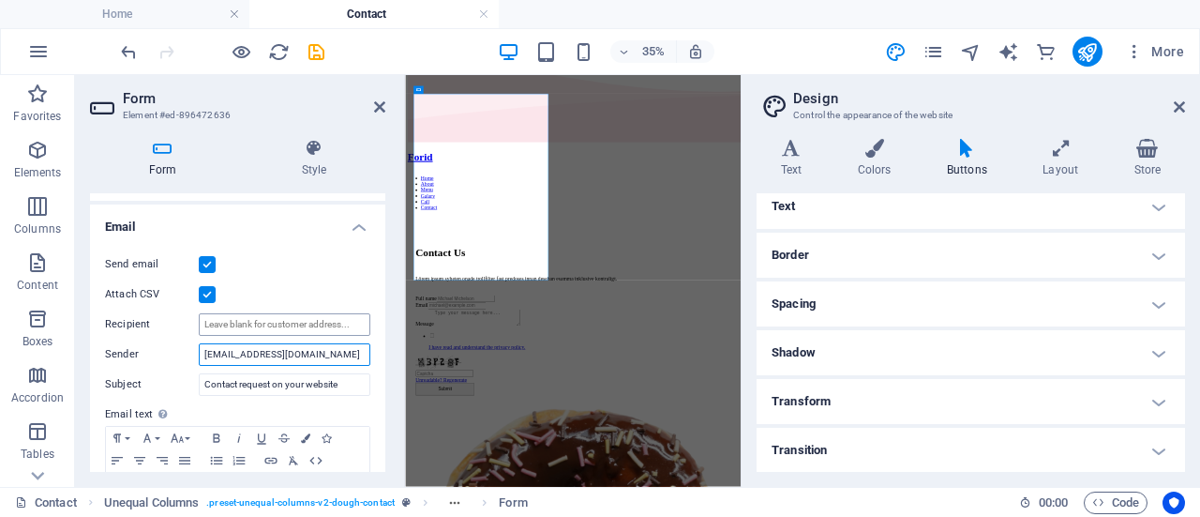
type input "[EMAIL_ADDRESS][DOMAIN_NAME]"
click at [246, 323] on input "Recipient" at bounding box center [285, 324] width 172 height 23
paste input "[EMAIL_ADDRESS][DOMAIN_NAME]"
type input "[EMAIL_ADDRESS][DOMAIN_NAME]"
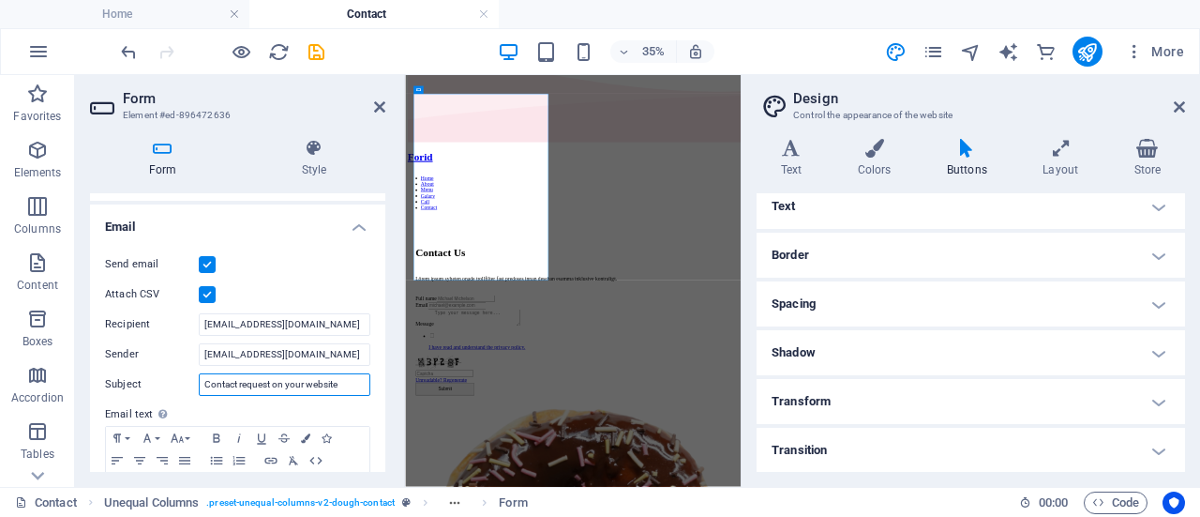
click at [264, 385] on input "Contact request on your website" at bounding box center [285, 384] width 172 height 23
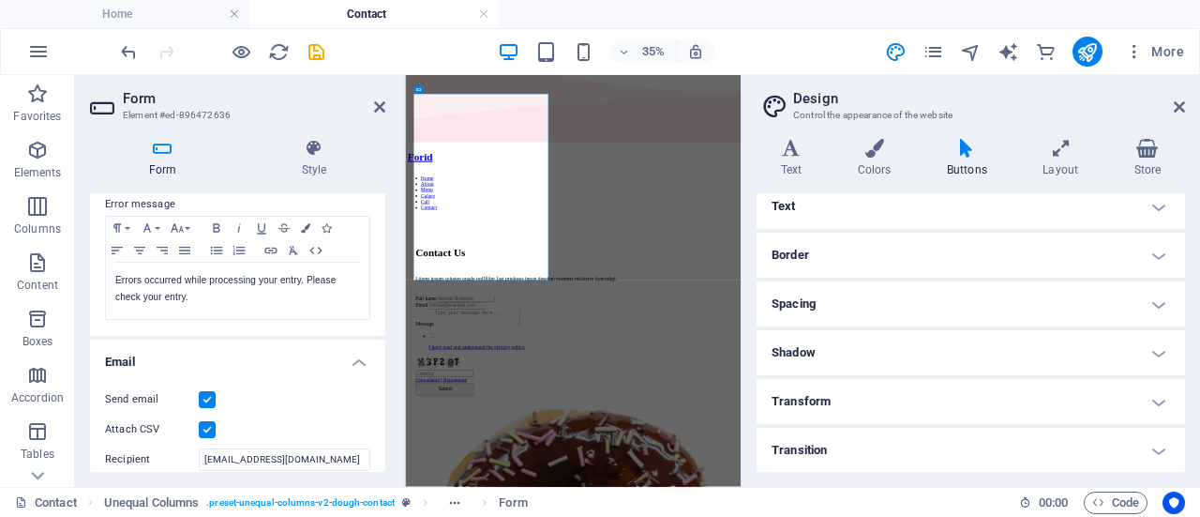
scroll to position [281, 0]
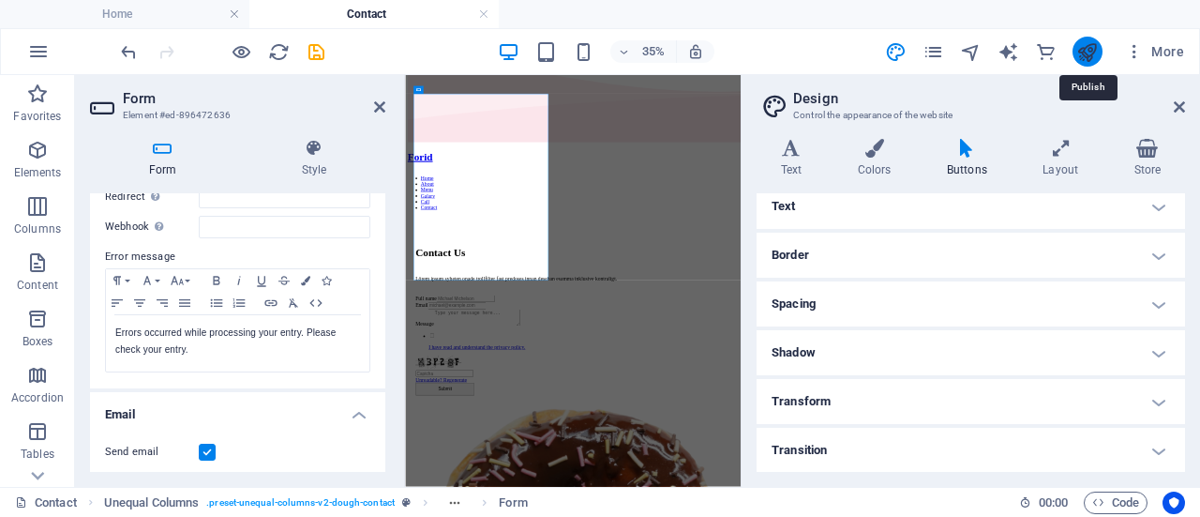
click at [1079, 48] on icon "publish" at bounding box center [1088, 52] width 22 height 22
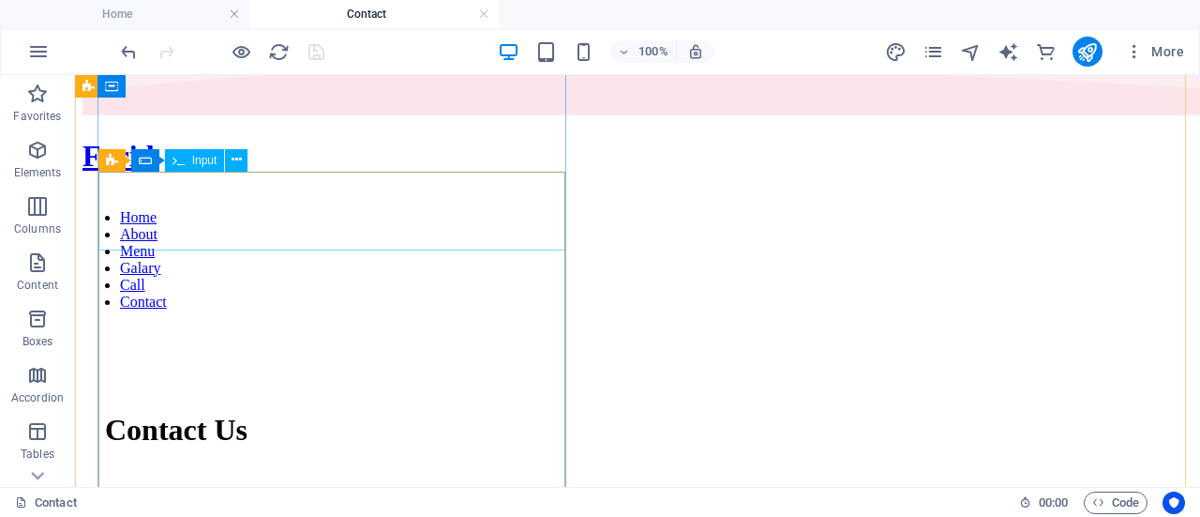
scroll to position [103, 0]
